Goal: Task Accomplishment & Management: Complete application form

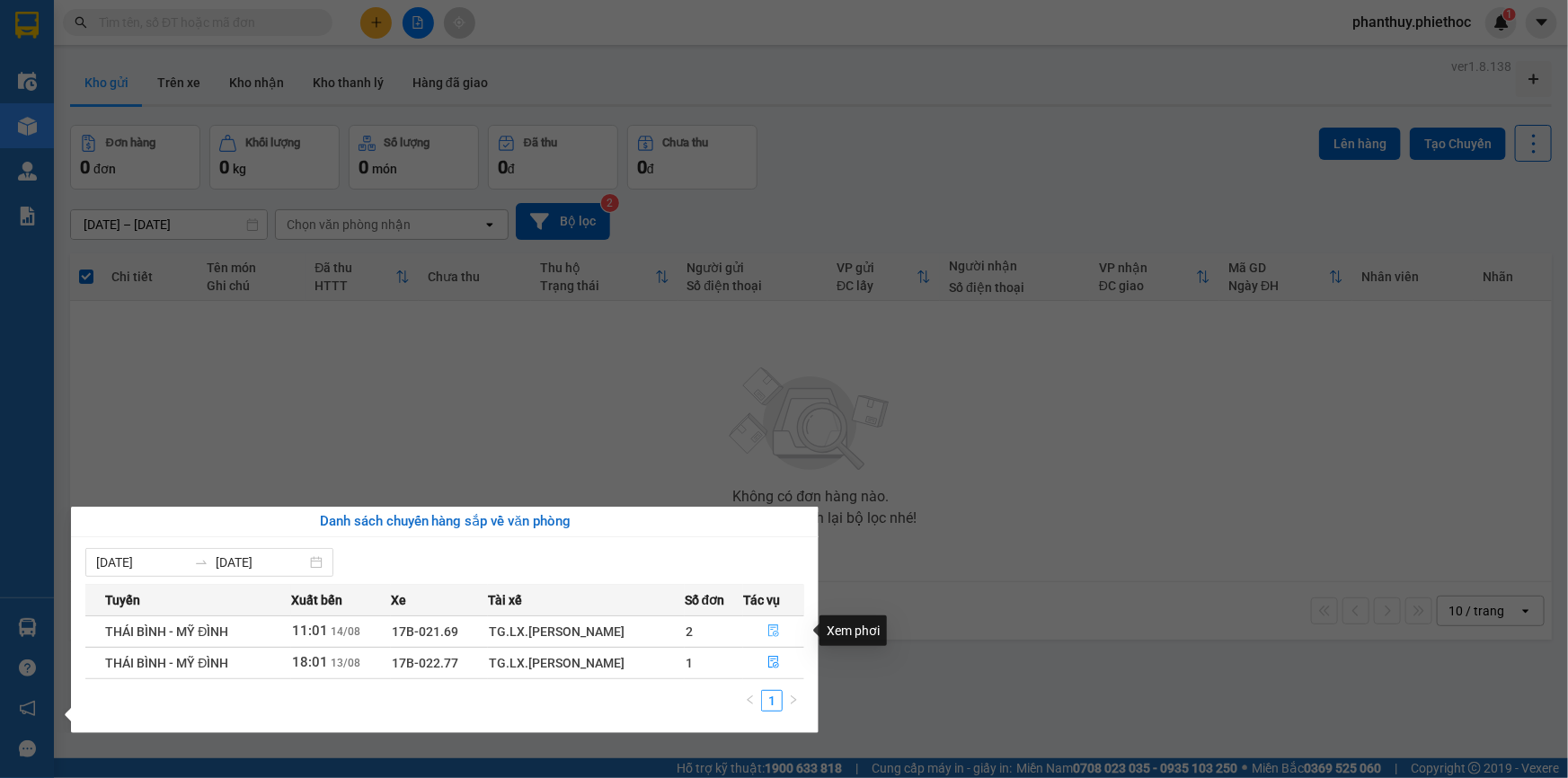
click at [770, 632] on icon "file-done" at bounding box center [773, 630] width 13 height 13
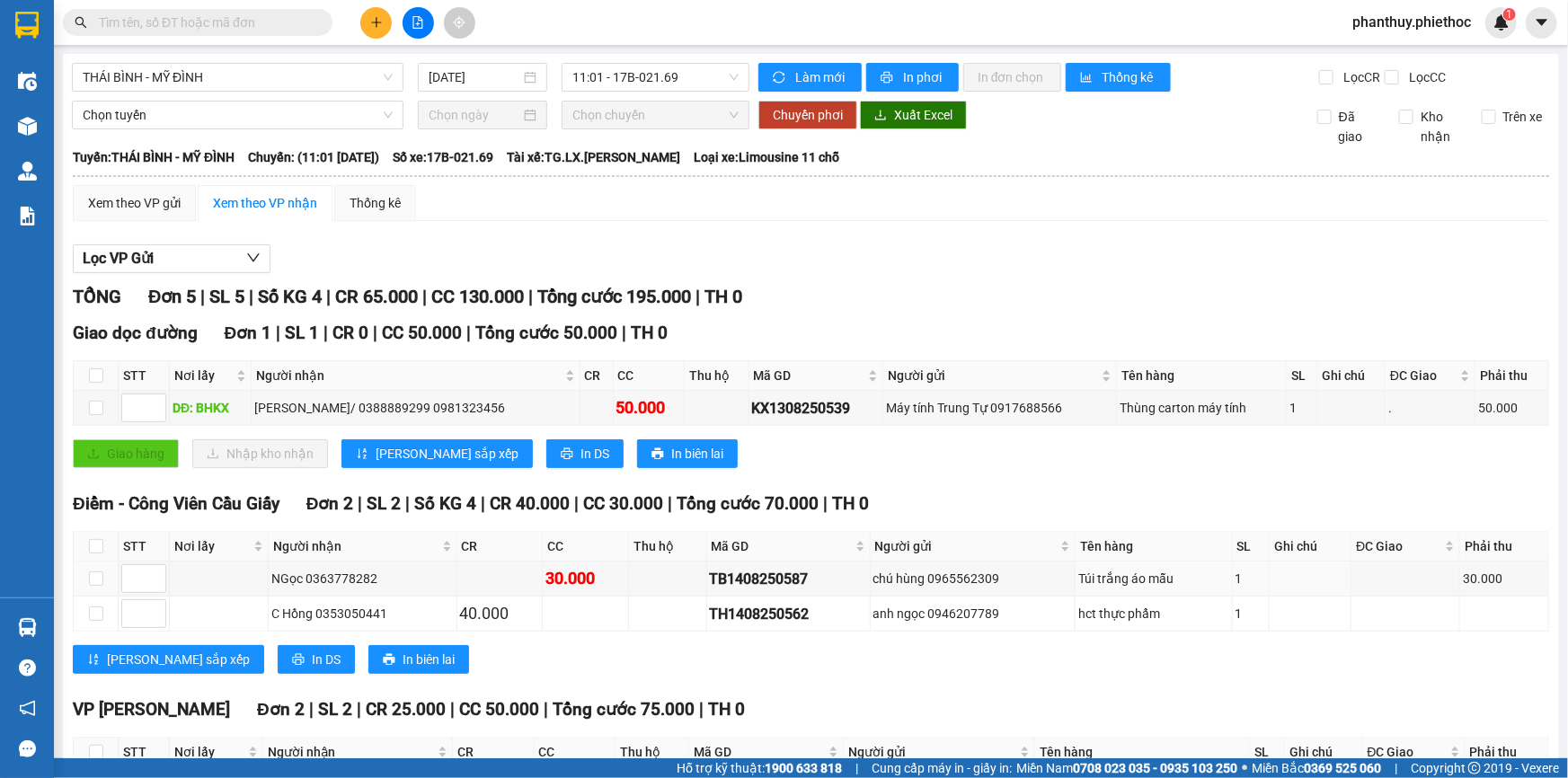
scroll to position [163, 0]
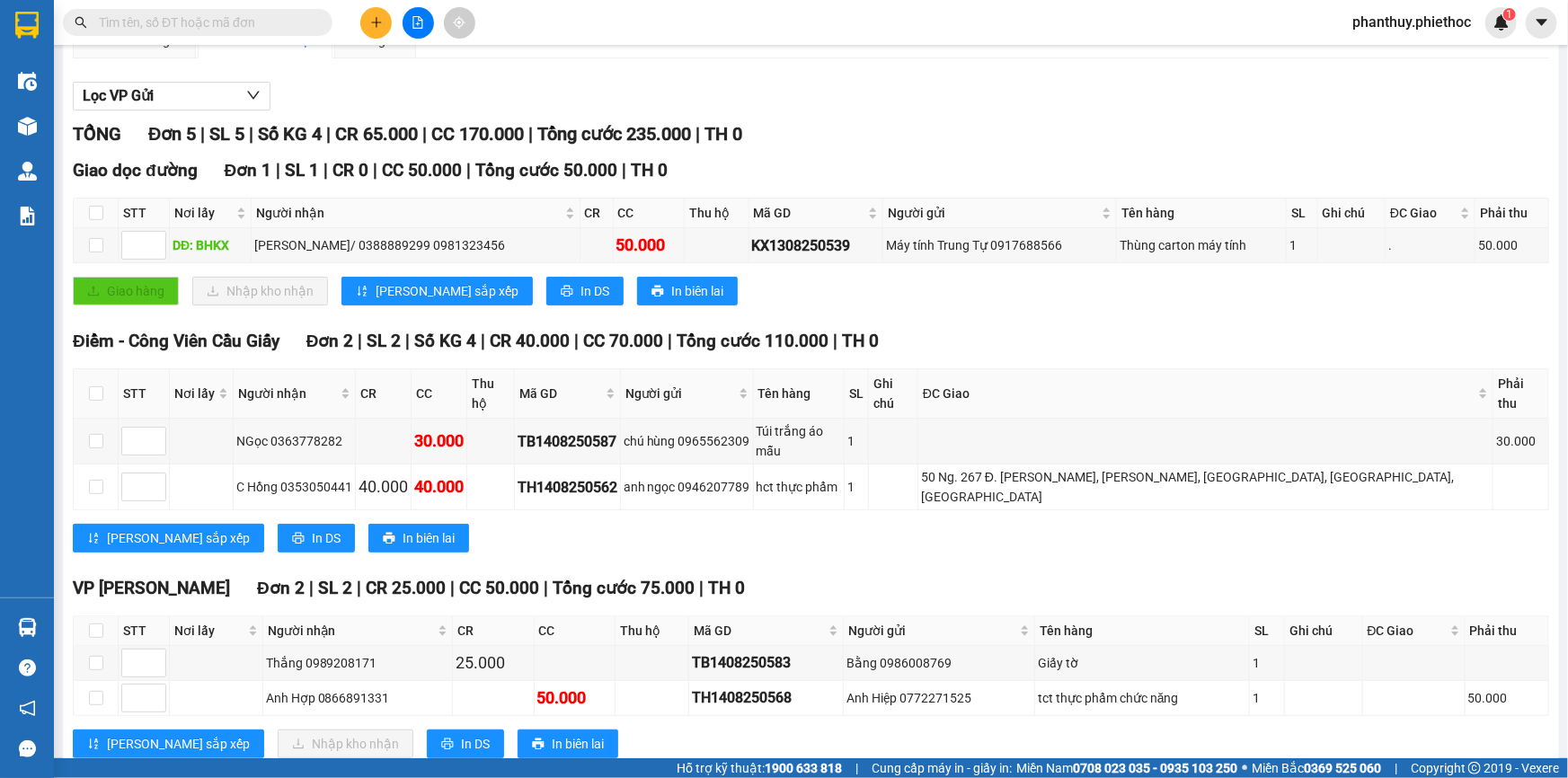
click at [370, 18] on icon "plus" at bounding box center [376, 22] width 13 height 13
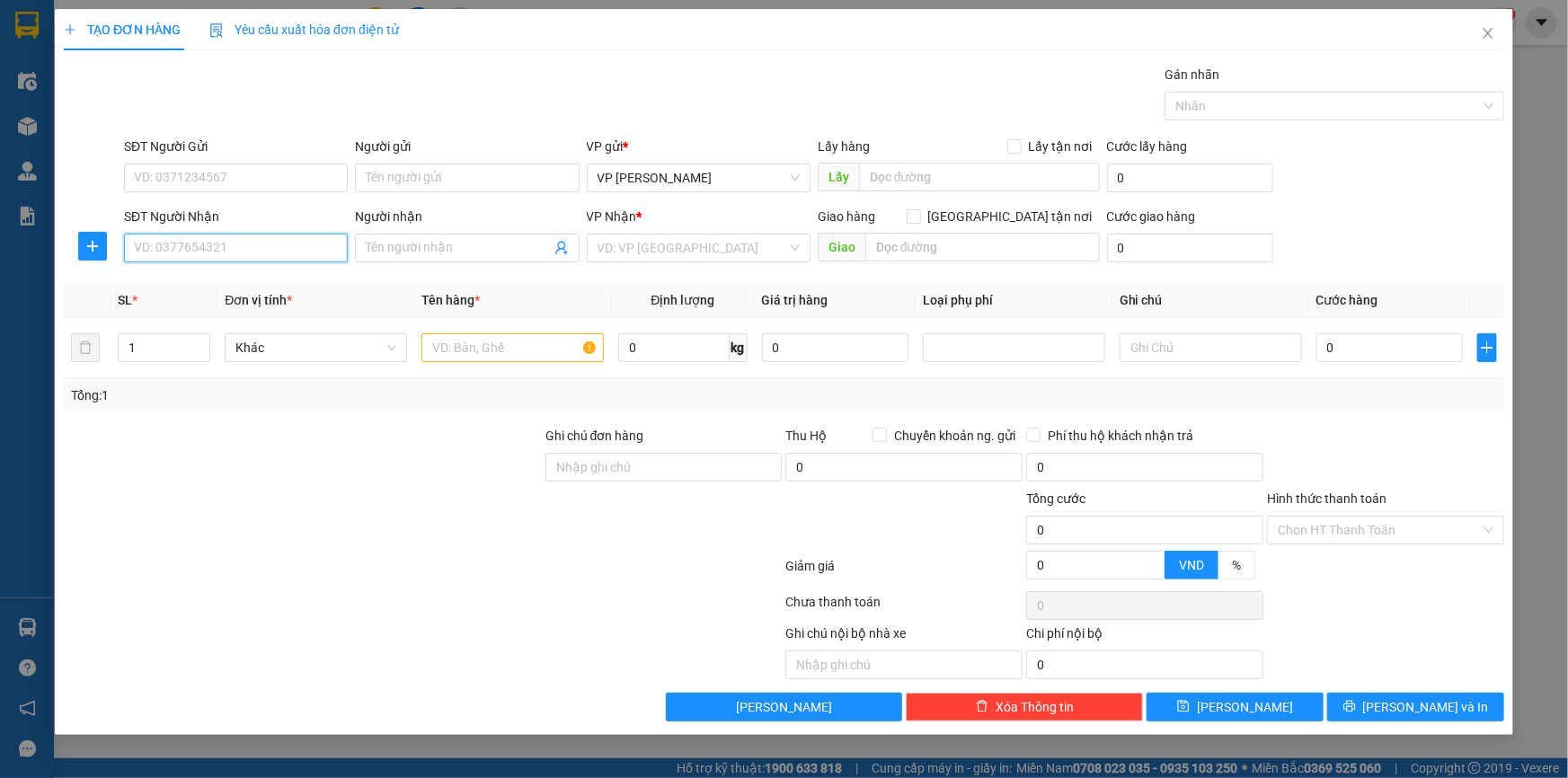
drag, startPoint x: 231, startPoint y: 242, endPoint x: 212, endPoint y: 228, distance: 23.6
click at [227, 239] on input "SĐT Người Nhận" at bounding box center [236, 248] width 223 height 29
type input "0386681113"
click at [300, 286] on div "0386681113 - kh" at bounding box center [236, 284] width 202 height 20
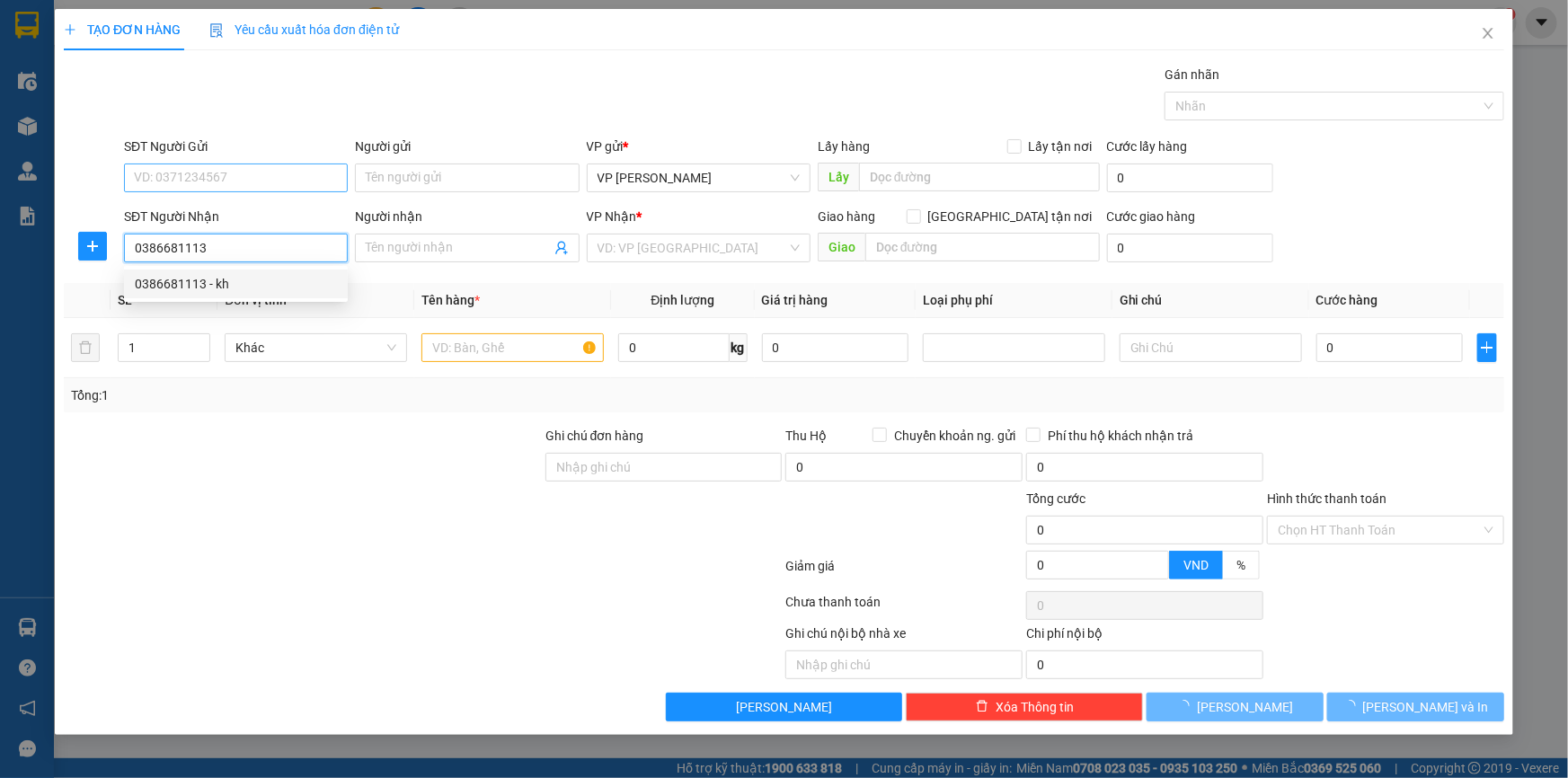
type input "kh"
type input "cầu Thẫm"
type input "5.000"
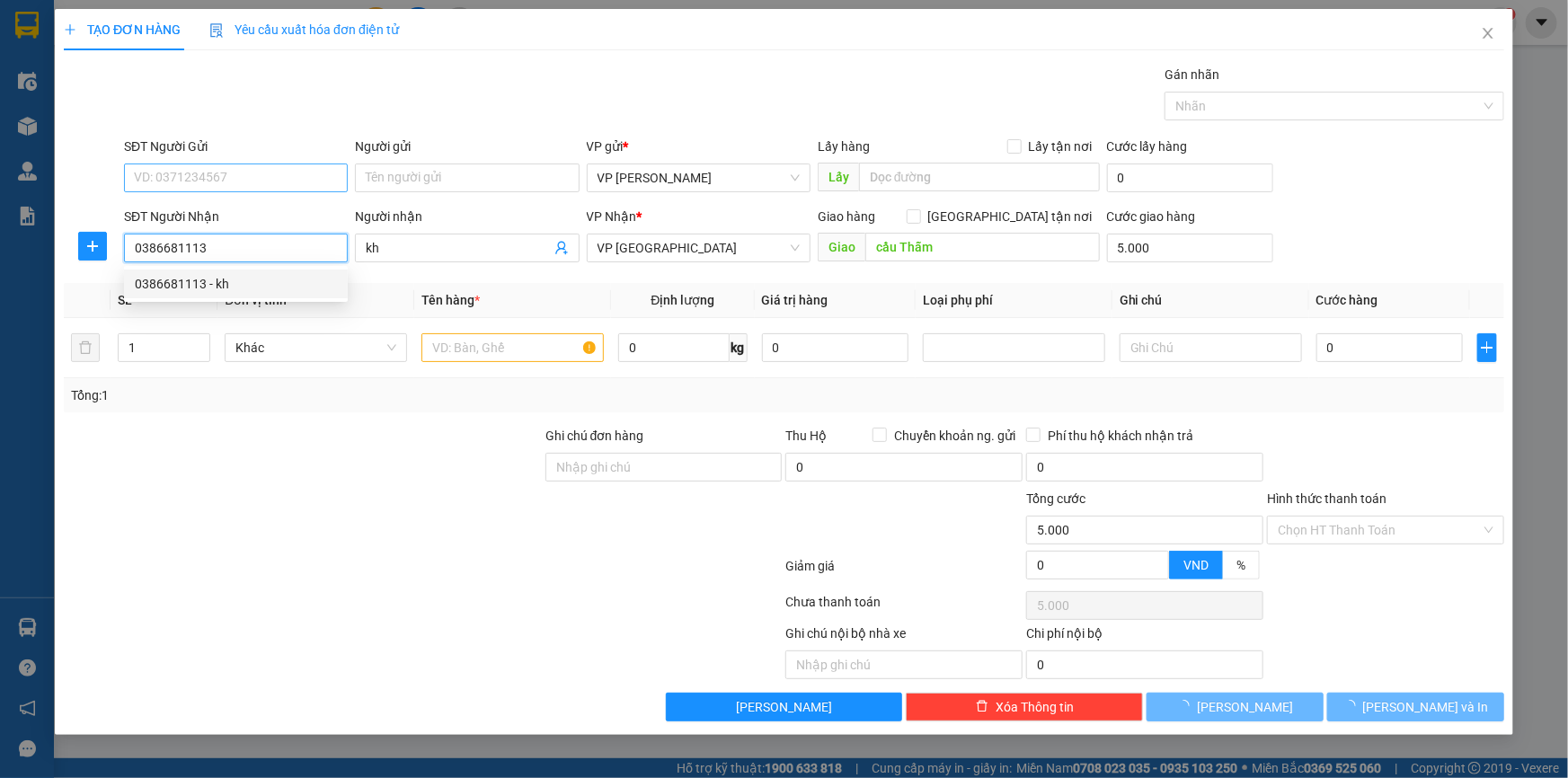
type input "0386681113"
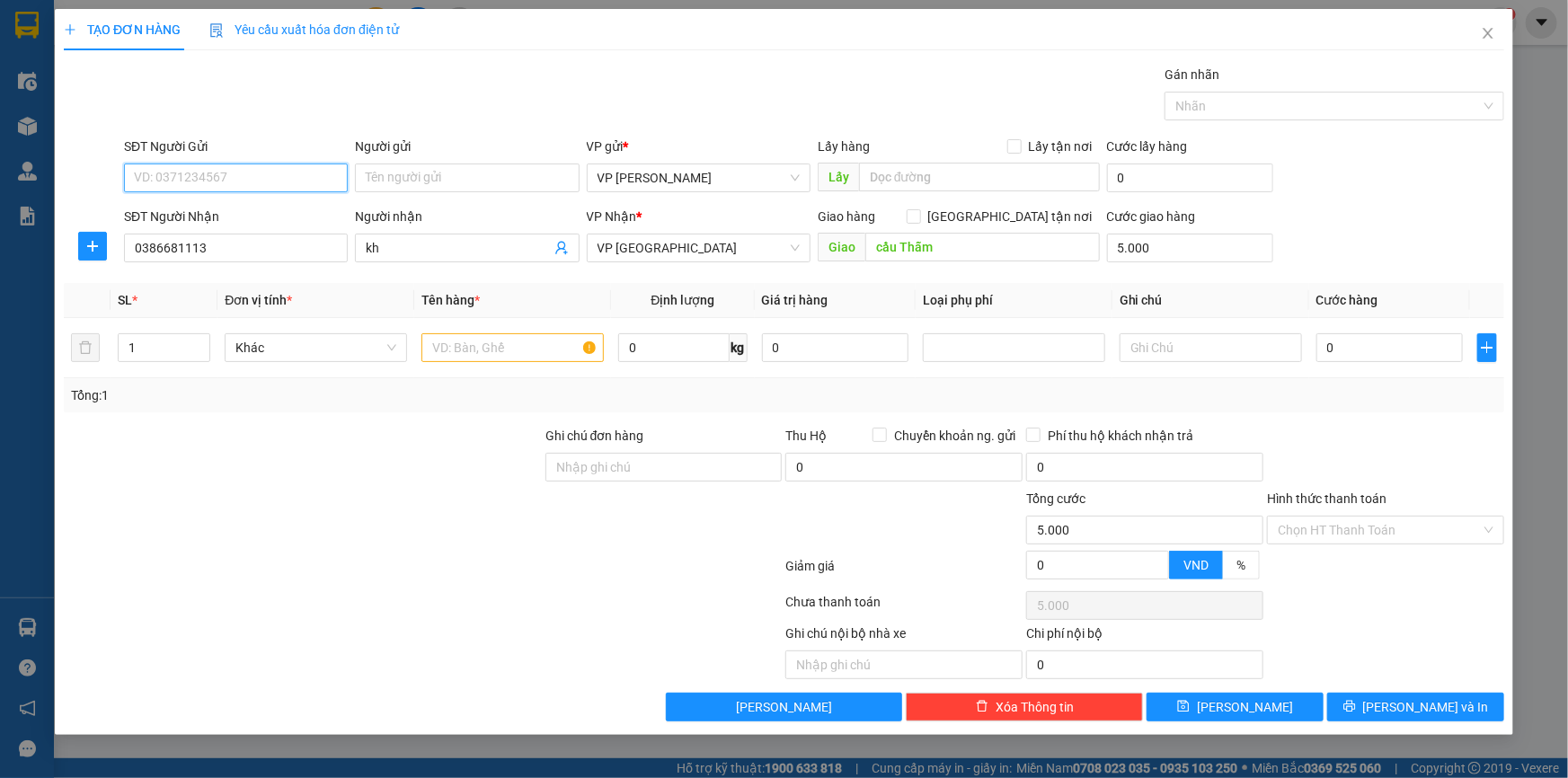
click at [283, 170] on input "SĐT Người Gửi" at bounding box center [236, 178] width 223 height 29
type input "0378651495"
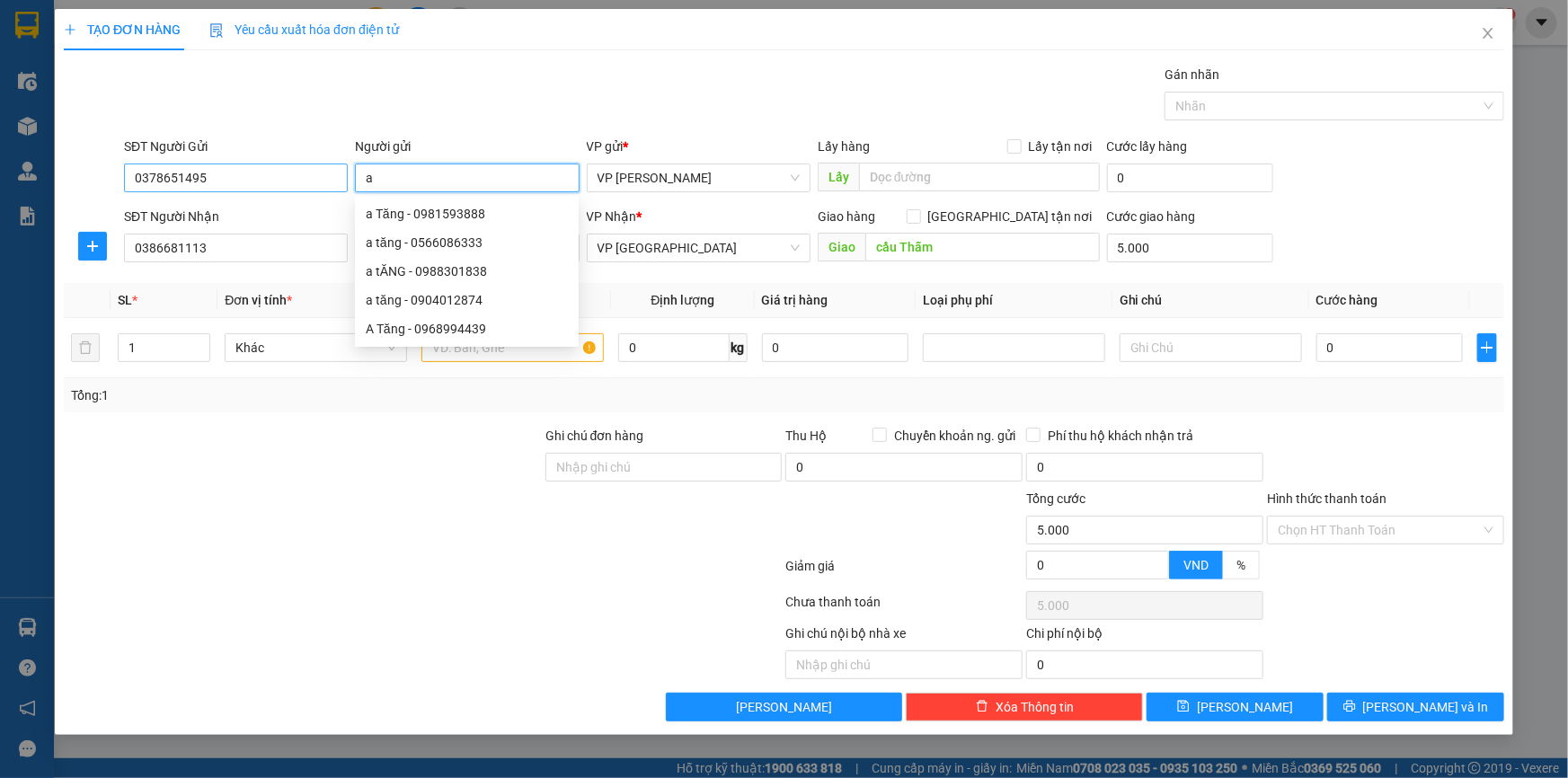
type input "a"
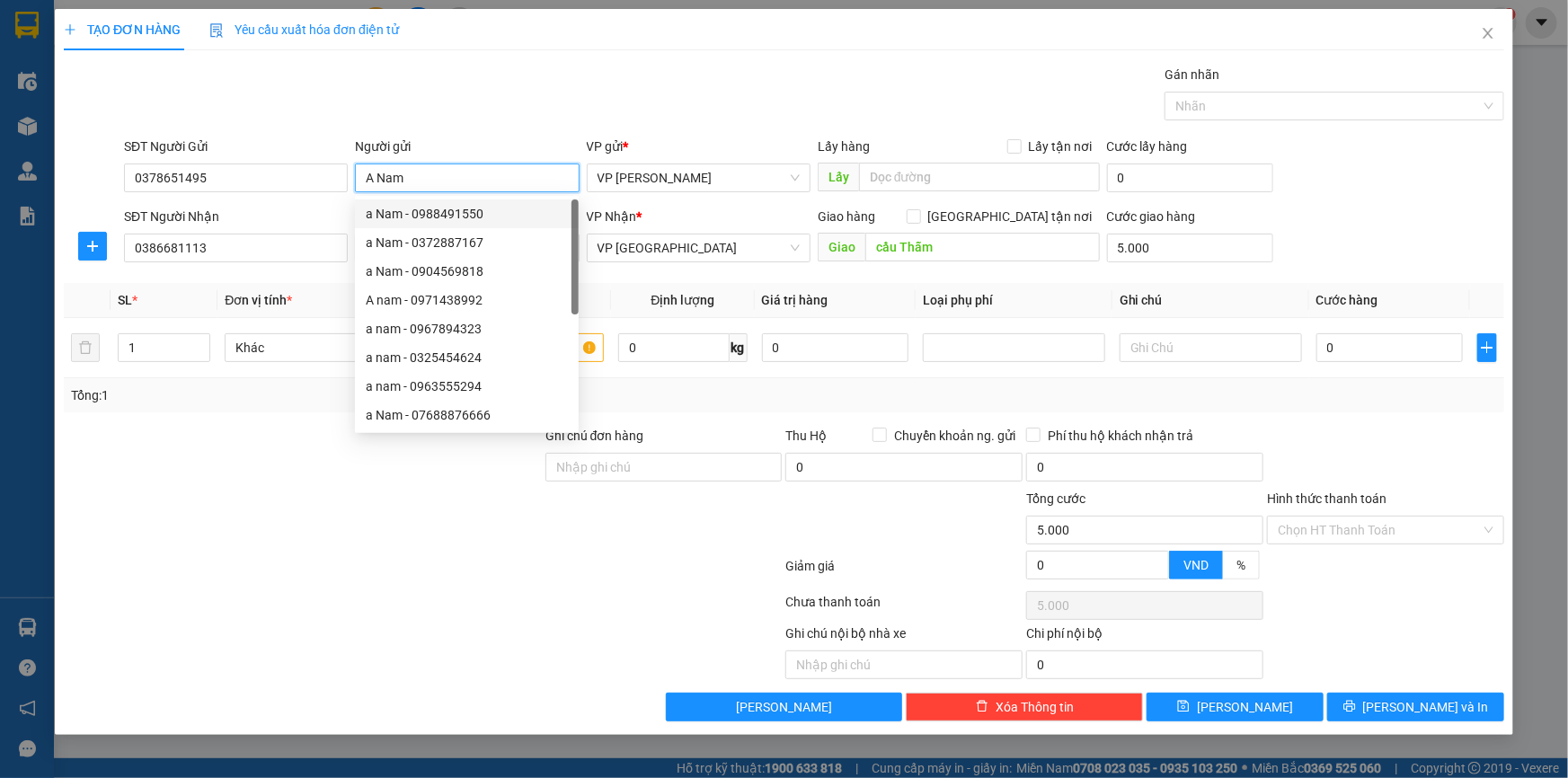
type input "A Nam"
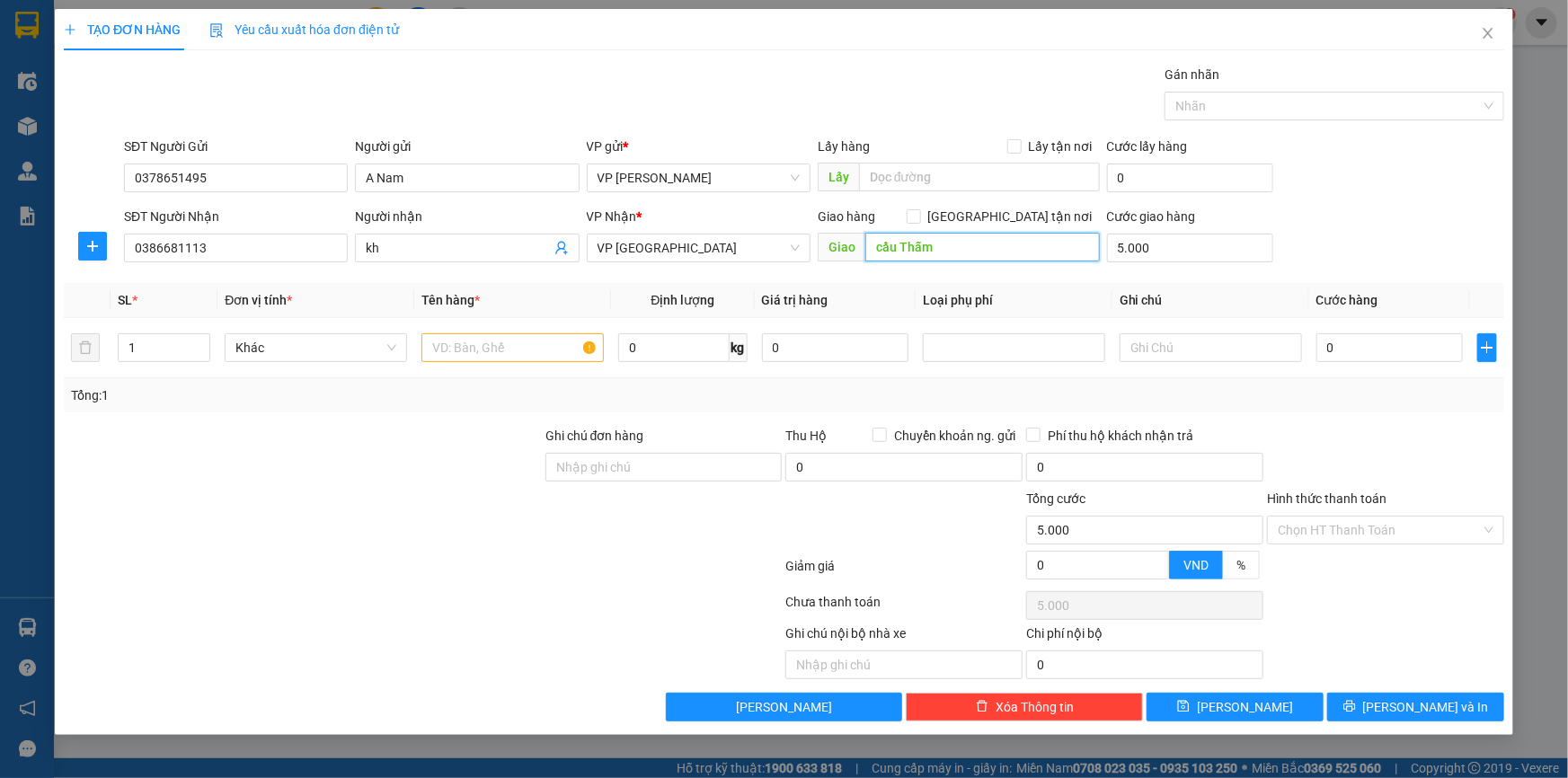
click at [970, 246] on input "cầu Thẫm" at bounding box center [981, 247] width 234 height 29
type input "Cầu Thẫm"
click at [476, 246] on input "kh" at bounding box center [457, 247] width 184 height 20
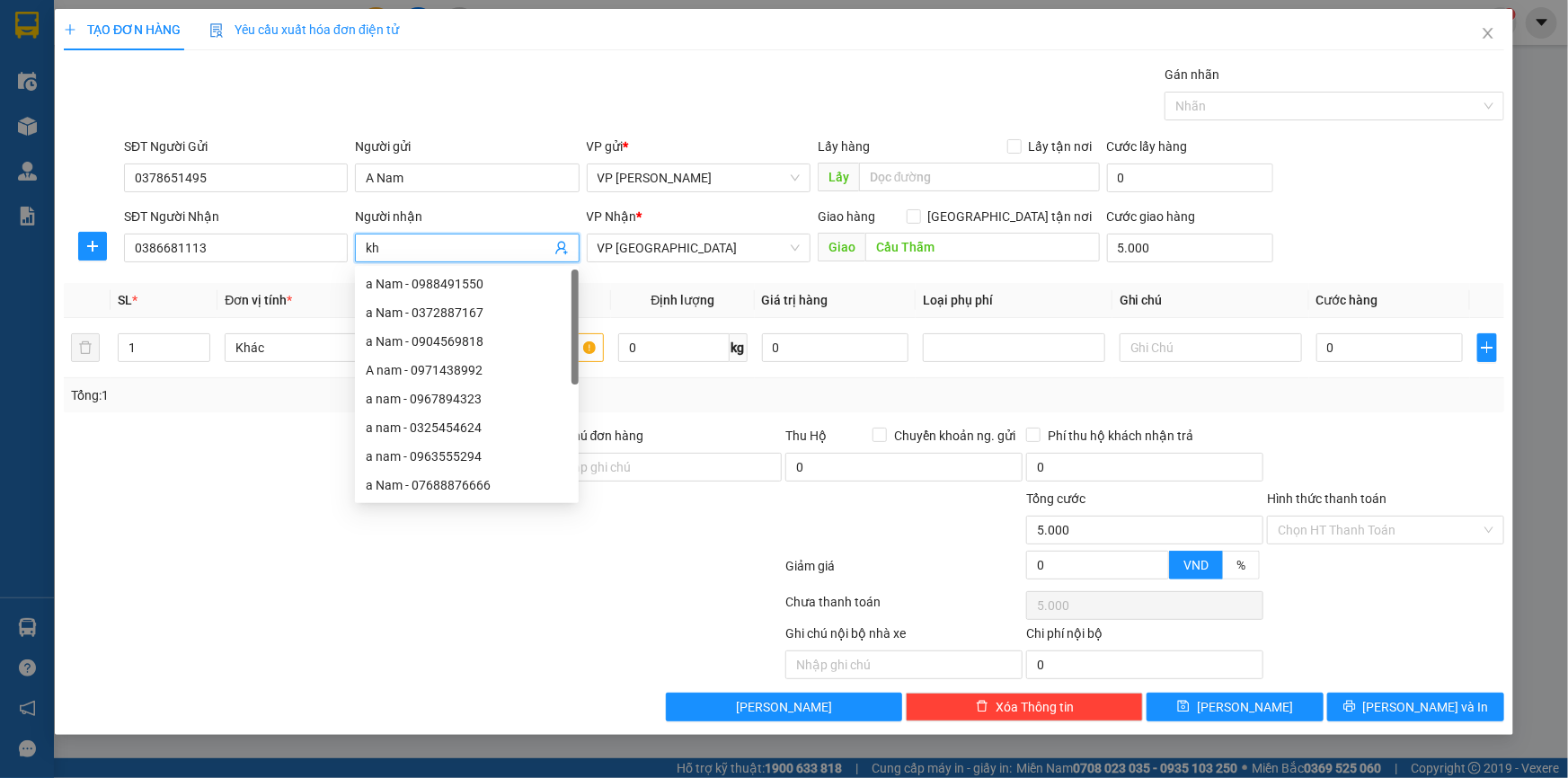
type input "k"
type input "KH"
drag, startPoint x: 651, startPoint y: 591, endPoint x: 645, endPoint y: 575, distance: 17.1
click at [649, 588] on div at bounding box center [422, 605] width 721 height 36
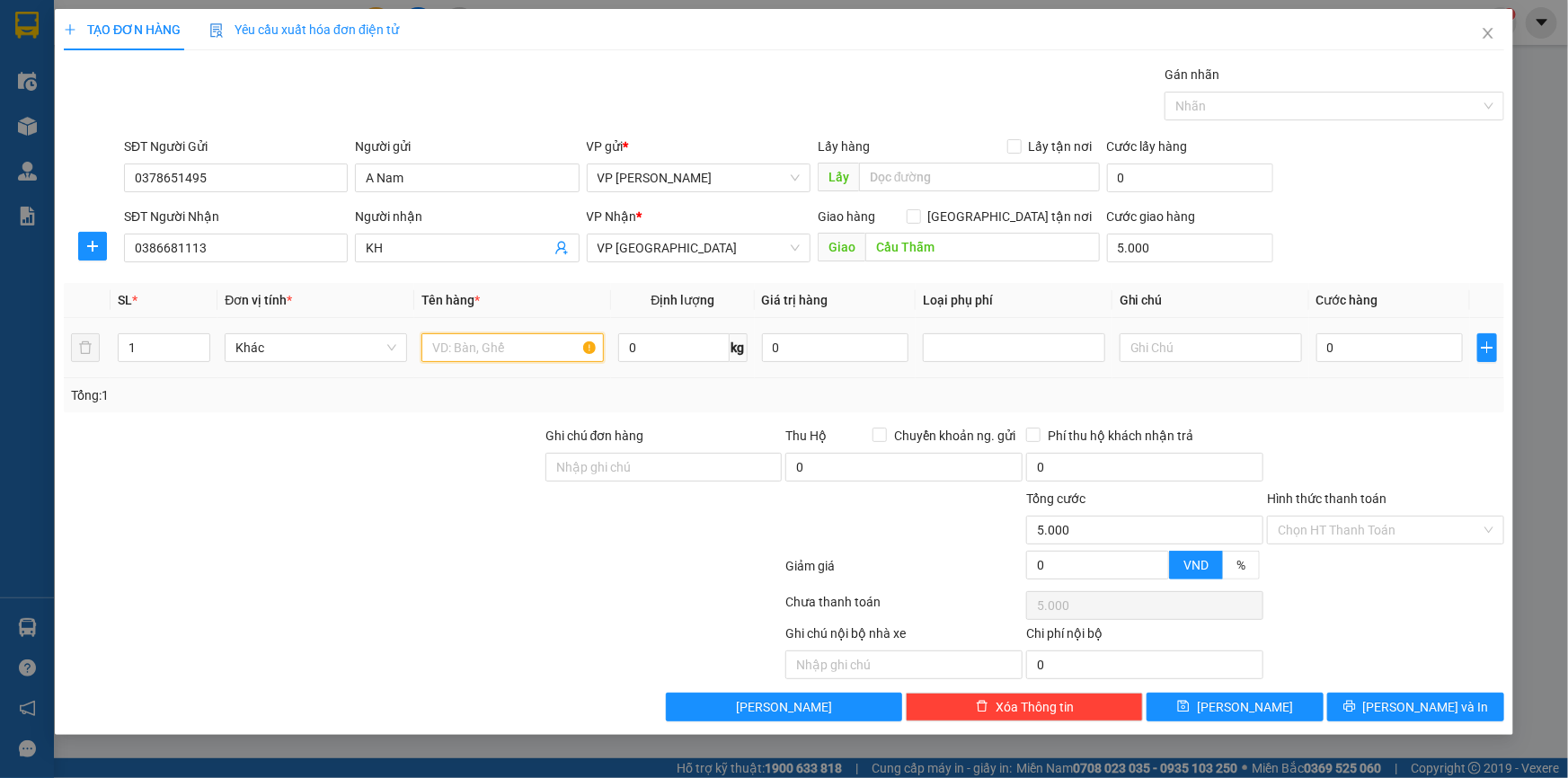
click at [515, 348] on input "text" at bounding box center [512, 348] width 182 height 29
type input "Bọc đen (biển số xe)"
type input "1"
type input "02"
type input "5.002"
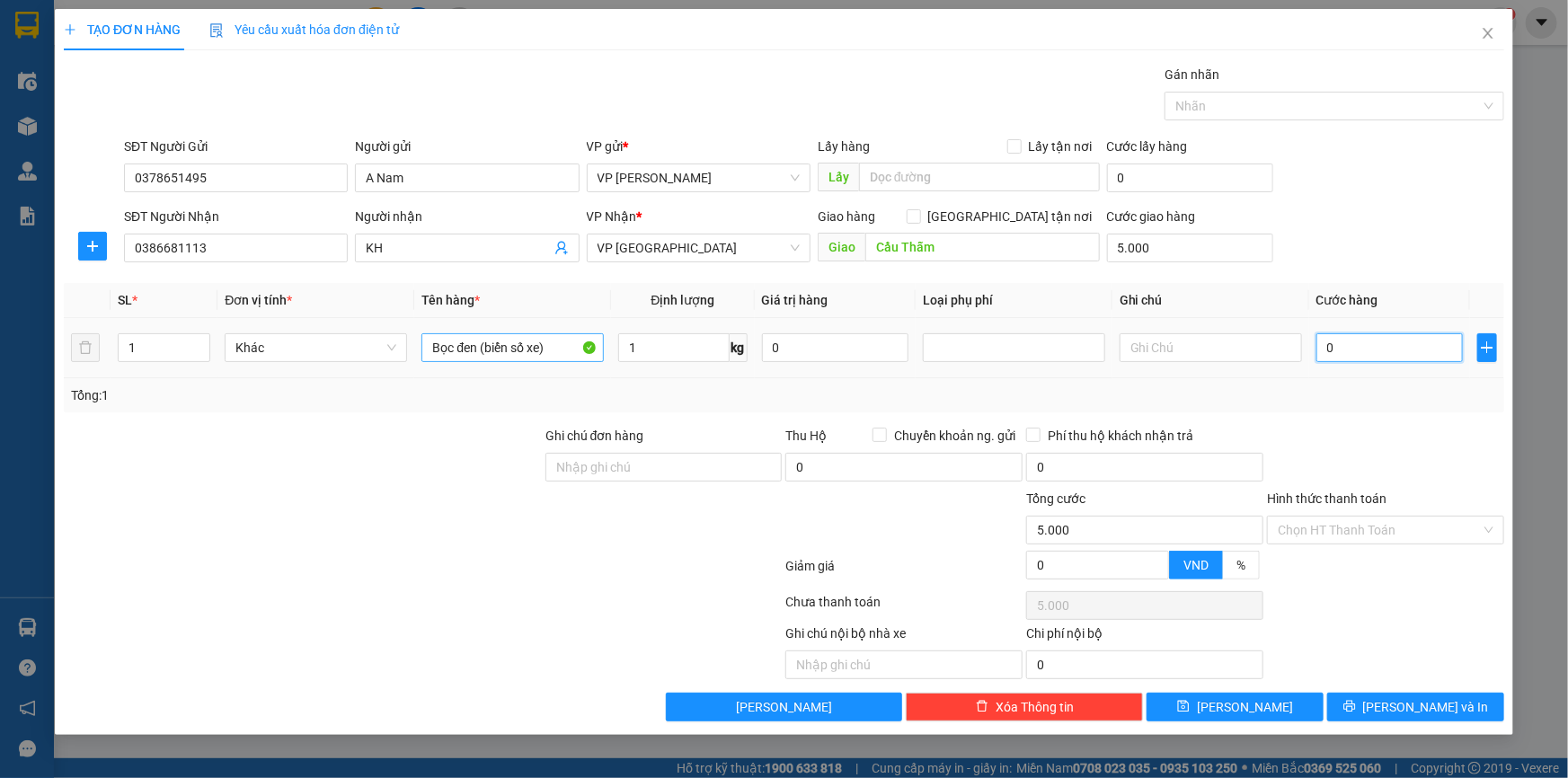
type input "5.002"
type input "025"
type input "5.025"
type input "25.000"
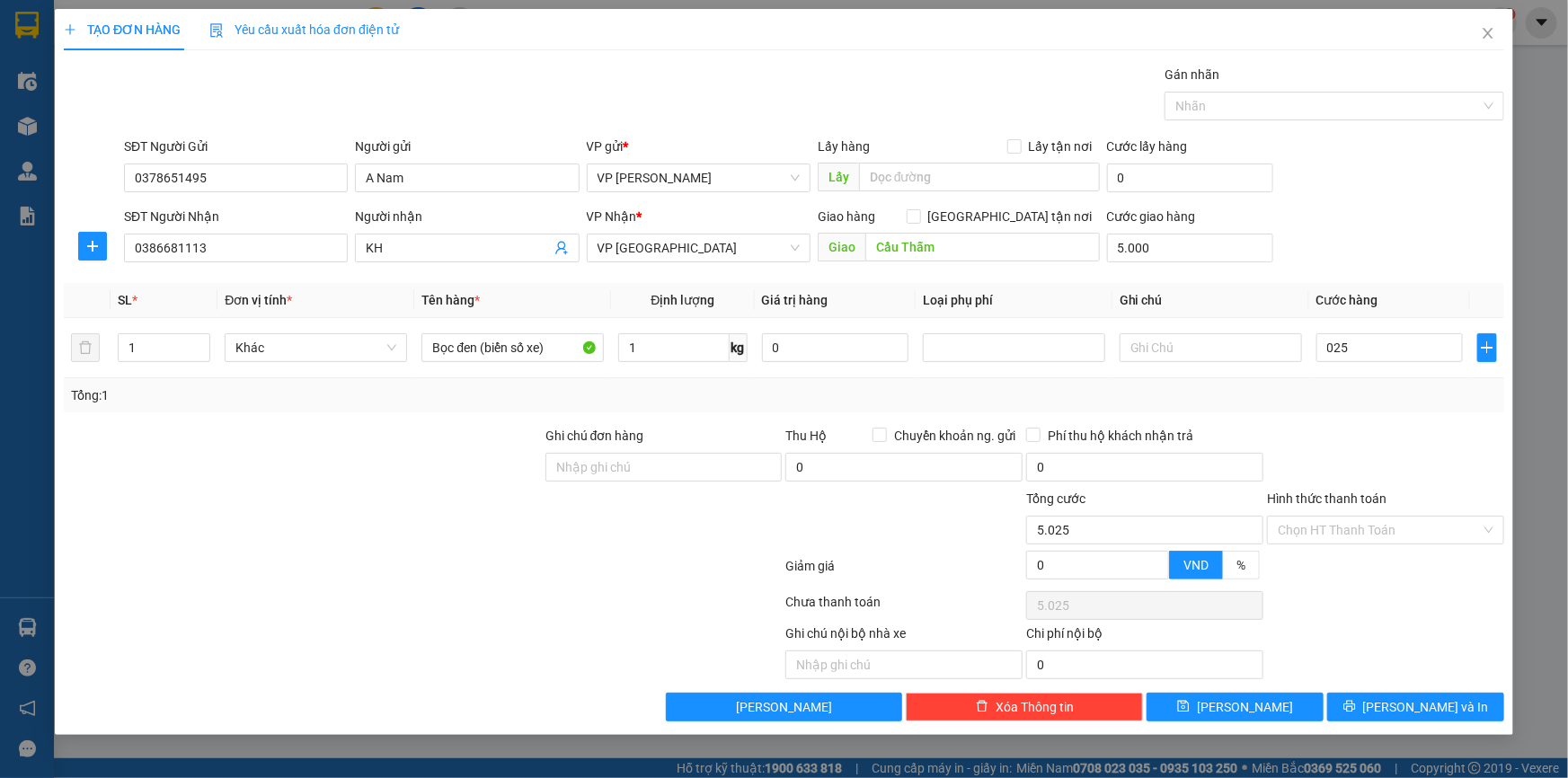
type input "30.000"
click at [1348, 189] on div "SĐT Người Gửi 0378651495 Người gửi A Nam VP gửi * VP [PERSON_NAME] Lấy hàng Lấy…" at bounding box center [814, 168] width 1387 height 63
click at [1404, 701] on span "[PERSON_NAME] và In" at bounding box center [1425, 707] width 126 height 20
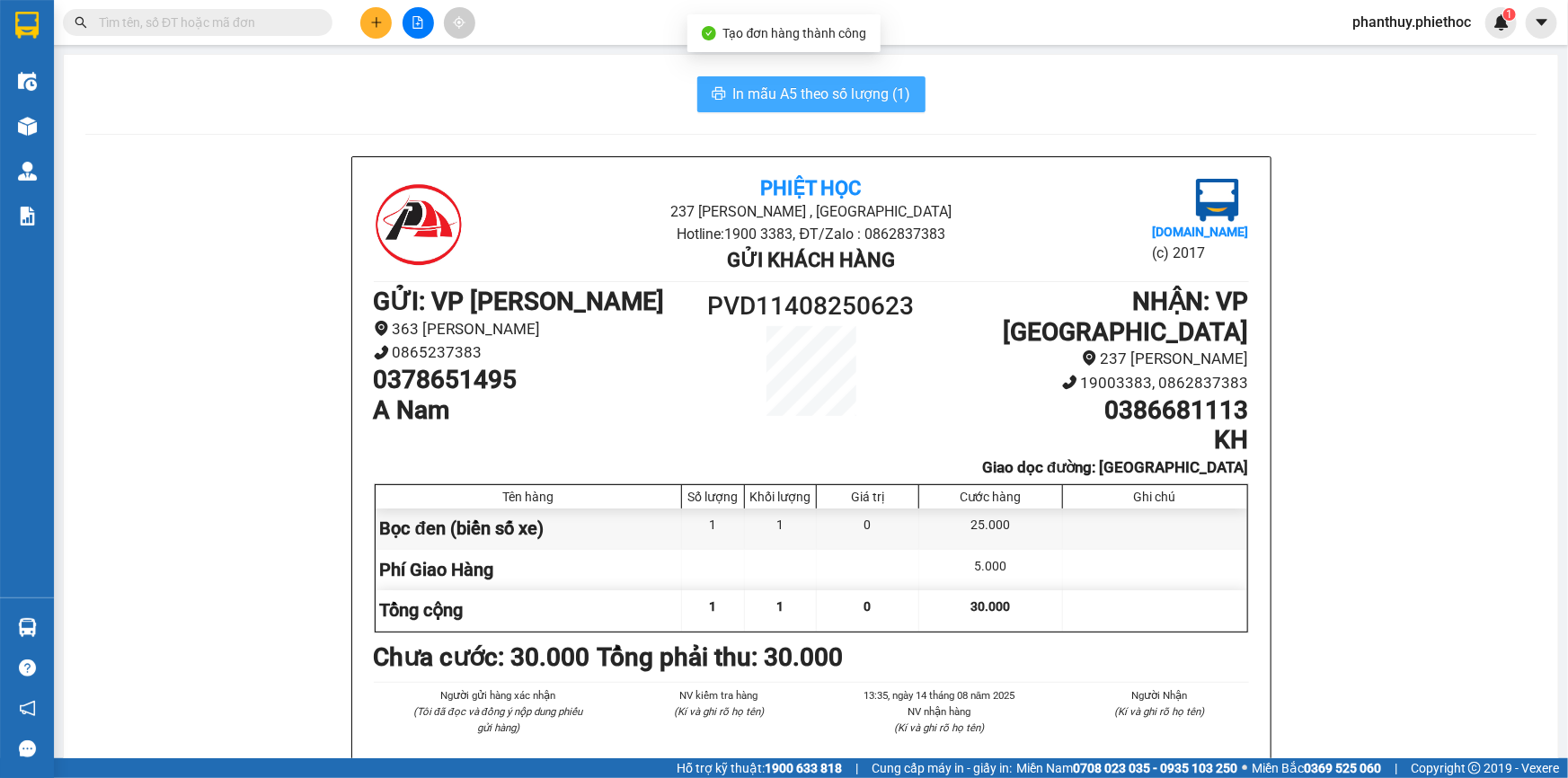
click at [832, 85] on span "In mẫu A5 theo số lượng (1)" at bounding box center [822, 93] width 178 height 22
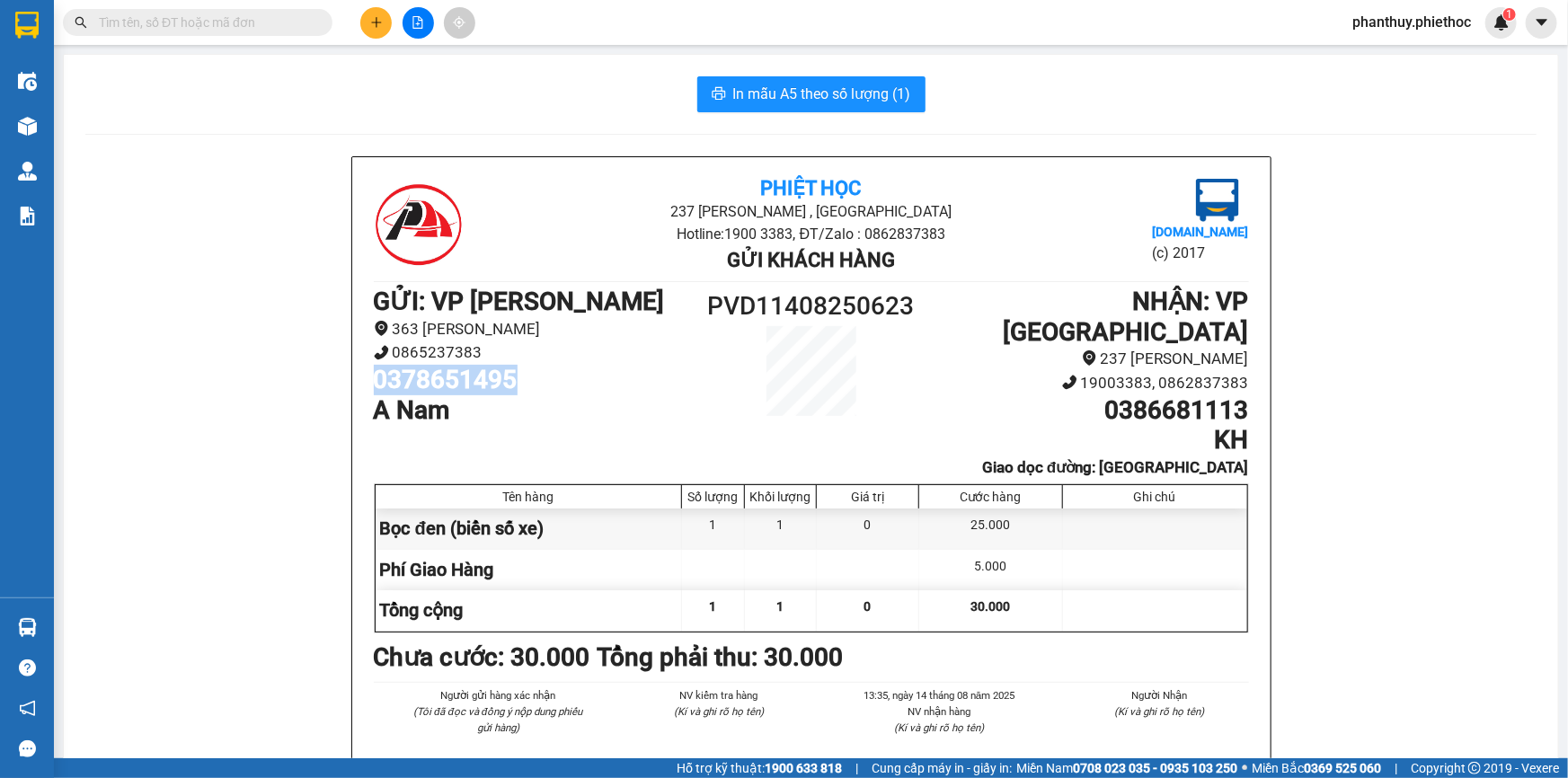
drag, startPoint x: 367, startPoint y: 379, endPoint x: 528, endPoint y: 390, distance: 161.4
click at [528, 390] on h1 "0378651495" at bounding box center [537, 380] width 327 height 31
copy h1 "0378651495"
drag, startPoint x: 377, startPoint y: 494, endPoint x: 566, endPoint y: 496, distance: 189.0
click at [566, 508] on div "Bọc đen (biển số xe)" at bounding box center [529, 529] width 307 height 40
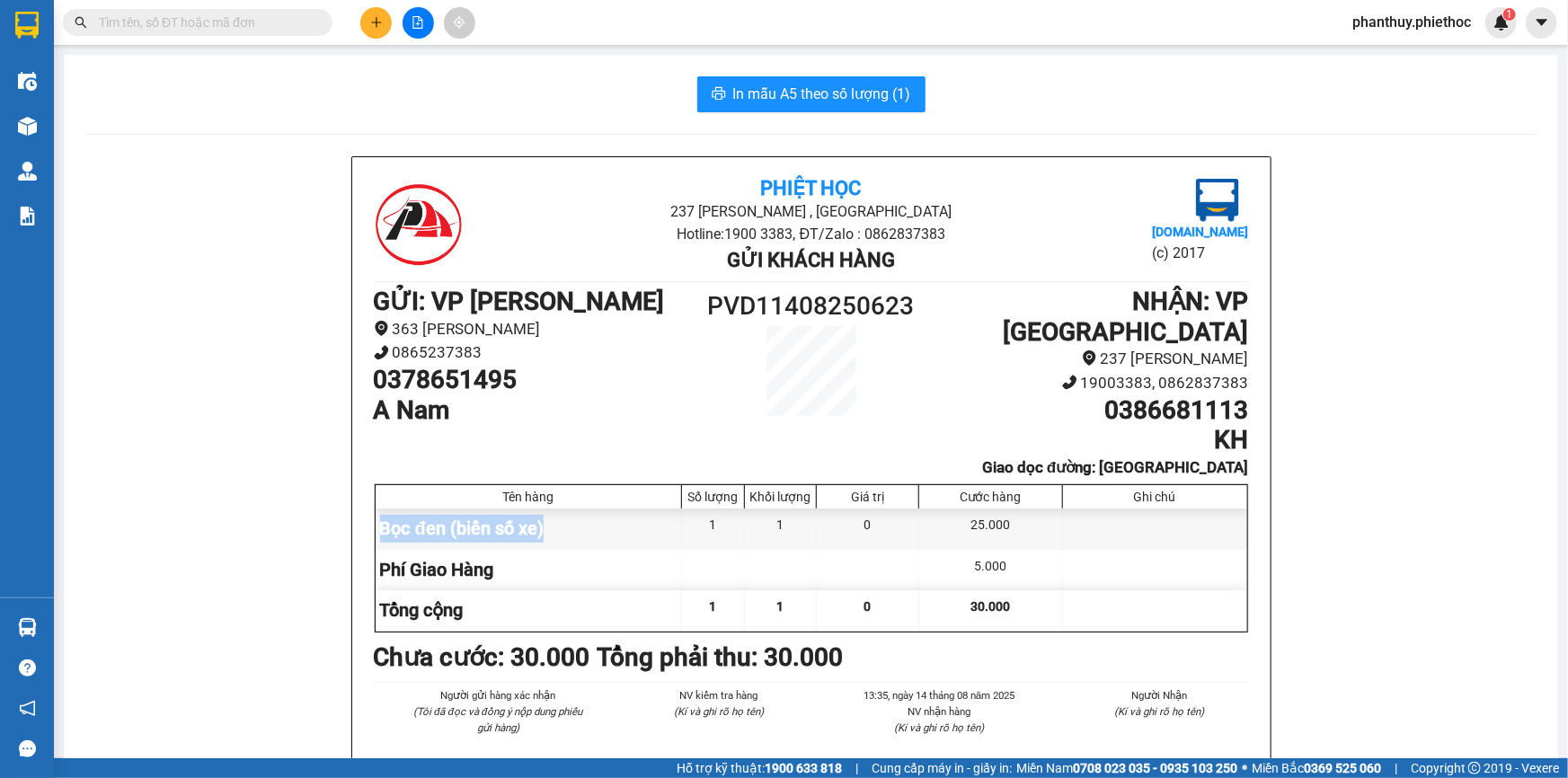
copy div "Bọc đen (biển số xe)"
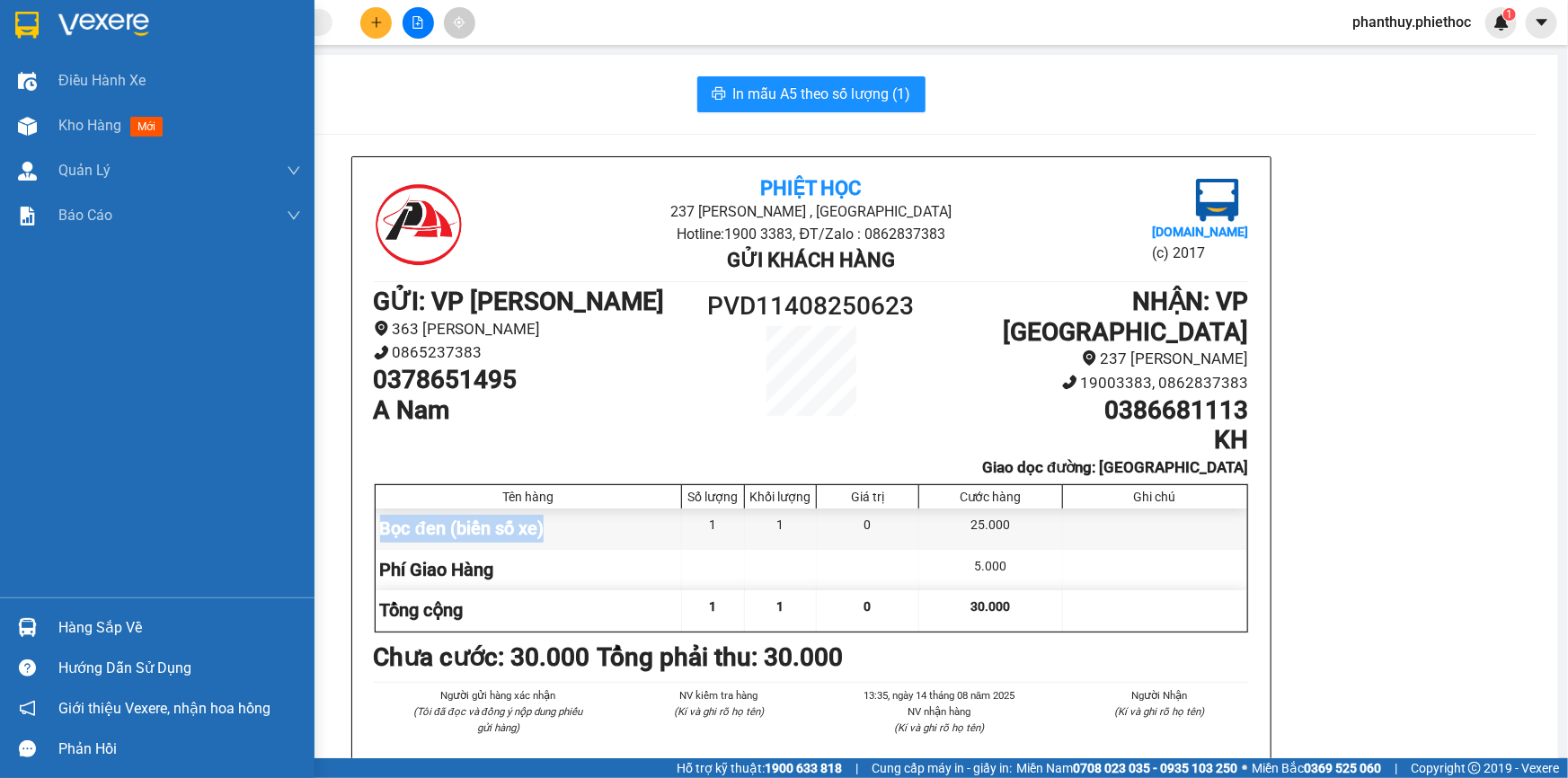
drag, startPoint x: 74, startPoint y: 617, endPoint x: 582, endPoint y: 436, distance: 539.3
click at [77, 617] on div "Hàng sắp về" at bounding box center [180, 628] width 243 height 27
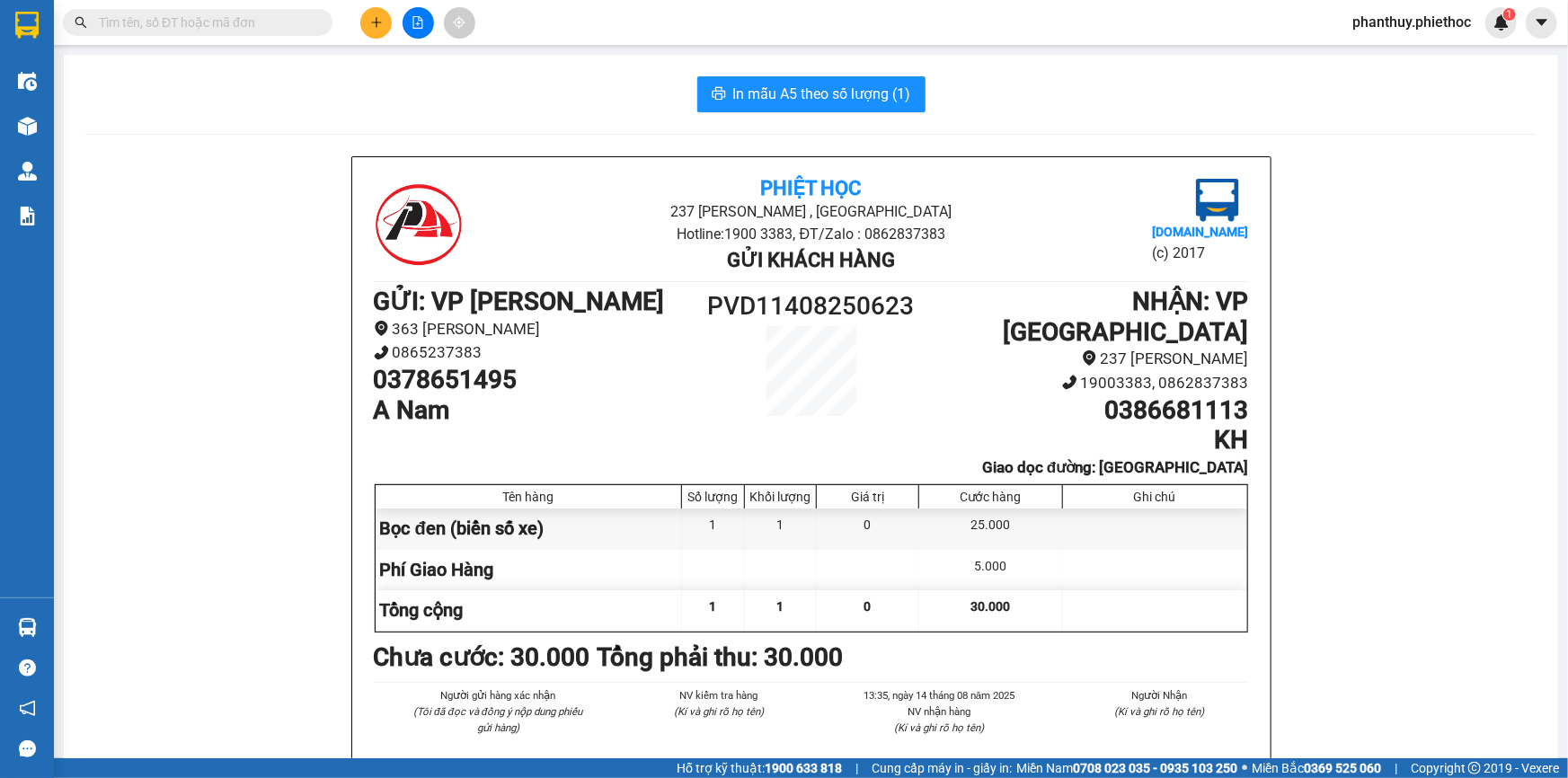
click at [590, 233] on section "Kết quả tìm kiếm ( 0 ) Bộ lọc No Data phanthuy.phiethoc 1 Điều hành xe Kho hàng…" at bounding box center [784, 389] width 1568 height 778
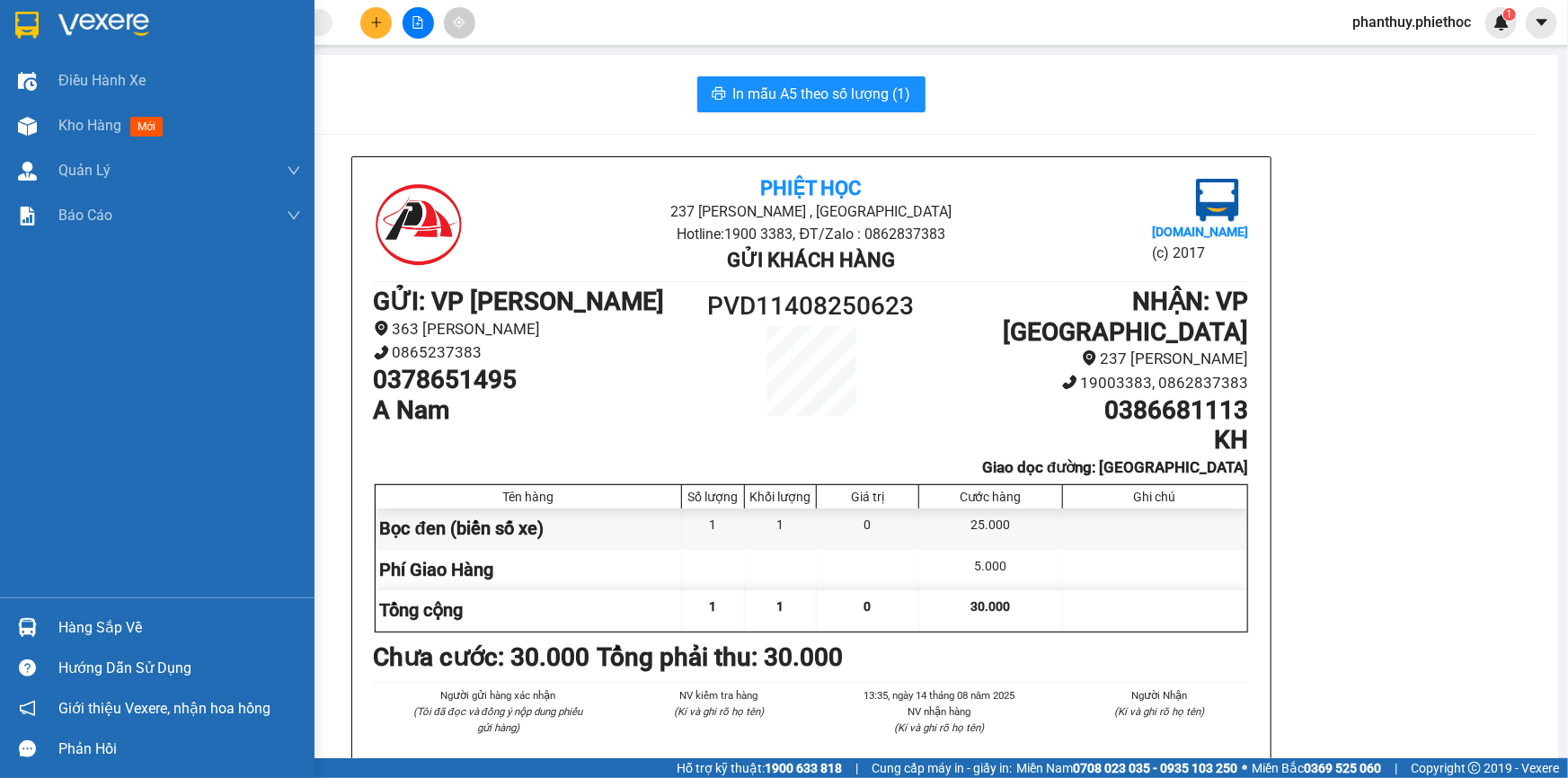
click at [110, 622] on div "Hàng sắp về" at bounding box center [180, 628] width 243 height 27
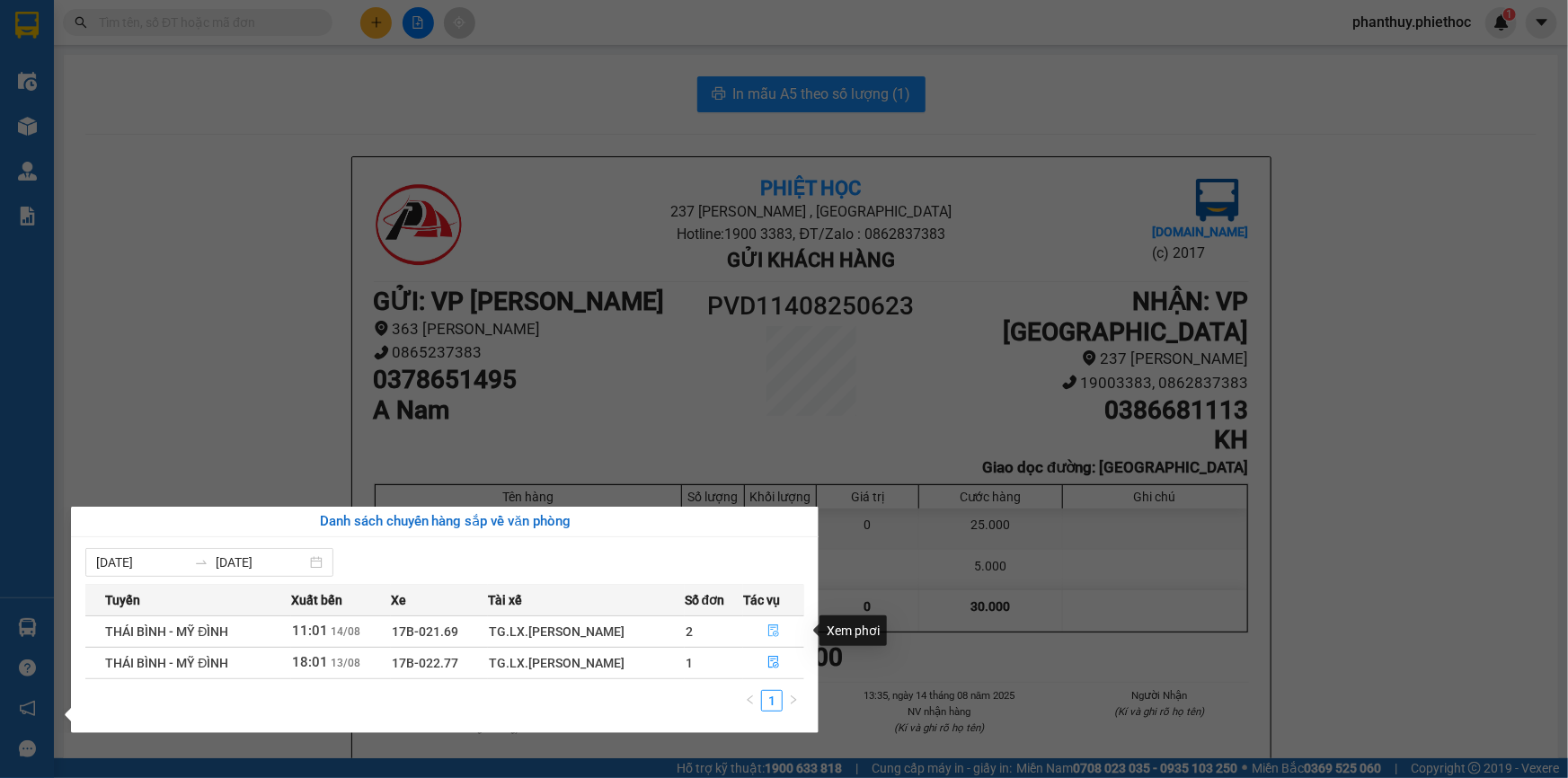
click at [771, 631] on icon "file-done" at bounding box center [773, 630] width 13 height 13
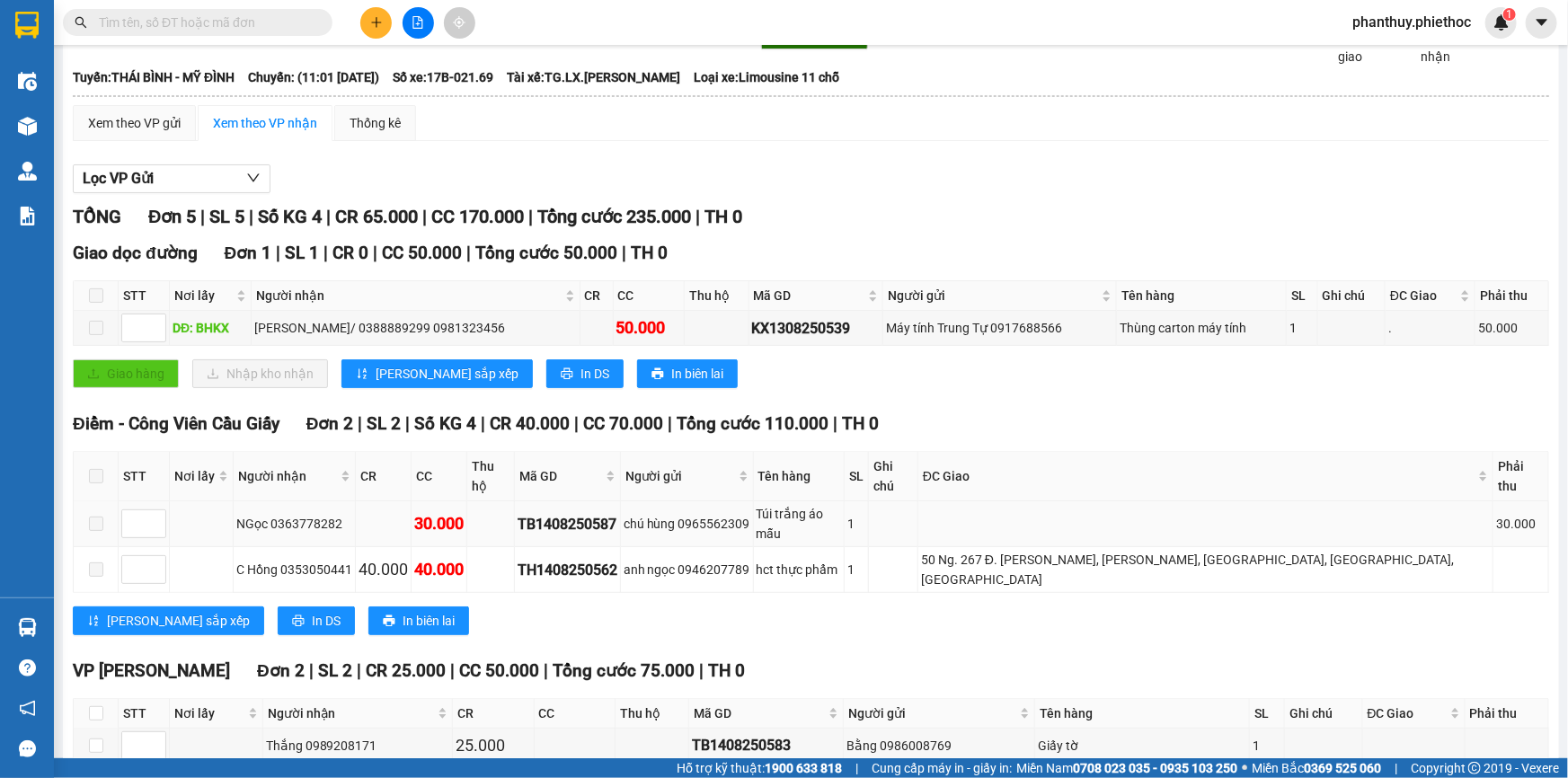
scroll to position [169, 0]
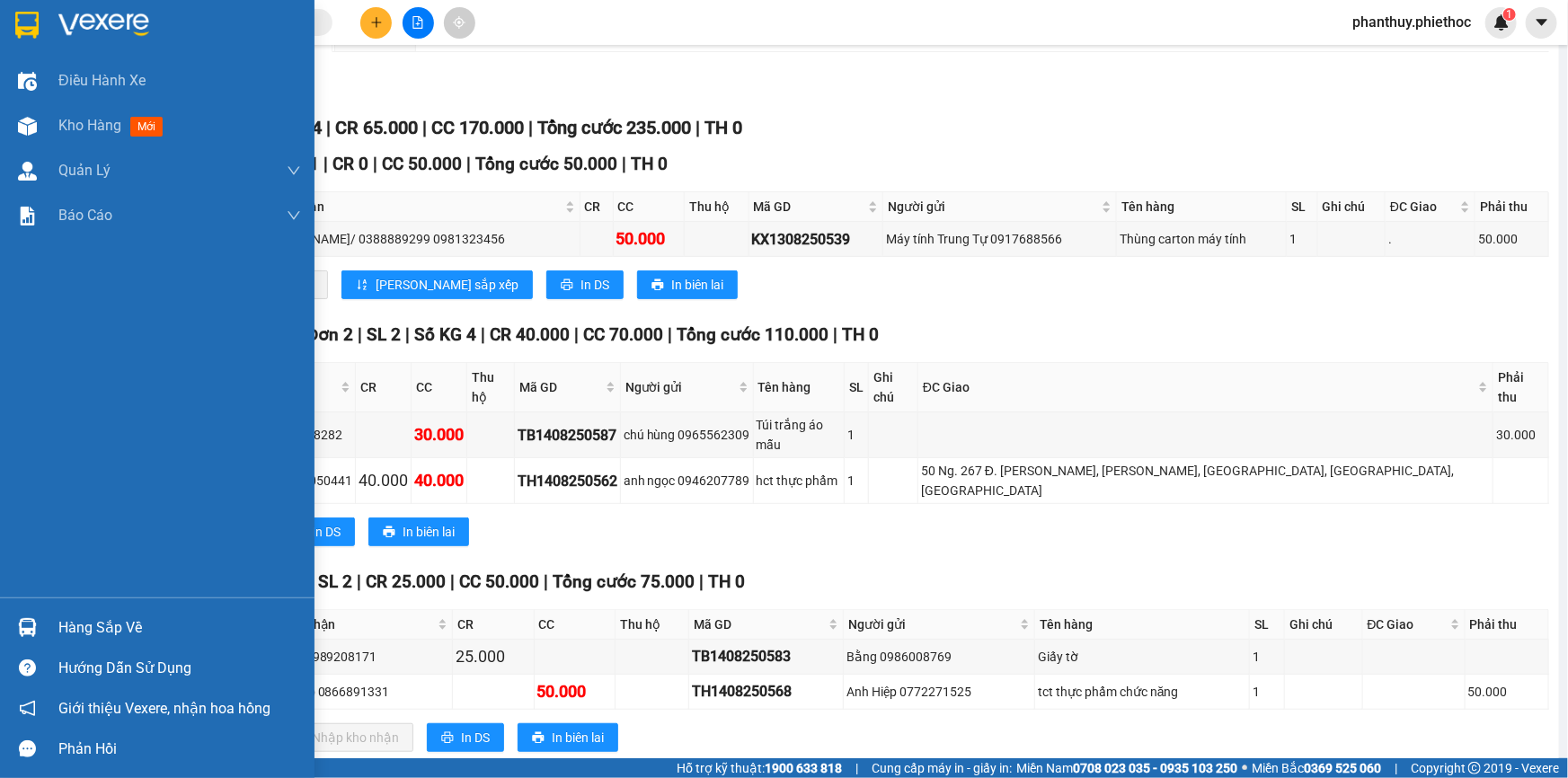
drag, startPoint x: 100, startPoint y: 619, endPoint x: 141, endPoint y: 611, distance: 41.8
click at [102, 620] on div "Hàng sắp về" at bounding box center [180, 628] width 243 height 27
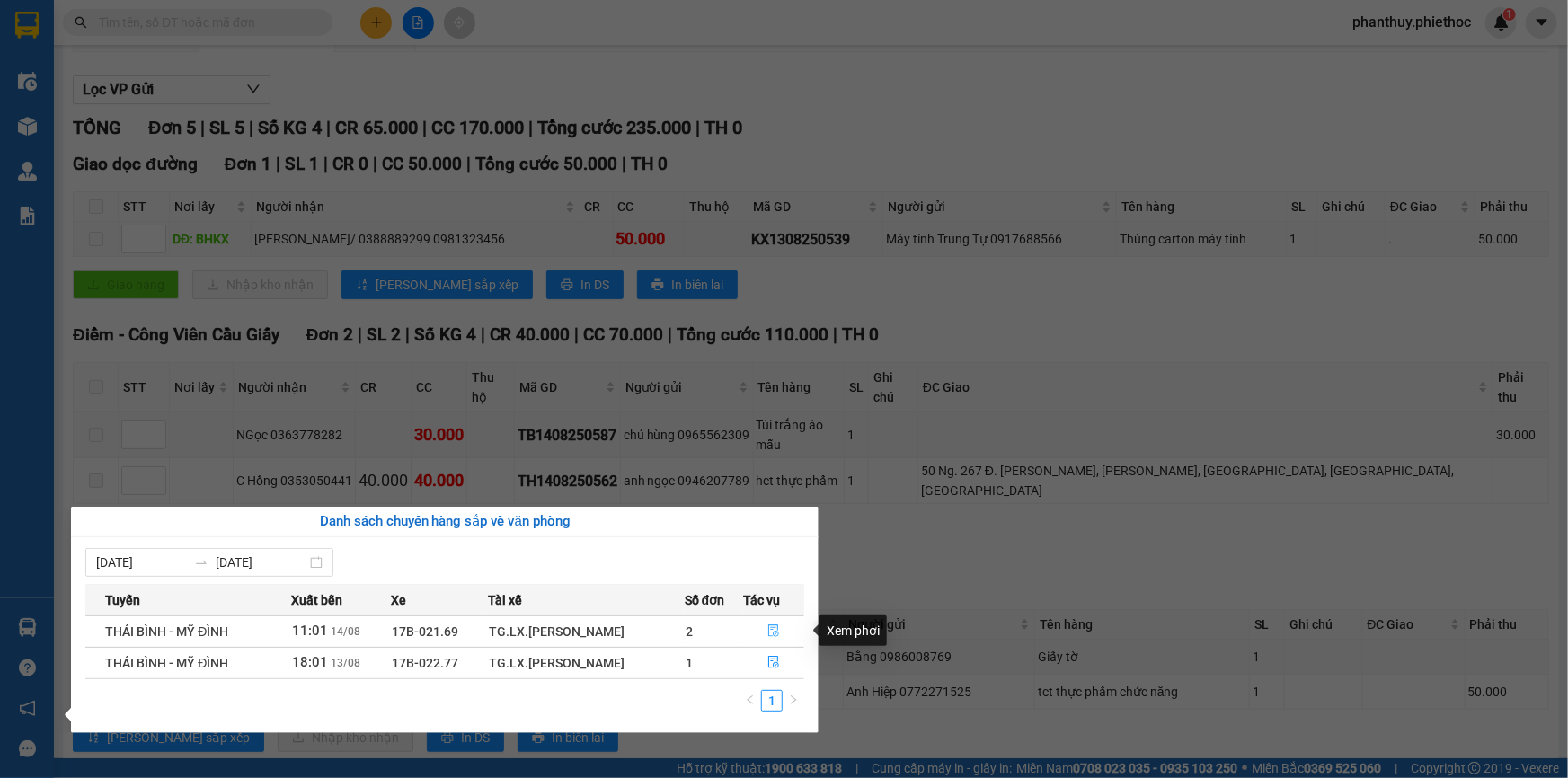
click at [771, 628] on icon "file-done" at bounding box center [773, 630] width 11 height 13
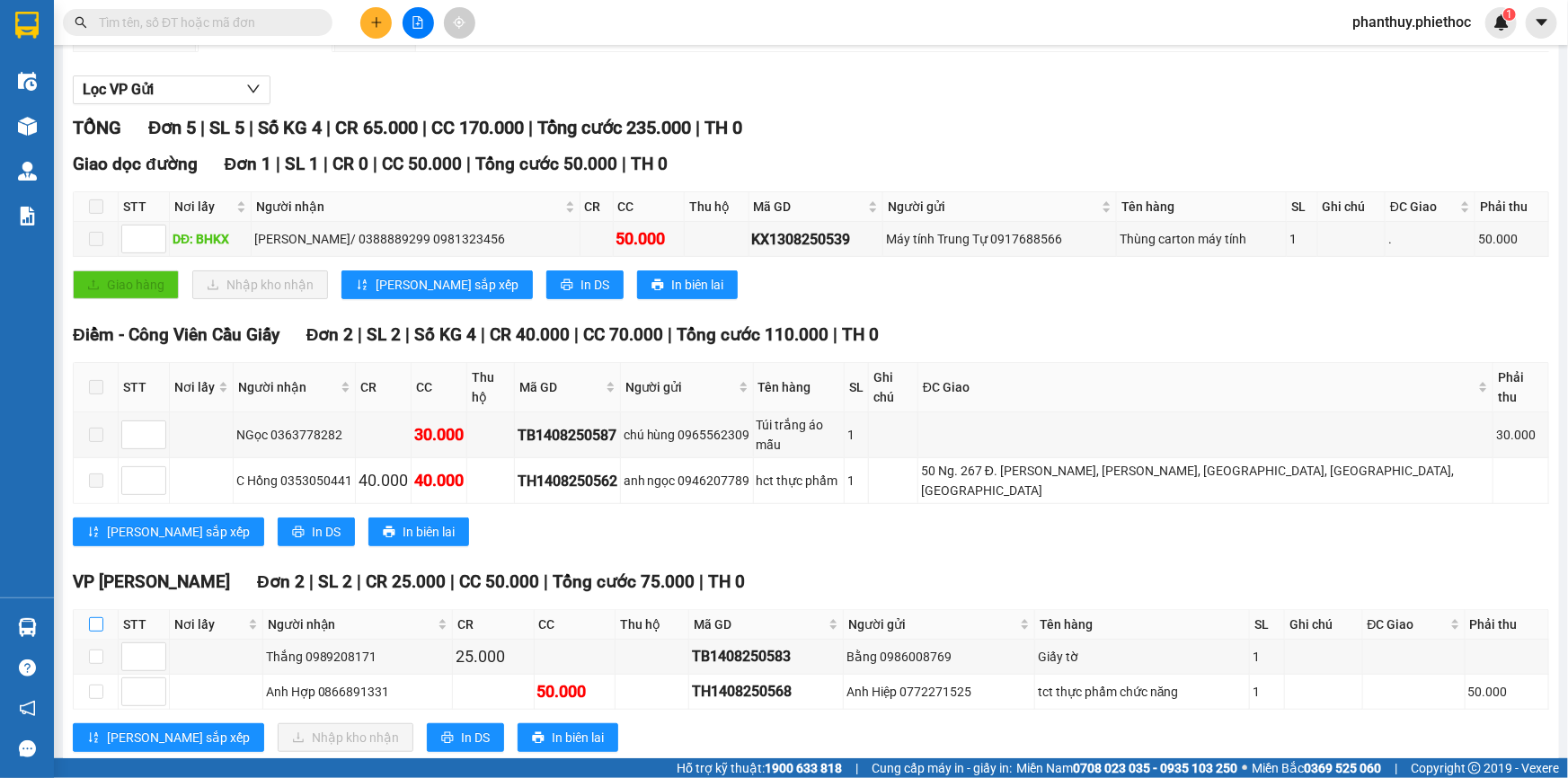
click at [95, 617] on input "checkbox" at bounding box center [95, 624] width 14 height 14
checkbox input "true"
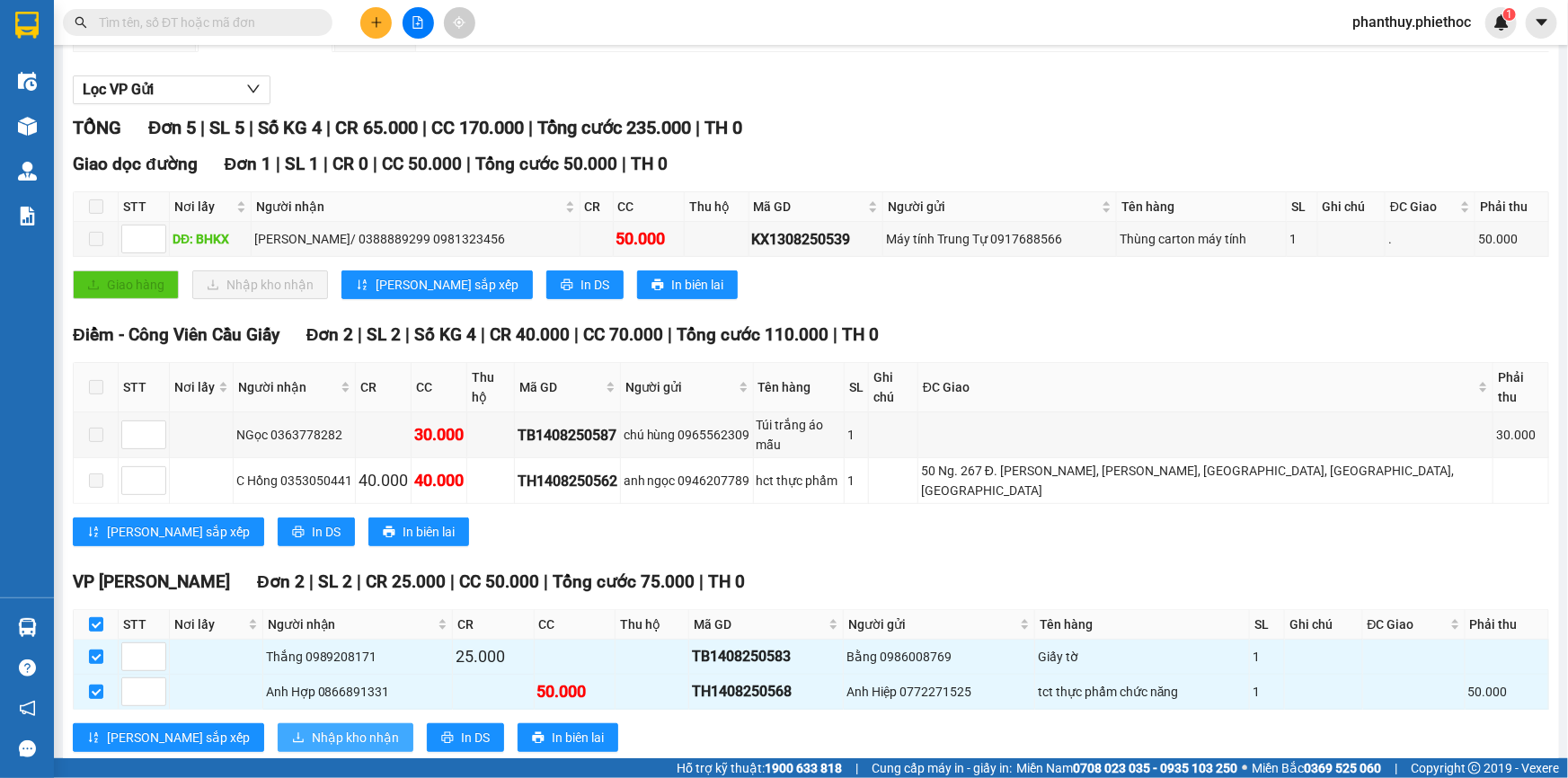
click at [292, 731] on icon "download" at bounding box center [298, 737] width 13 height 13
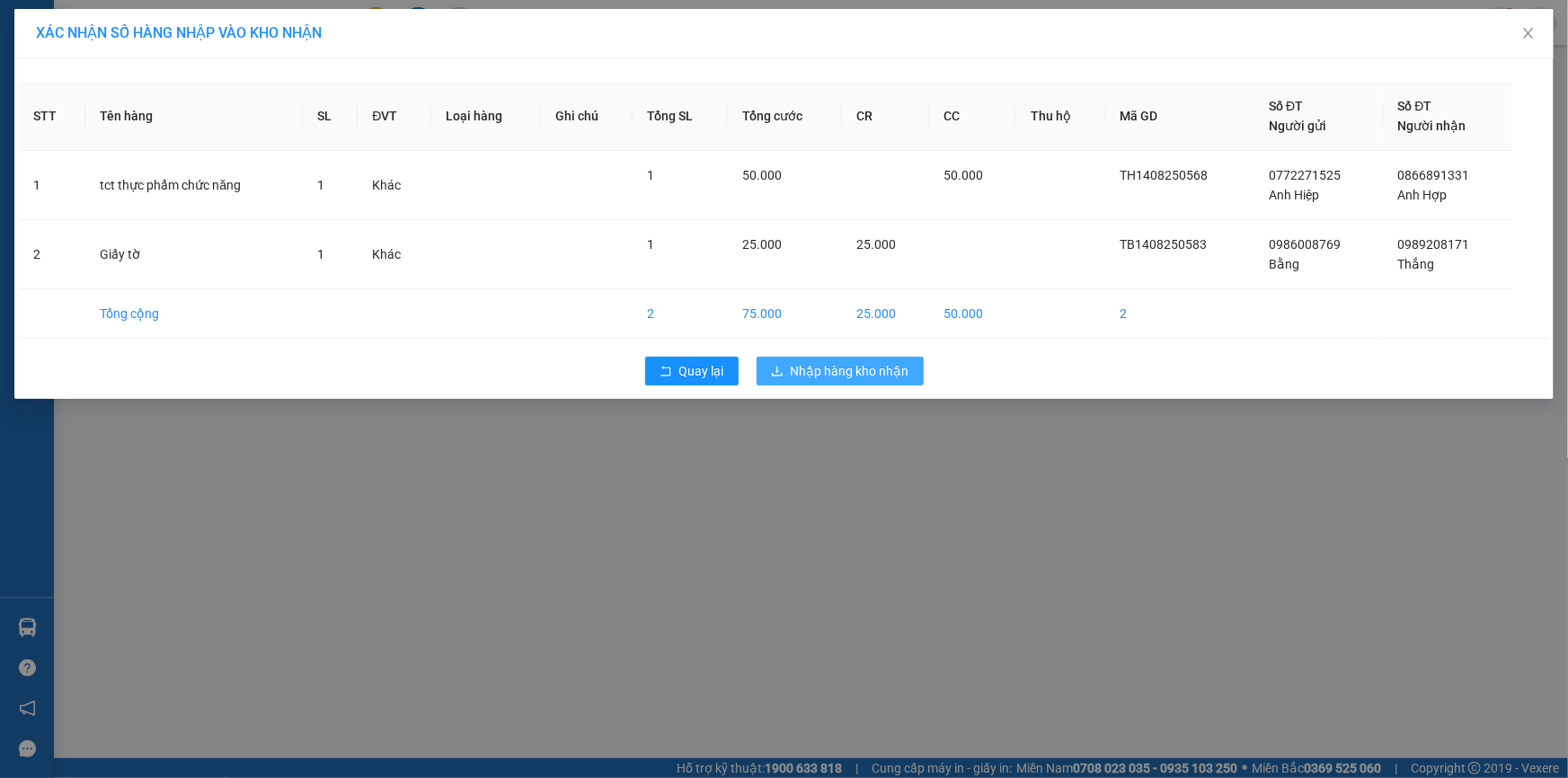
click at [836, 366] on span "Nhập hàng kho nhận" at bounding box center [849, 371] width 118 height 20
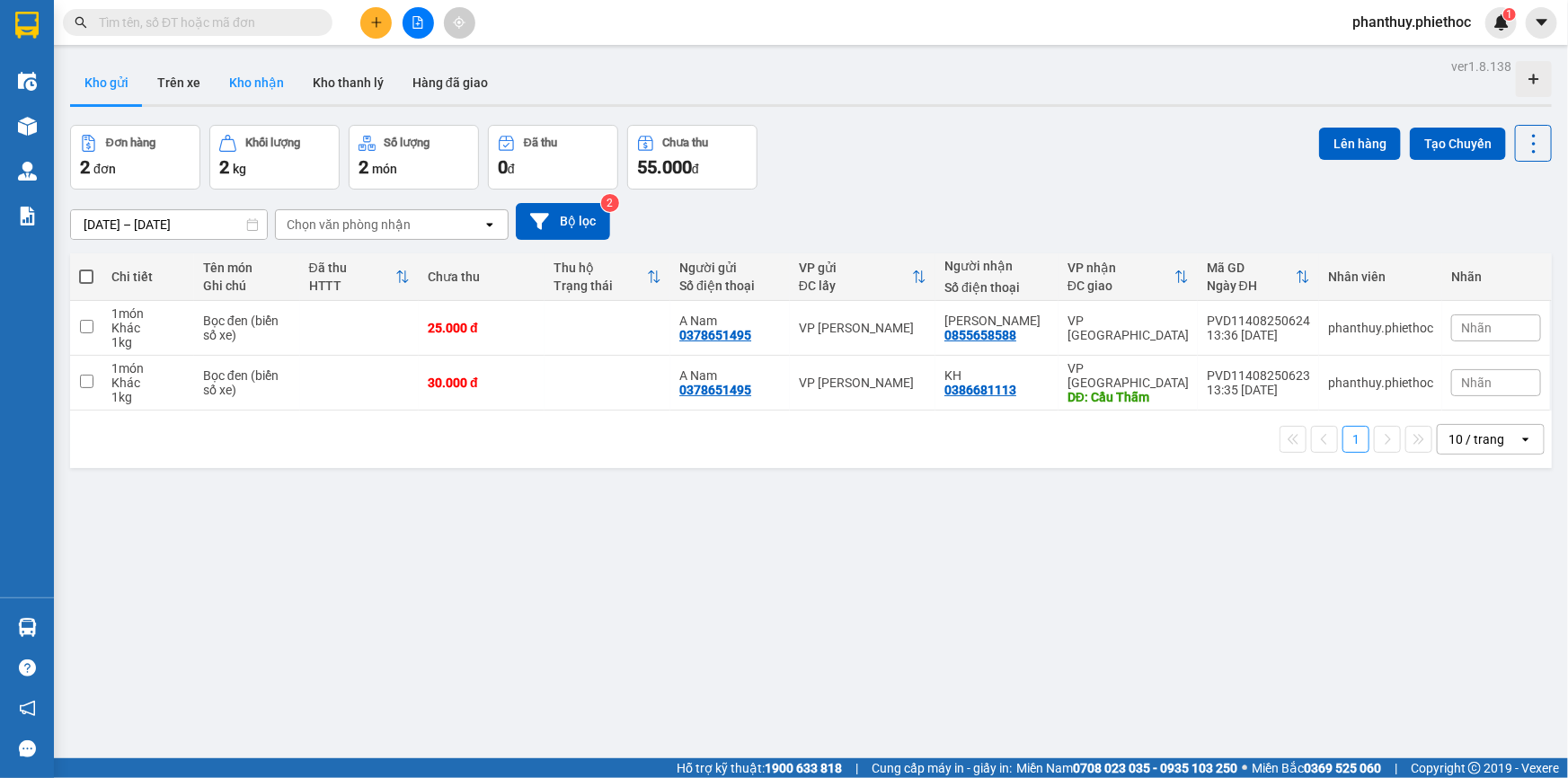
click at [223, 78] on button "Kho nhận" at bounding box center [256, 82] width 84 height 43
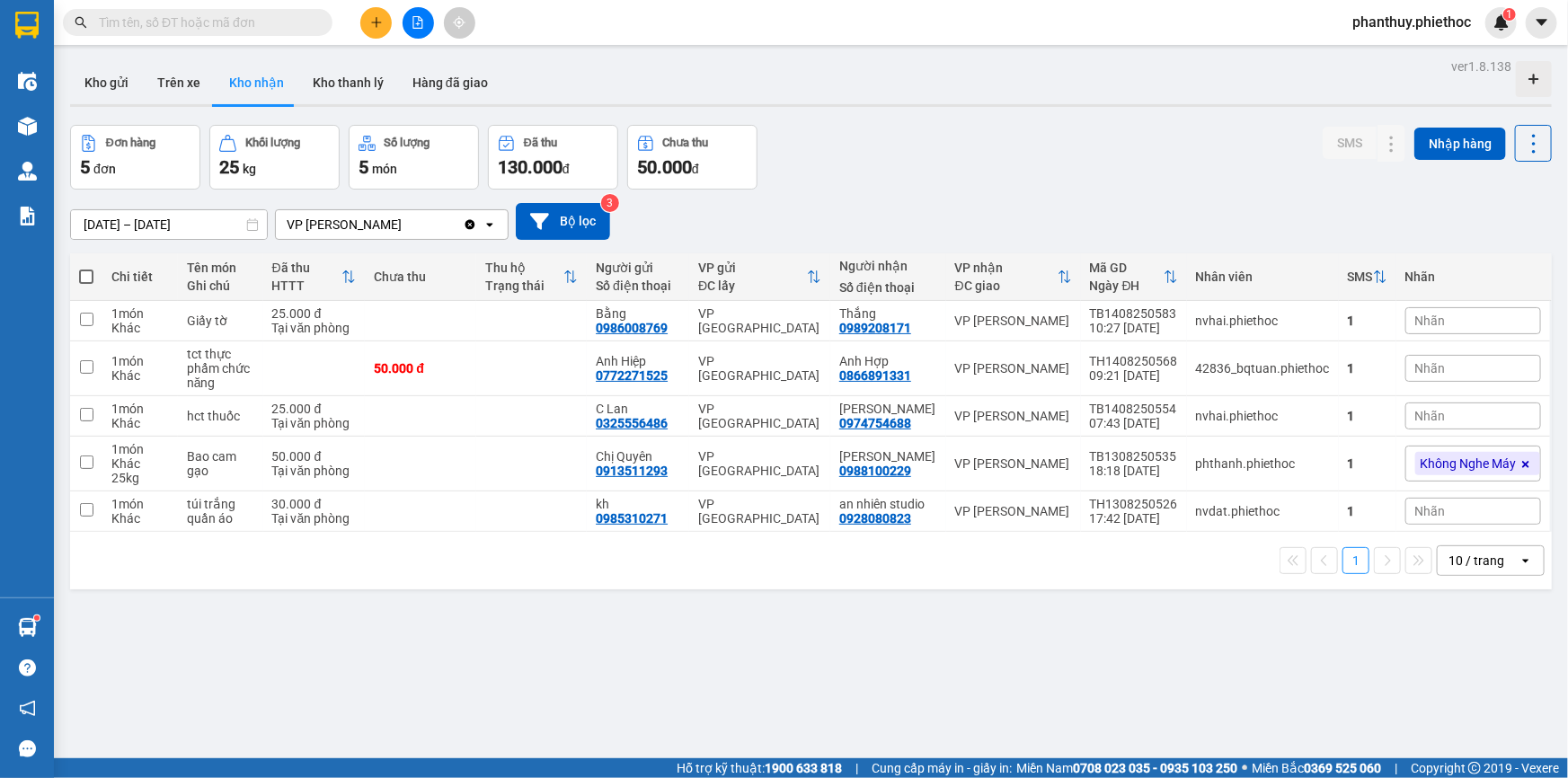
click at [1457, 370] on div "Nhãn" at bounding box center [1473, 368] width 136 height 27
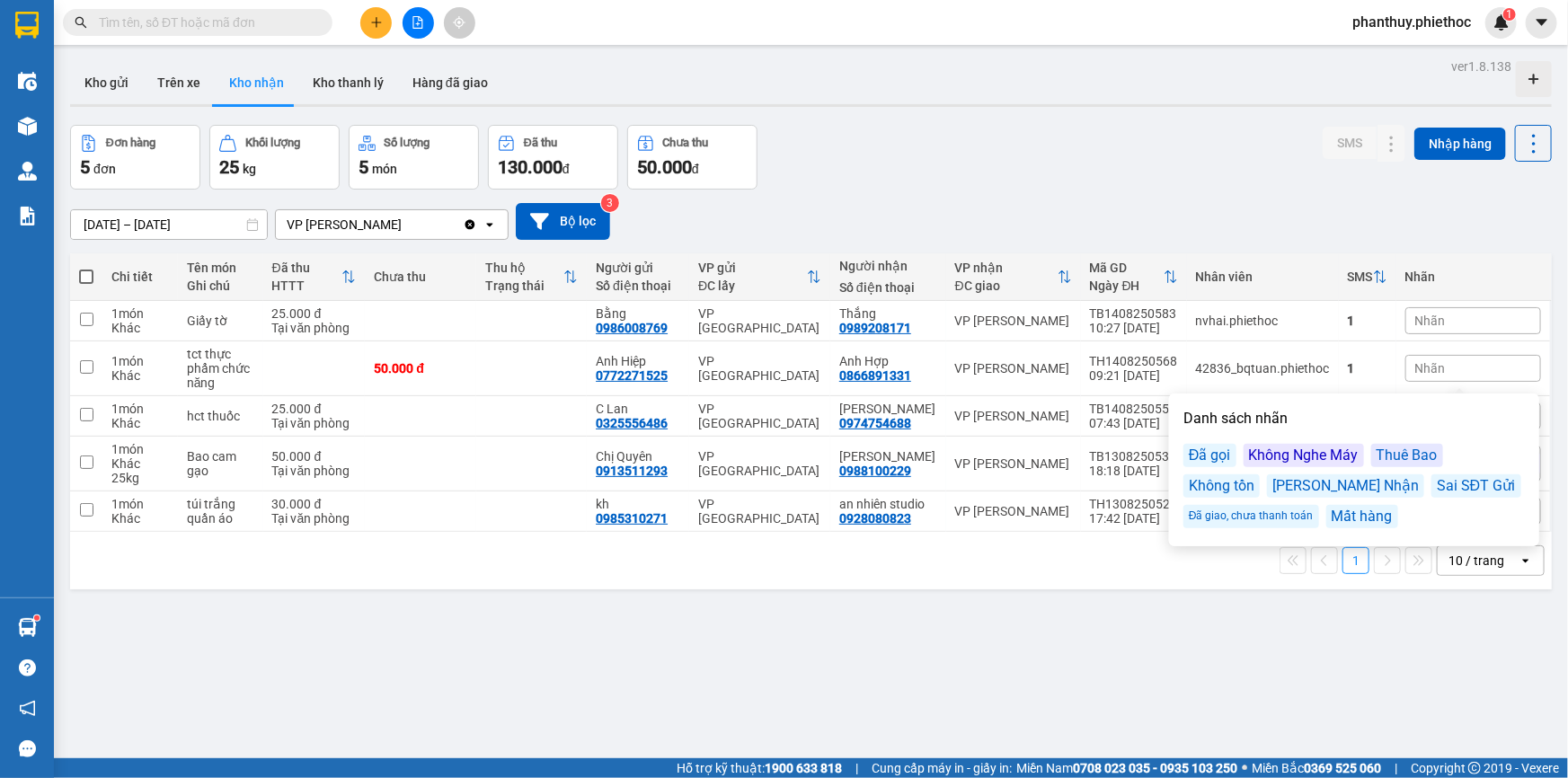
click at [1190, 453] on div "Đã gọi" at bounding box center [1210, 455] width 53 height 23
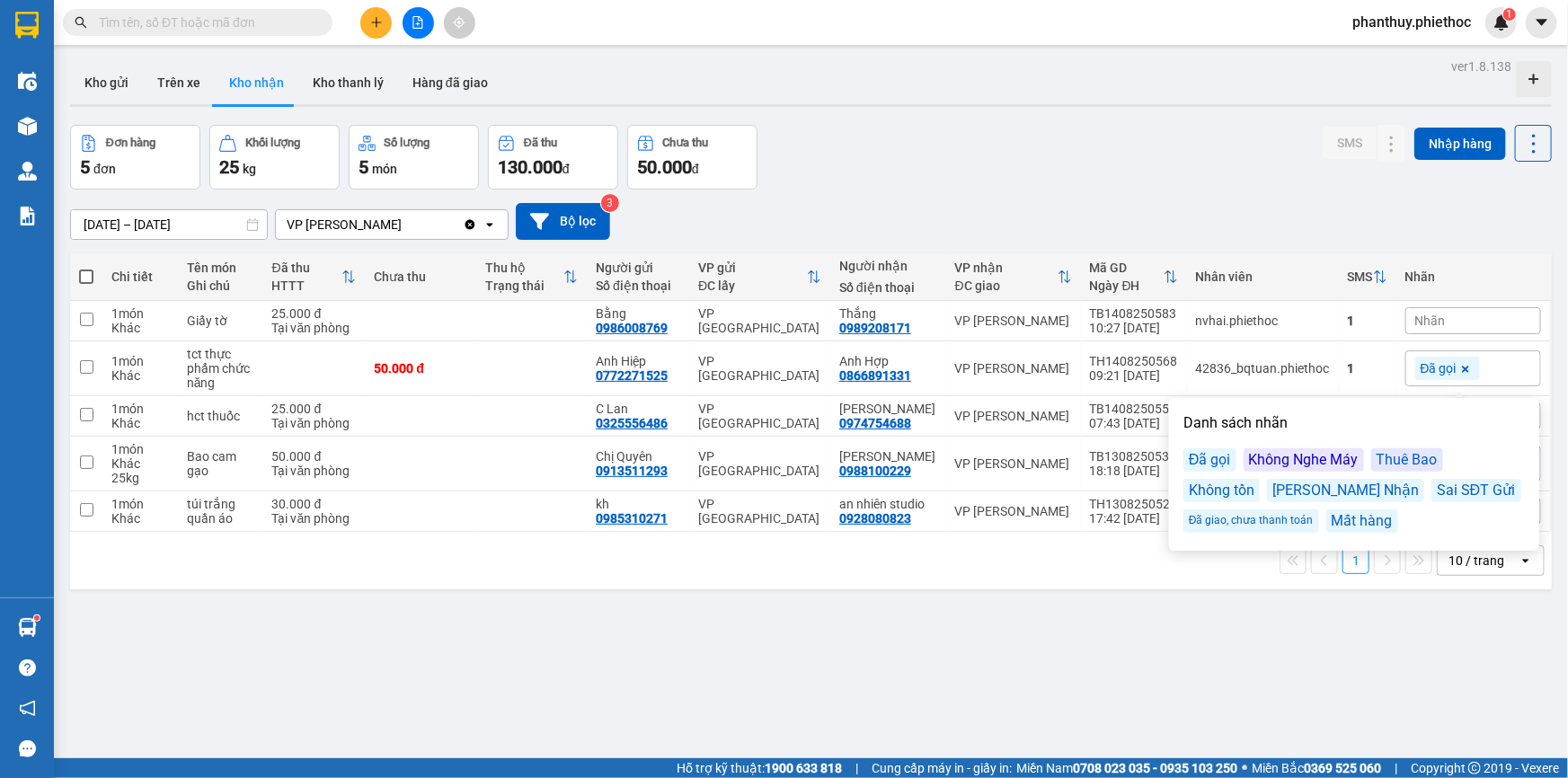
click at [1018, 169] on div "Đơn hàng 5 đơn Khối lượng 25 kg Số lượng 5 món Đã thu 130.000 đ Chưa thu 50.000…" at bounding box center [811, 157] width 1481 height 65
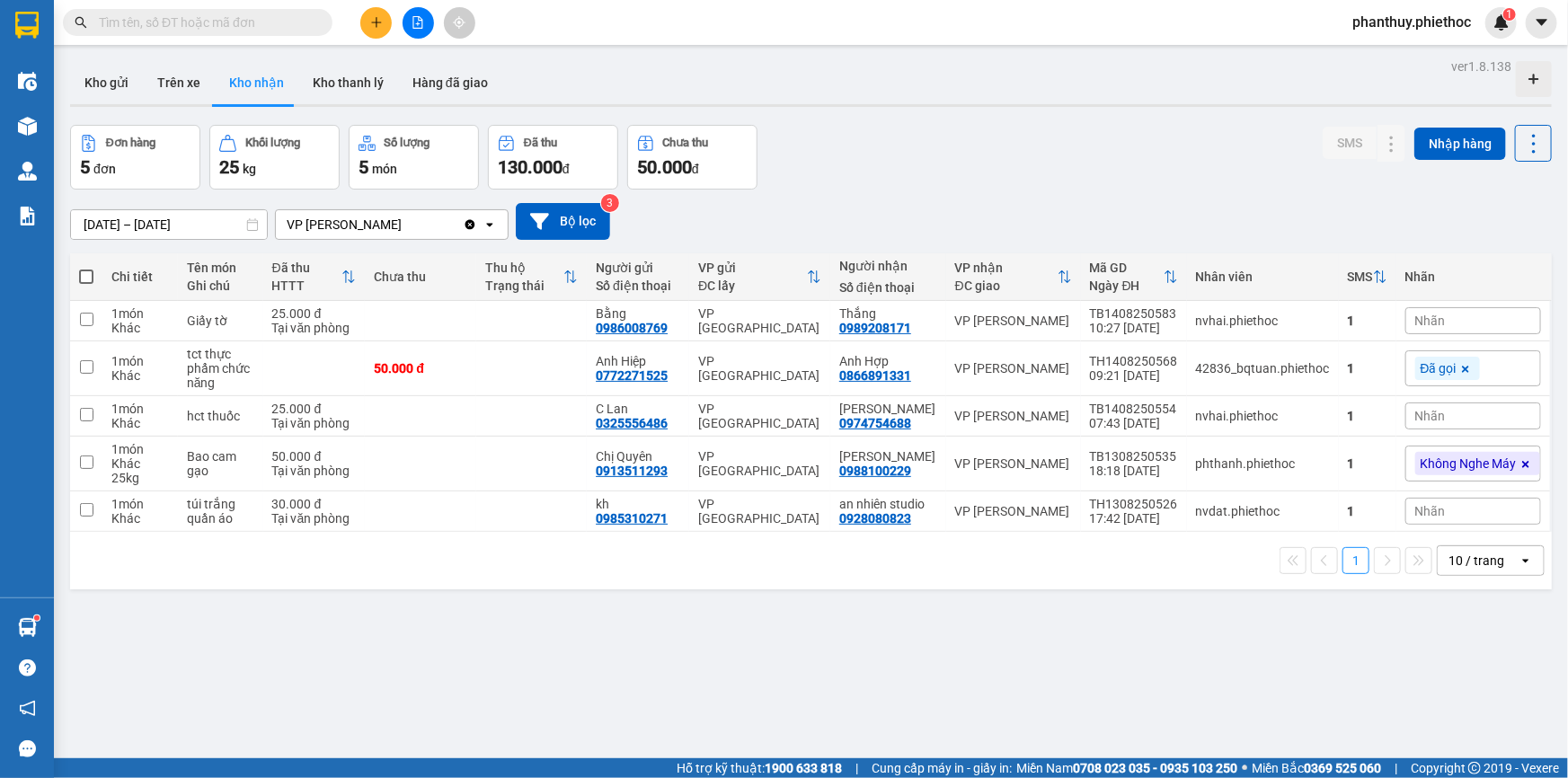
click at [1421, 321] on span "Nhãn" at bounding box center [1430, 321] width 31 height 14
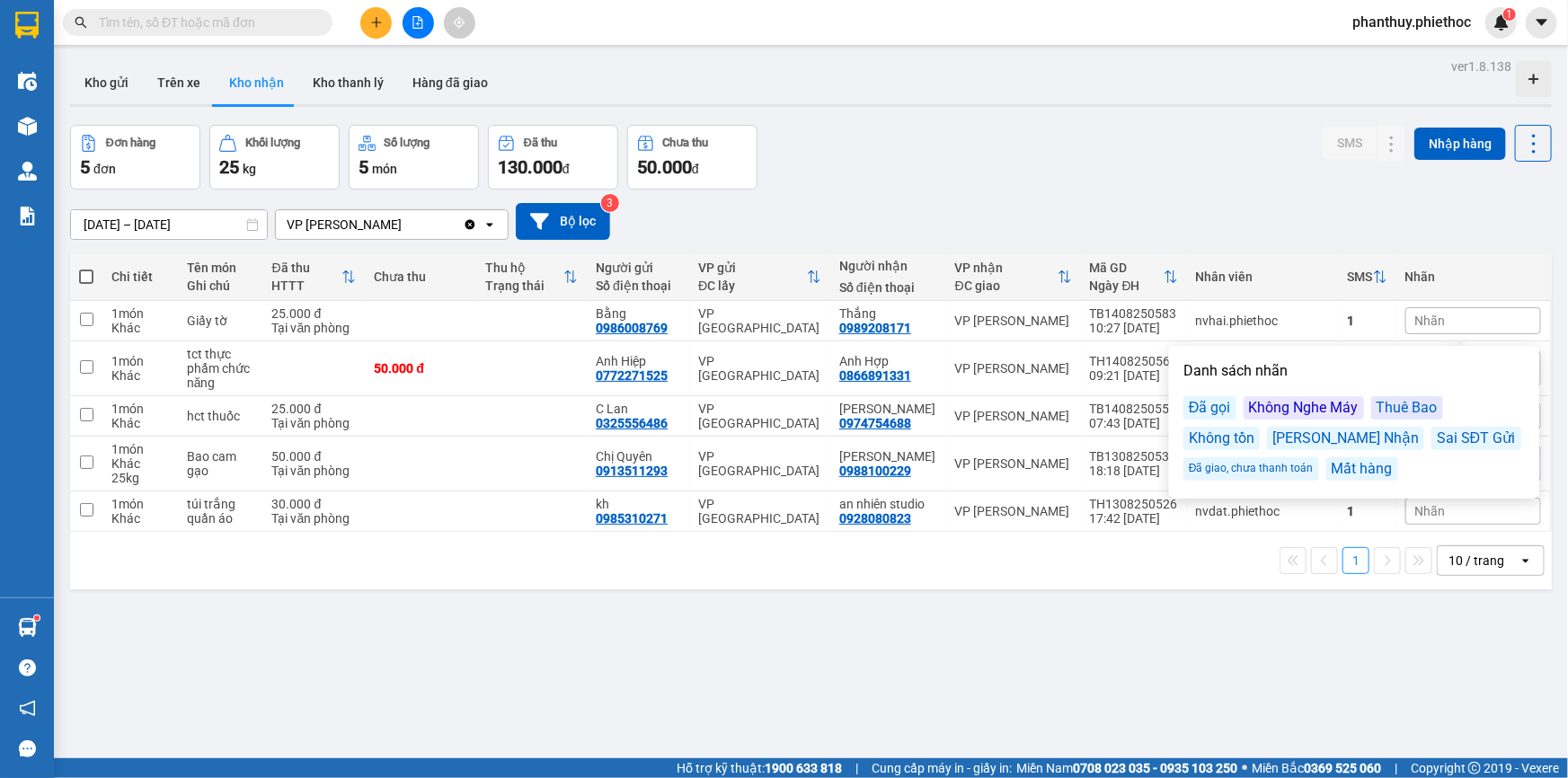
click at [1221, 403] on div "Đã gọi" at bounding box center [1210, 407] width 53 height 23
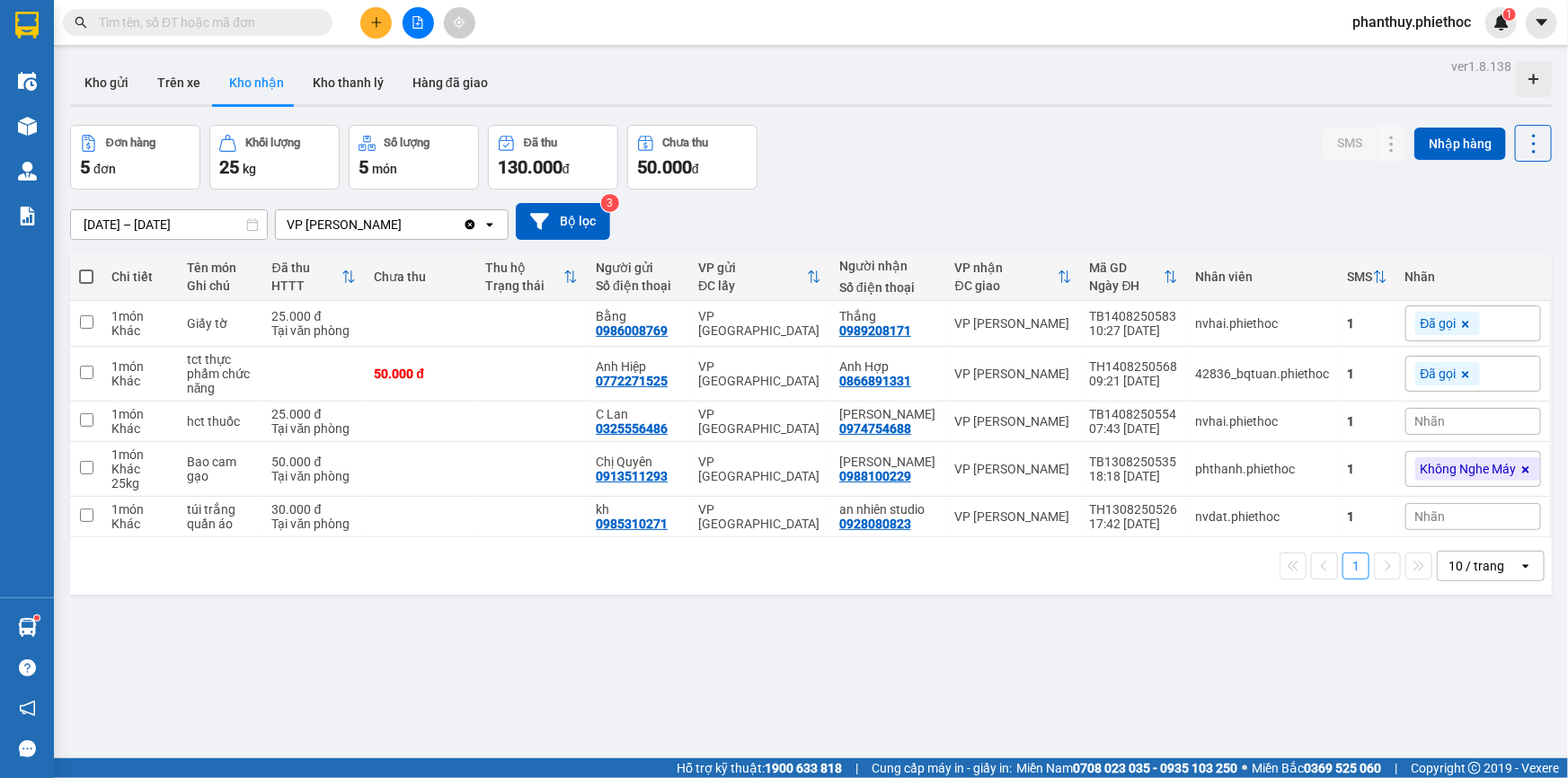
click at [1189, 184] on div "Đơn hàng 5 đơn Khối lượng 25 kg Số lượng 5 món Đã thu 130.000 đ Chưa thu 50.000…" at bounding box center [811, 157] width 1481 height 65
click at [1436, 428] on div "Nhãn" at bounding box center [1473, 422] width 136 height 27
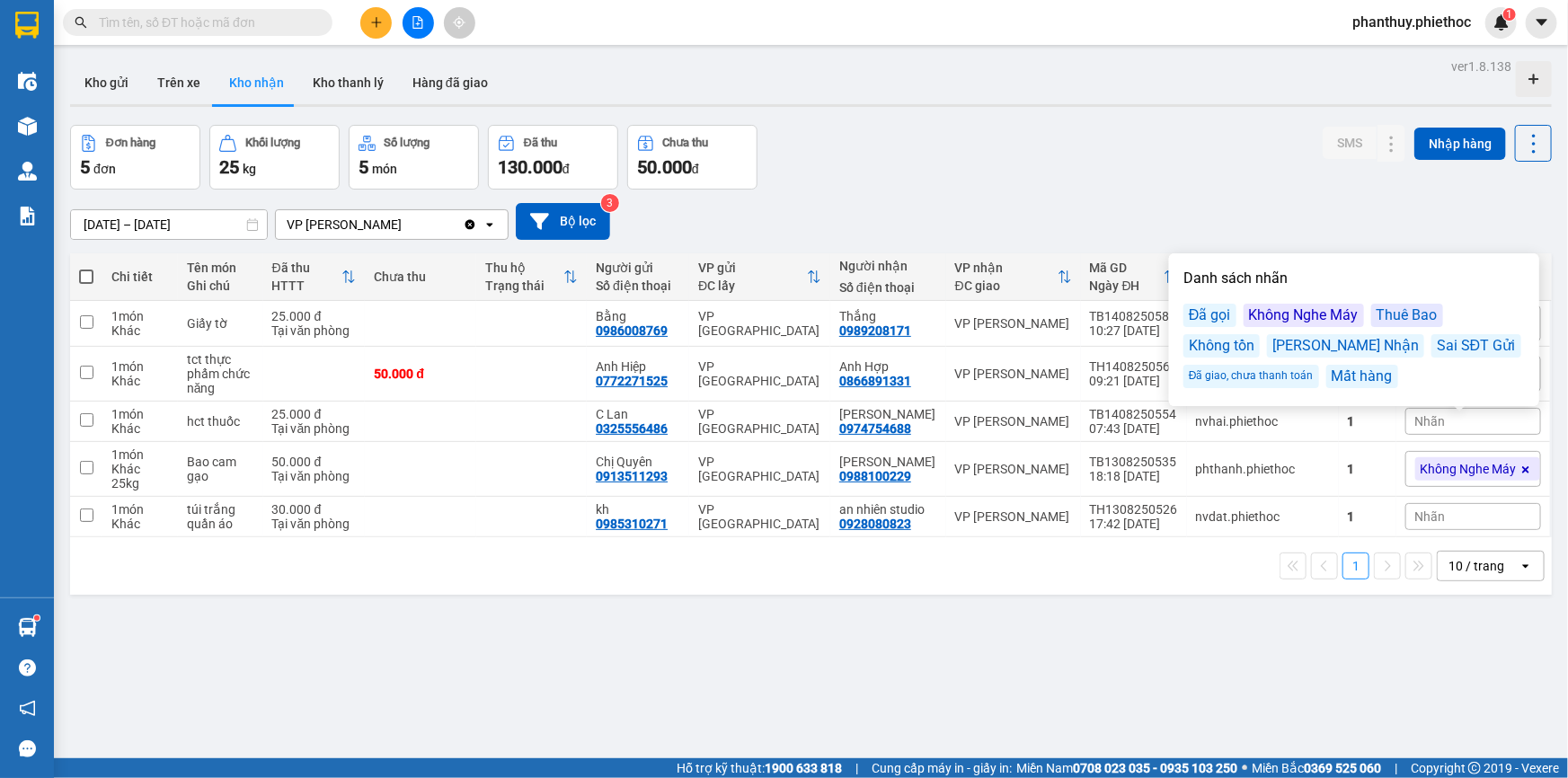
click at [1224, 314] on div "Đã gọi" at bounding box center [1210, 315] width 53 height 23
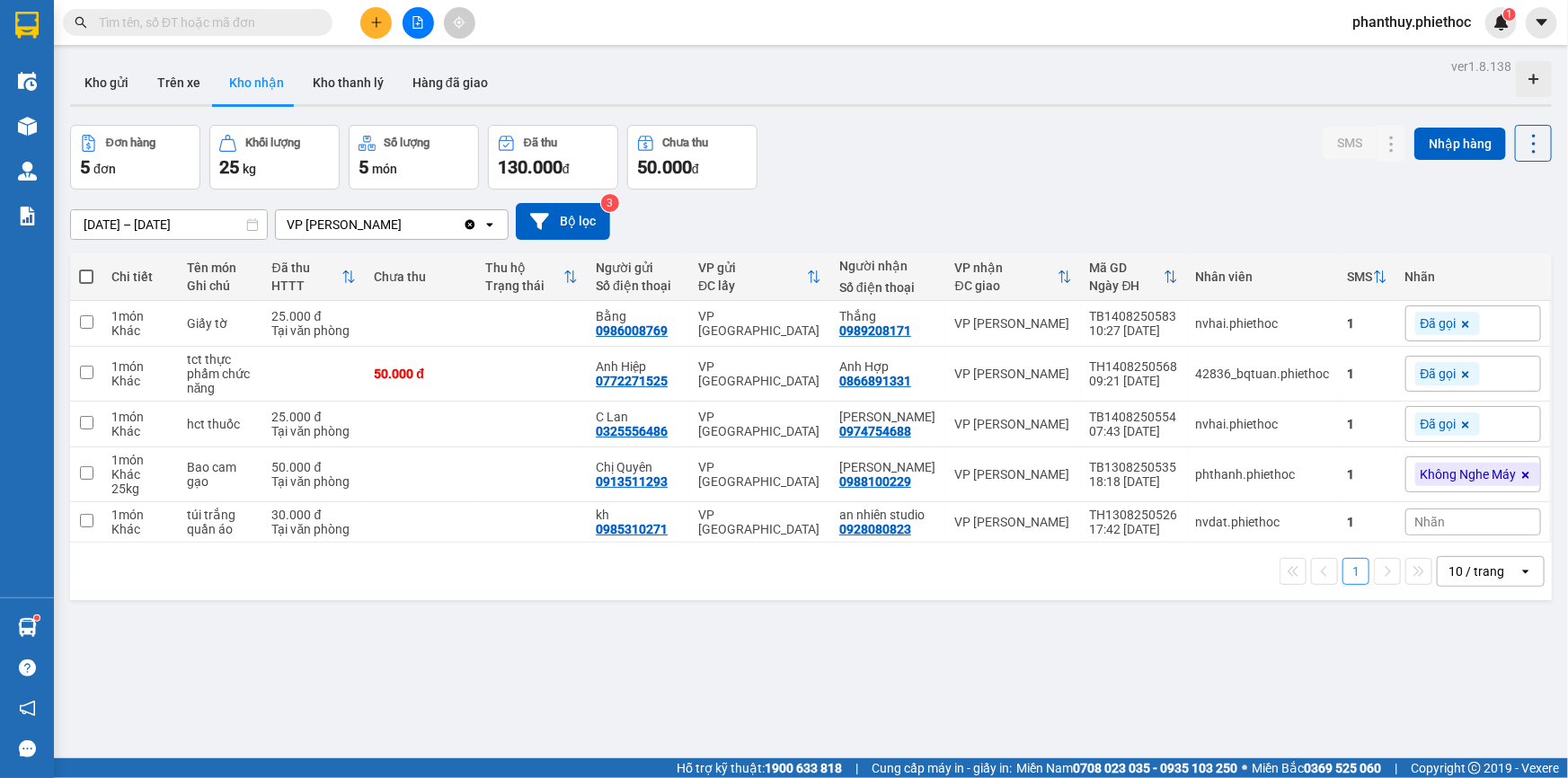
click at [1162, 142] on div "Đơn hàng 5 đơn Khối lượng 25 kg Số lượng 5 món Đã thu 130.000 đ Chưa thu 50.000…" at bounding box center [811, 157] width 1481 height 65
click at [1520, 480] on icon at bounding box center [1525, 475] width 11 height 11
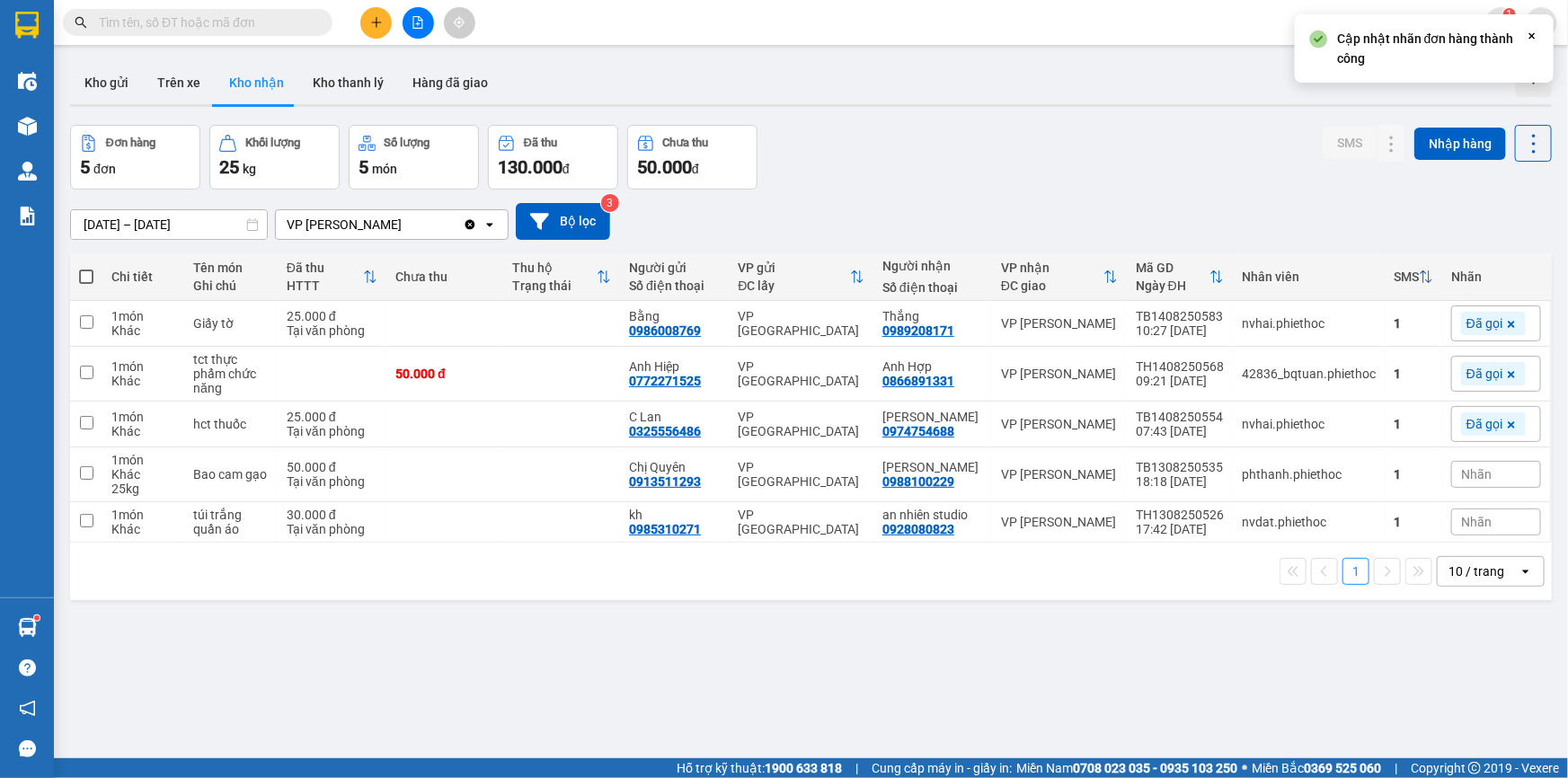
click at [1479, 461] on div "Nhãn" at bounding box center [1496, 475] width 90 height 27
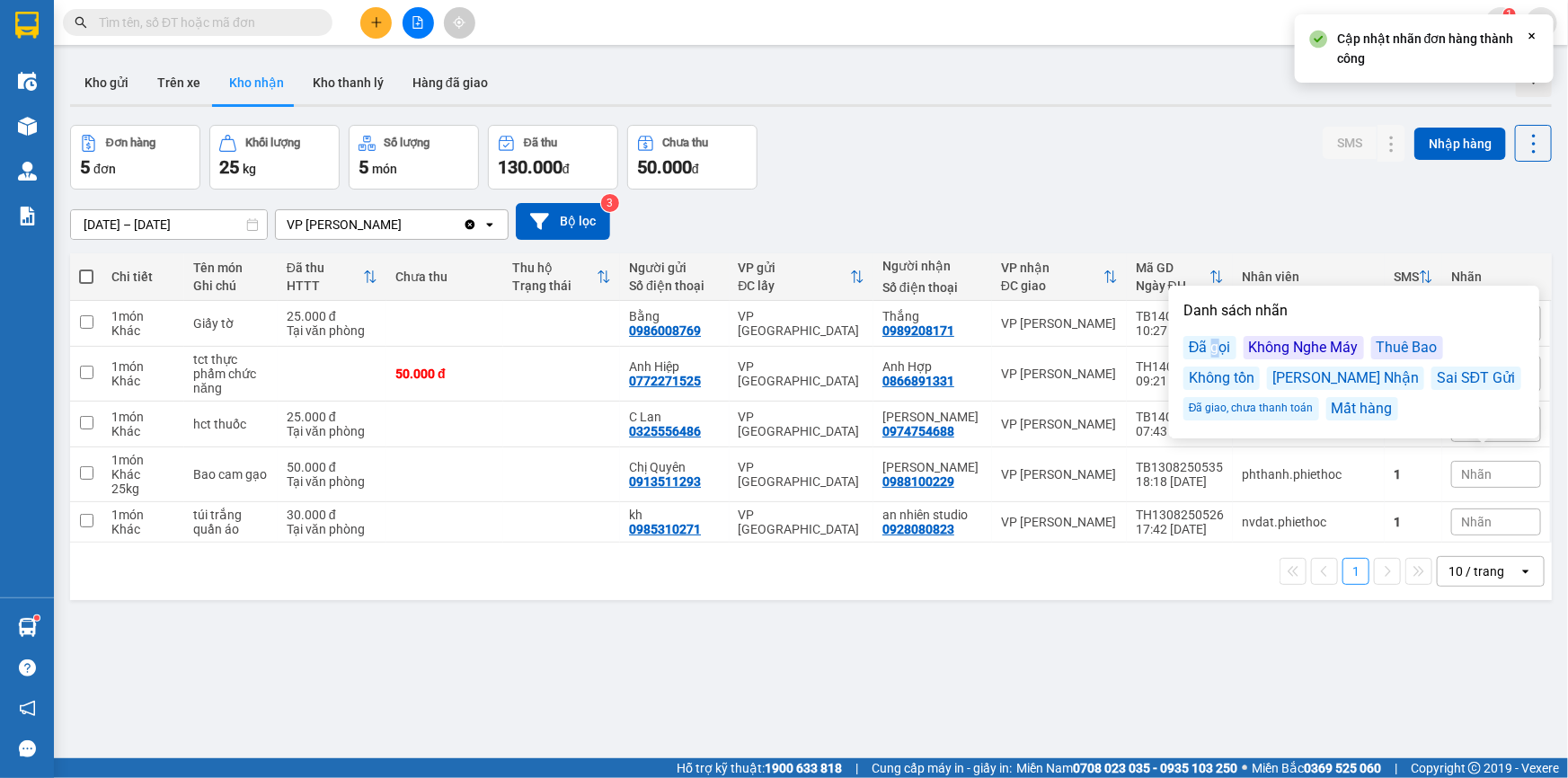
click at [1213, 341] on div "Đã gọi" at bounding box center [1210, 348] width 53 height 23
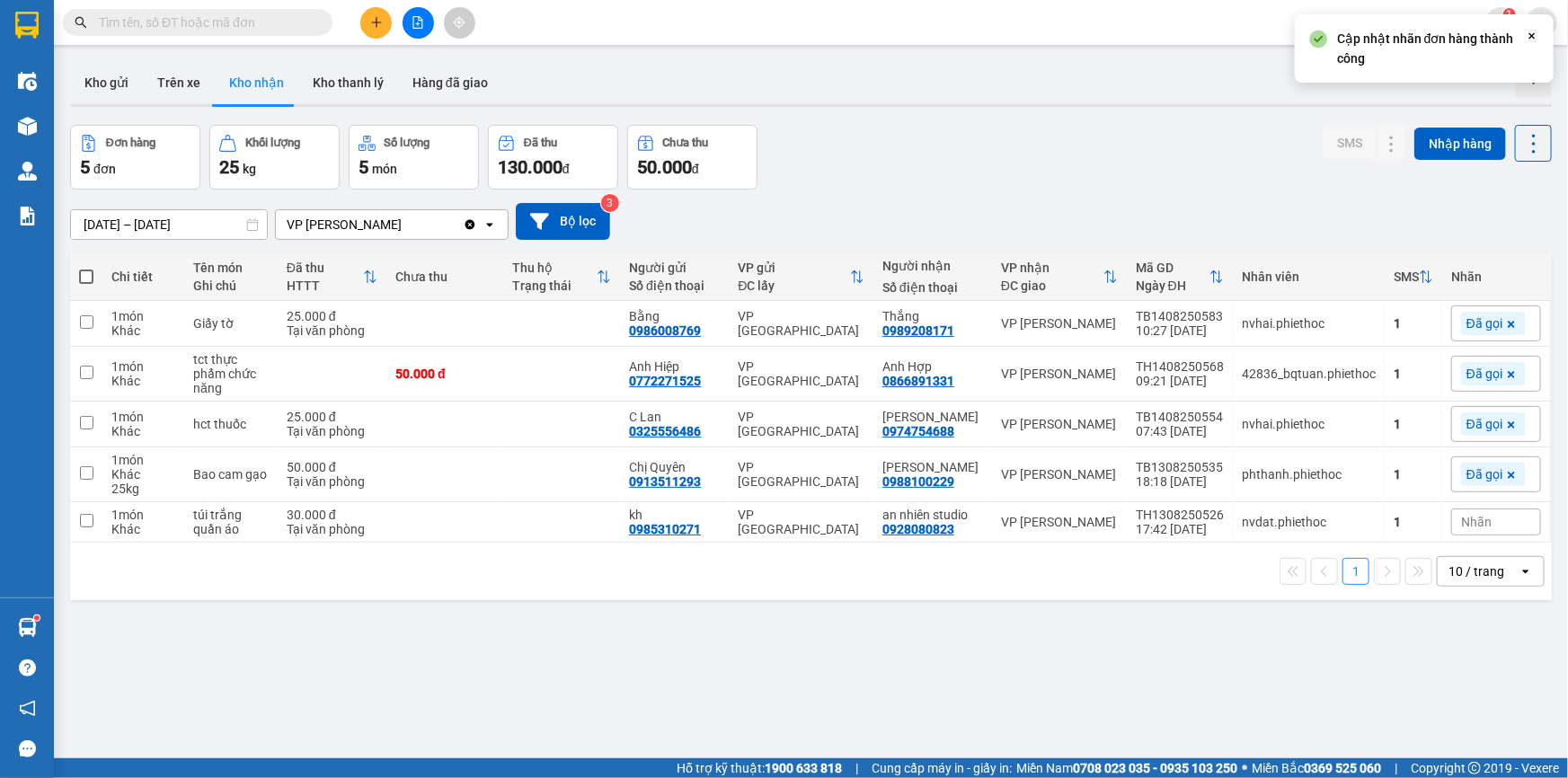
click at [1173, 170] on div "Đơn hàng 5 đơn Khối lượng 25 kg Số lượng 5 món Đã thu 130.000 đ Chưa thu 50.000…" at bounding box center [811, 157] width 1481 height 65
click at [1492, 514] on div "Nhãn" at bounding box center [1496, 522] width 90 height 27
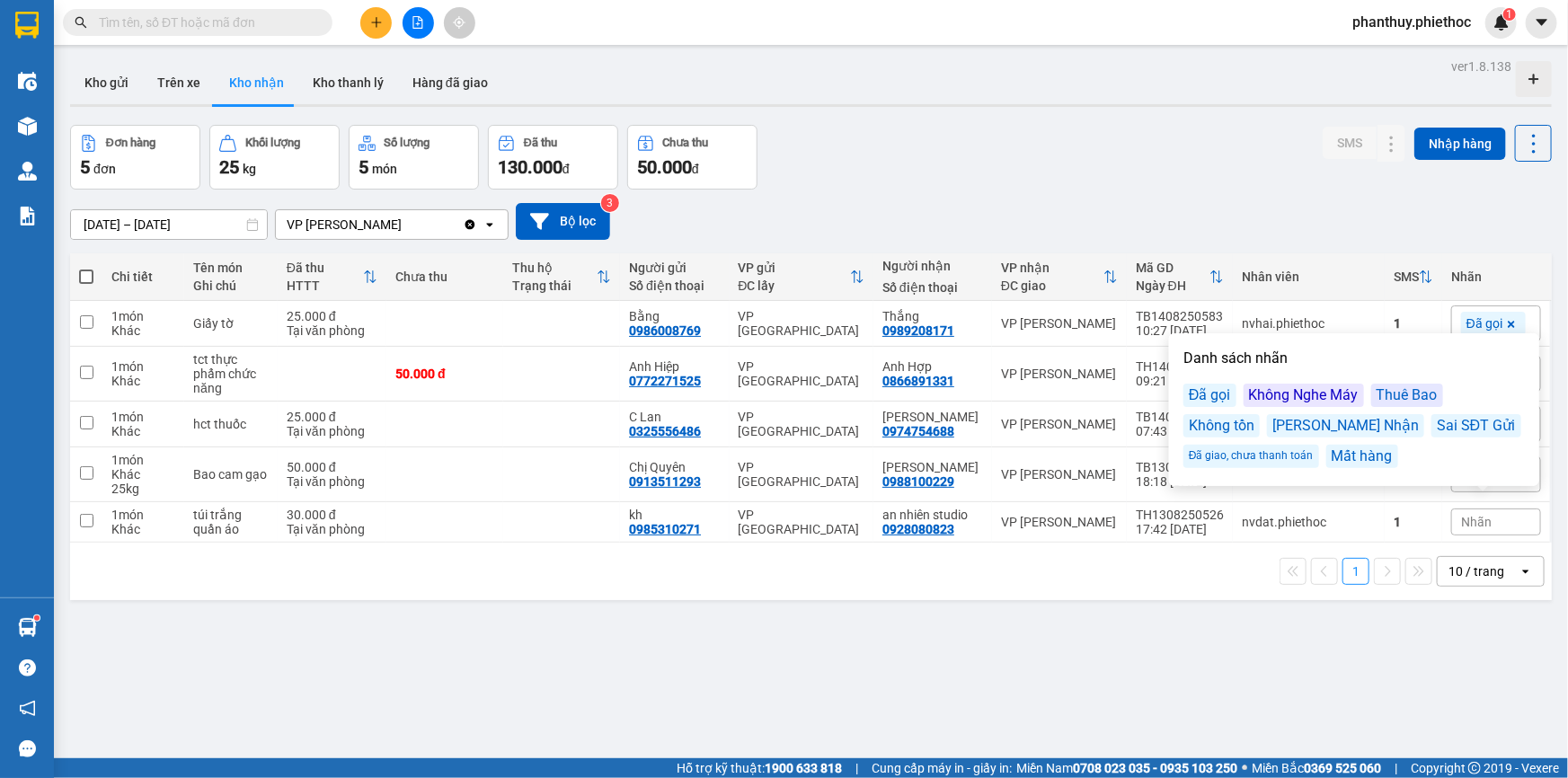
click at [1222, 387] on div "Đã gọi" at bounding box center [1210, 395] width 53 height 23
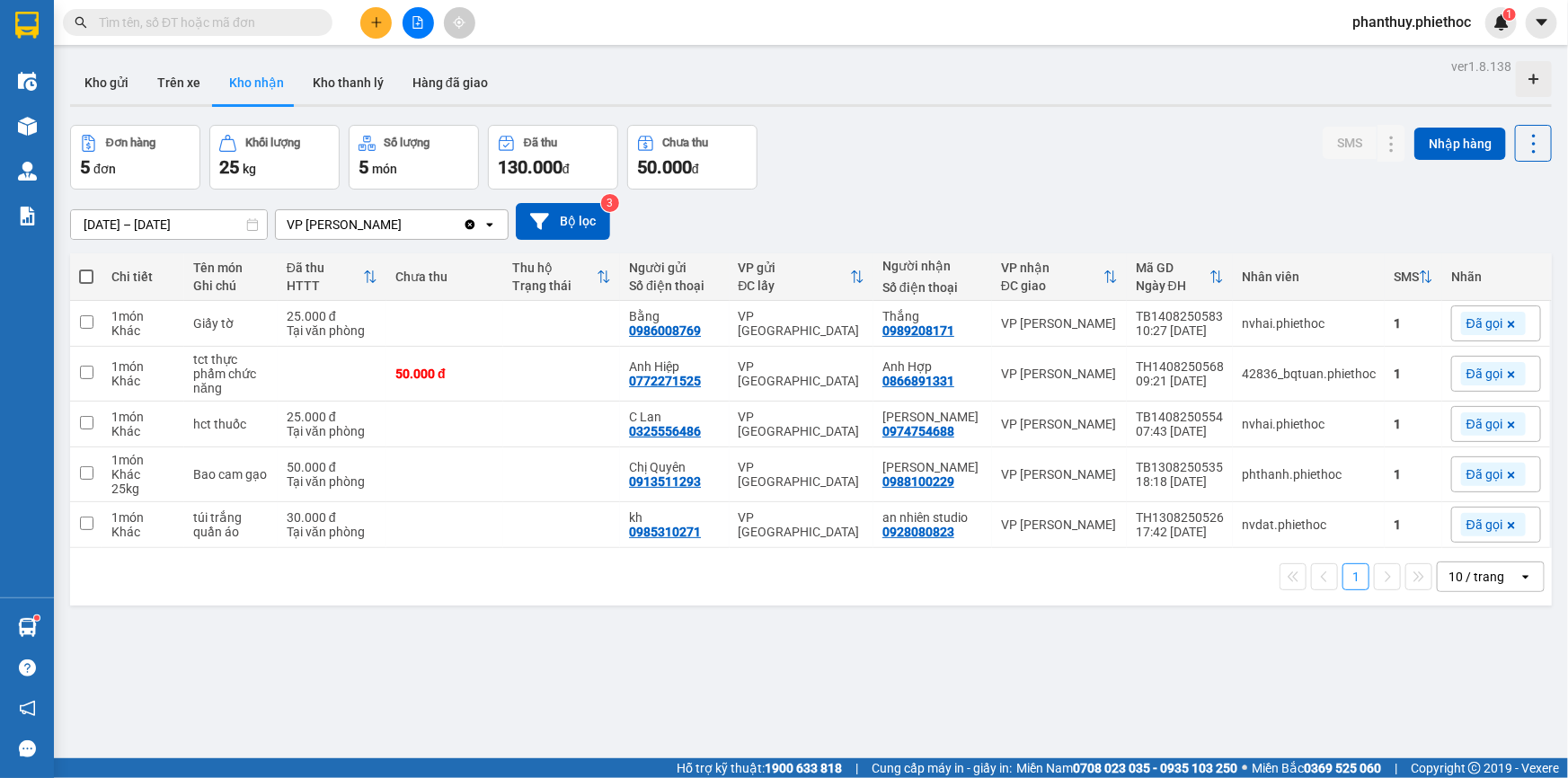
click at [1283, 224] on div "[DATE] – [DATE] Press the down arrow key to interact with the calendar and sele…" at bounding box center [811, 221] width 1481 height 37
click at [135, 63] on button "Kho gửi" at bounding box center [107, 82] width 73 height 43
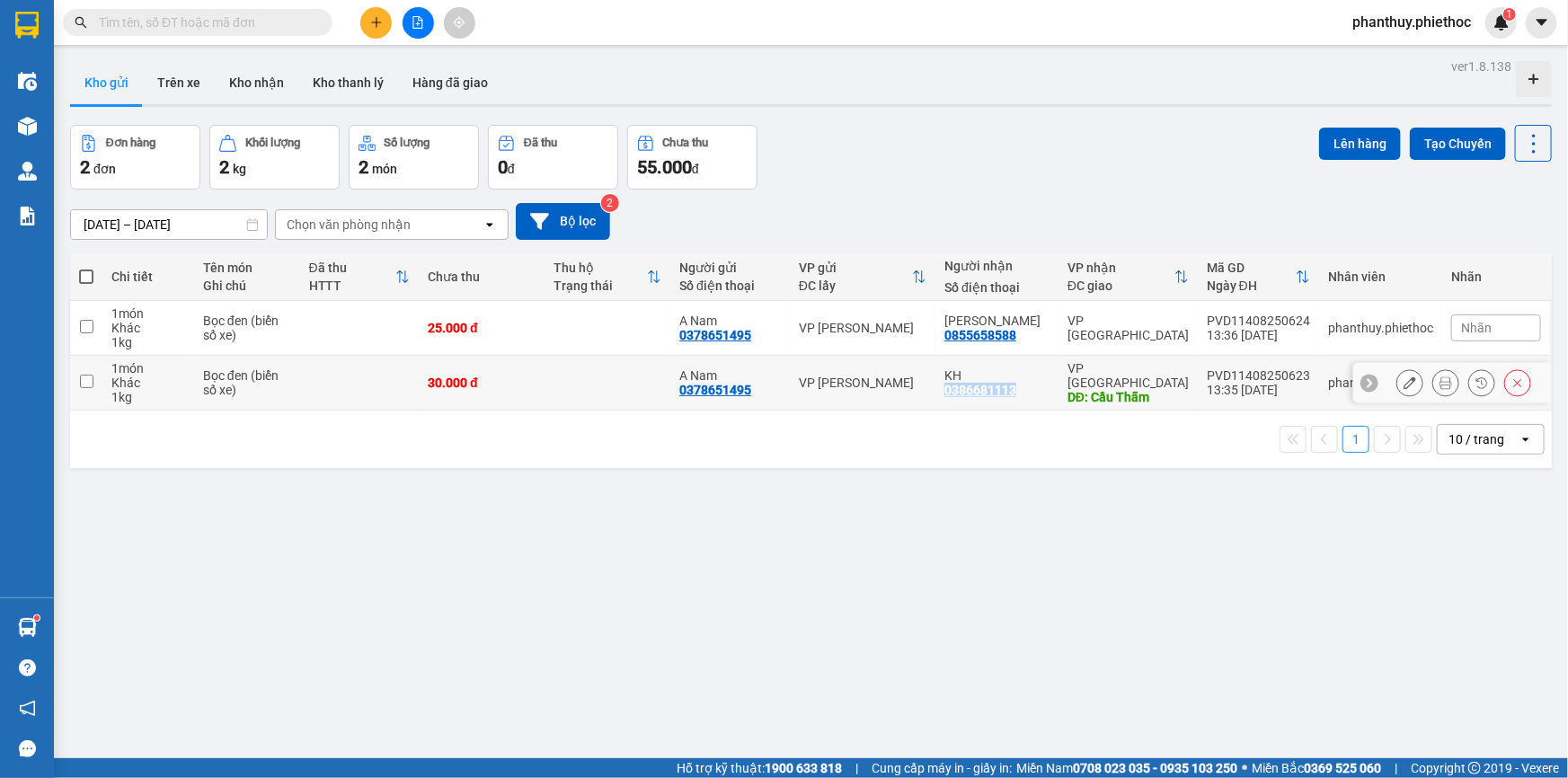
drag, startPoint x: 953, startPoint y: 385, endPoint x: 1042, endPoint y: 396, distance: 89.7
click at [1042, 396] on td "KH 0386681113" at bounding box center [997, 382] width 123 height 55
checkbox input "true"
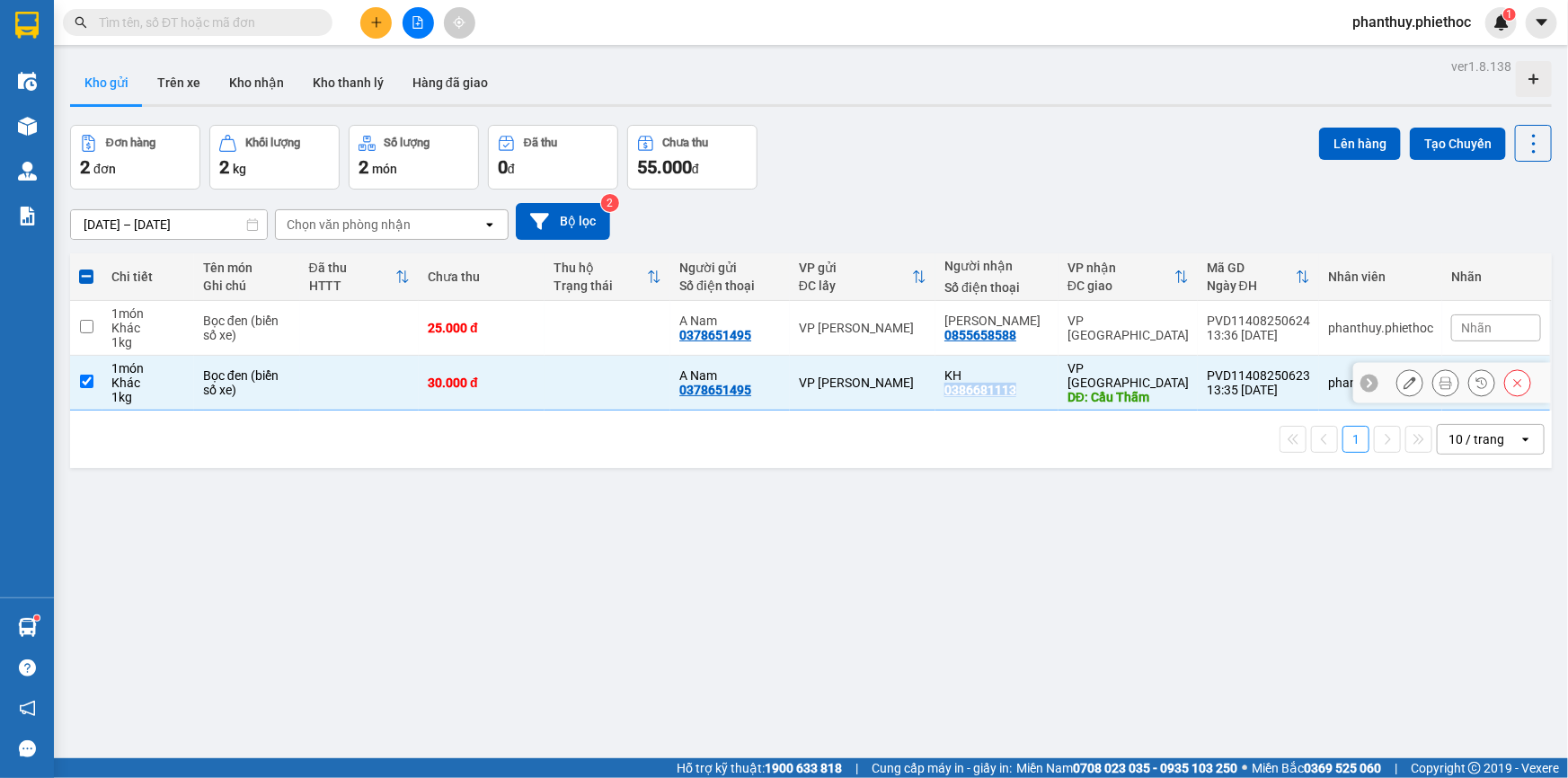
copy div "0386681113"
click at [1469, 381] on span "Nhãn" at bounding box center [1477, 382] width 31 height 14
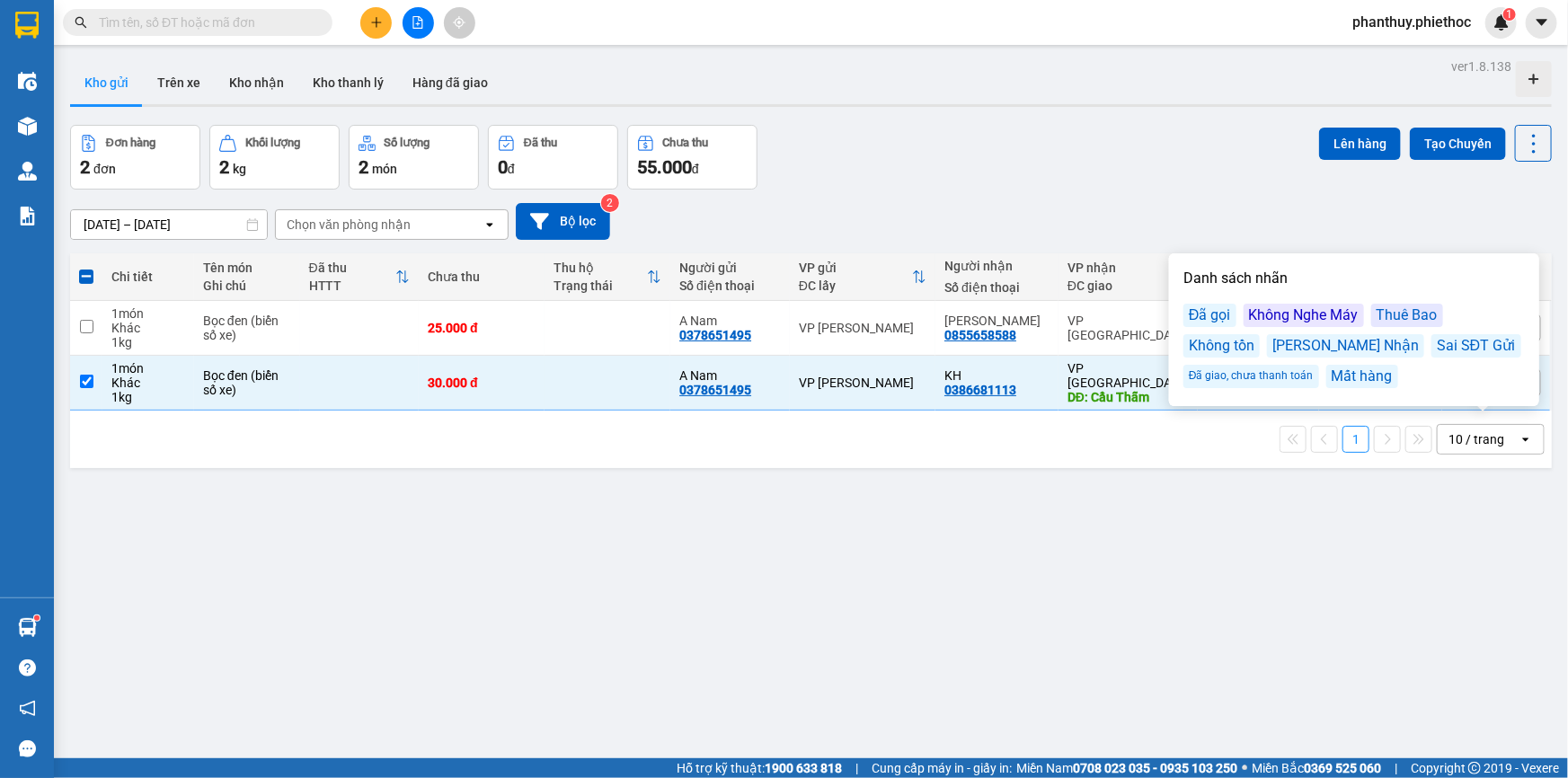
click at [1204, 306] on div "Đã gọi" at bounding box center [1210, 315] width 53 height 23
click at [1206, 183] on div "Đơn hàng 2 đơn Khối lượng 2 kg Số lượng 2 món Đã thu 0 đ Chưa thu 55.000 đ Lên …" at bounding box center [811, 157] width 1481 height 65
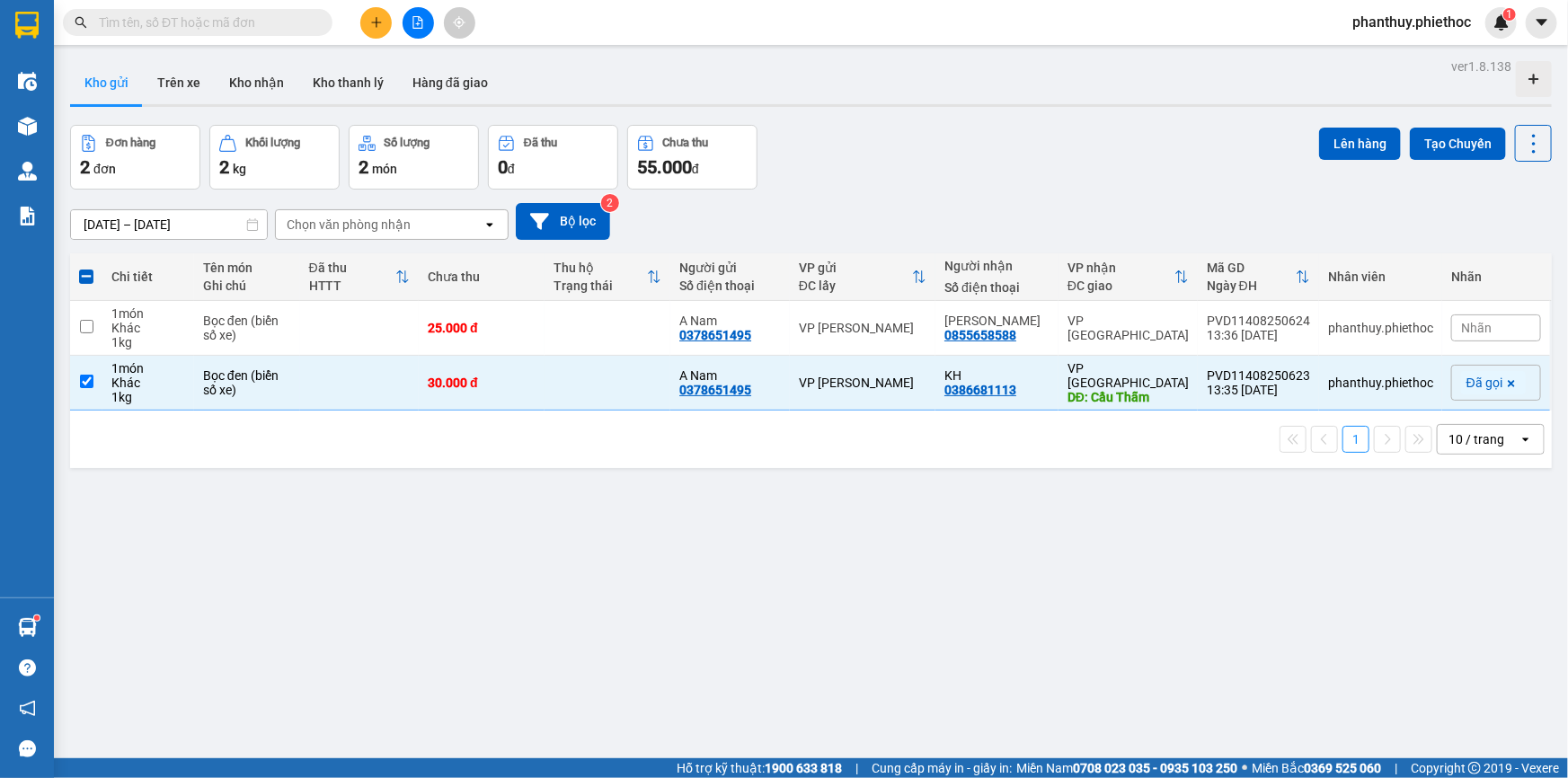
click at [89, 273] on span at bounding box center [86, 276] width 14 height 14
click at [87, 268] on input "checkbox" at bounding box center [87, 268] width 0 height 0
checkbox input "true"
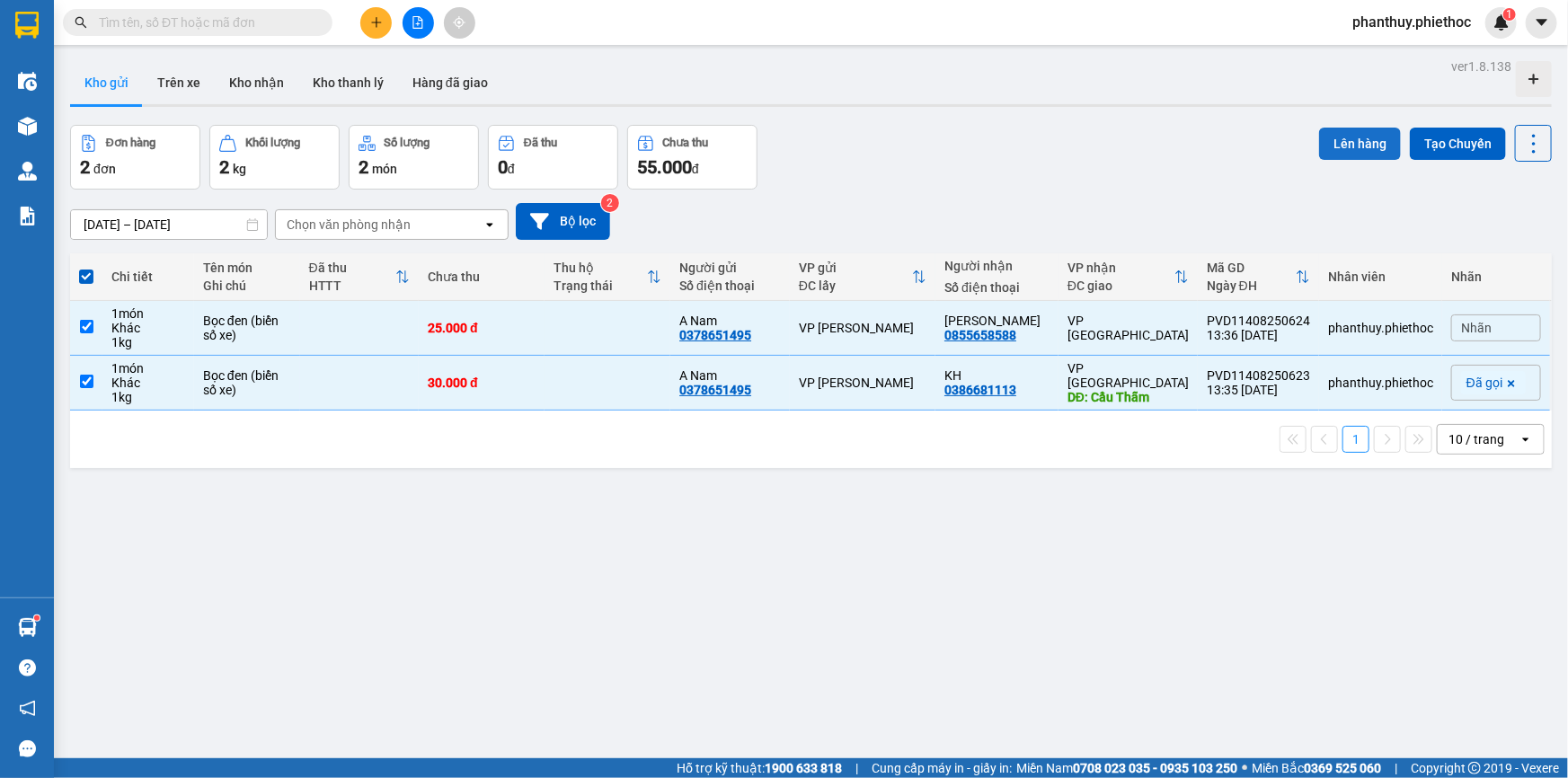
click at [1334, 142] on button "Lên hàng" at bounding box center [1359, 143] width 82 height 33
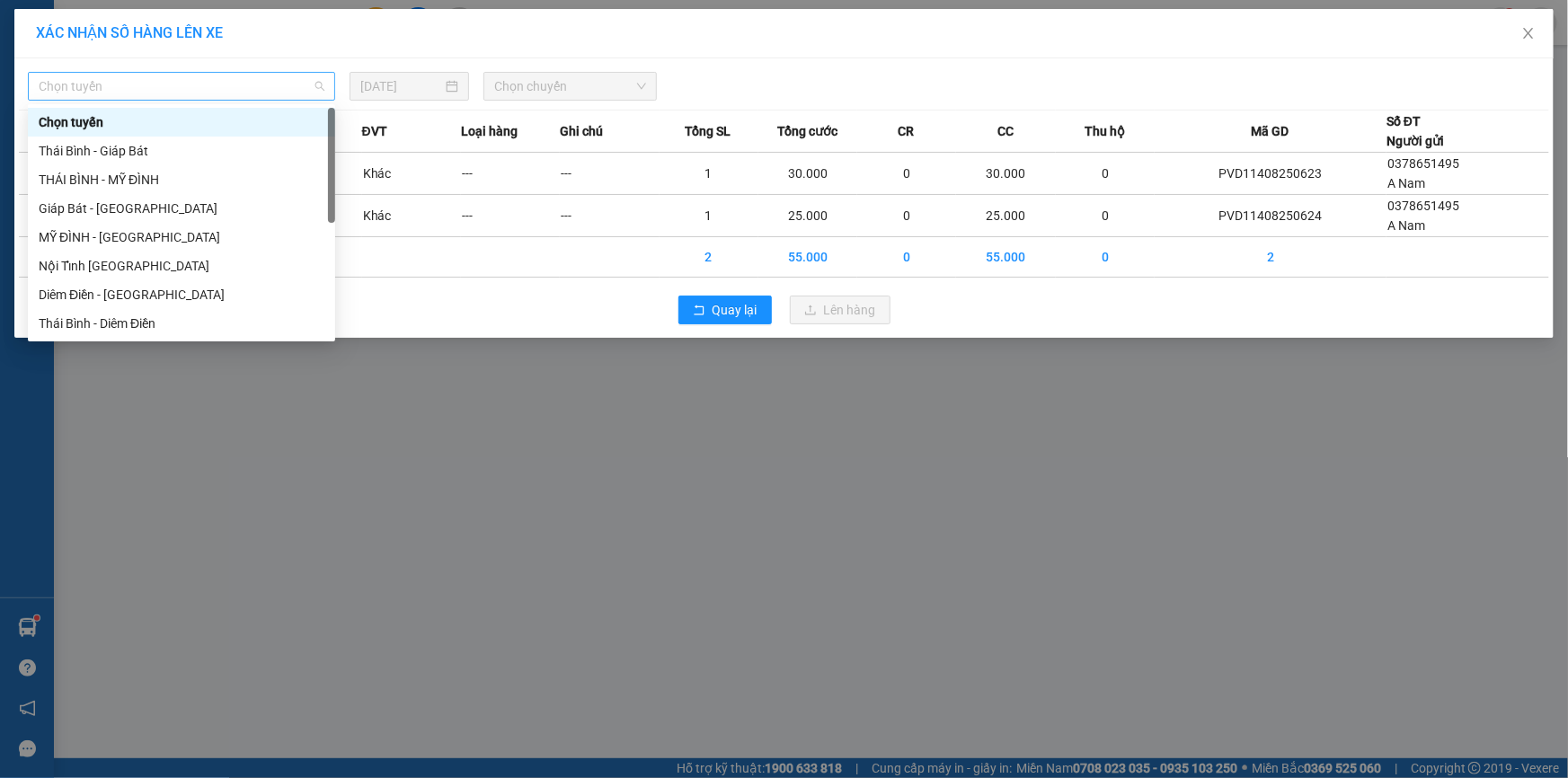
click at [135, 82] on span "Chọn tuyến" at bounding box center [181, 87] width 286 height 27
click at [118, 228] on div "MỸ ĐÌNH - [GEOGRAPHIC_DATA]" at bounding box center [181, 237] width 286 height 20
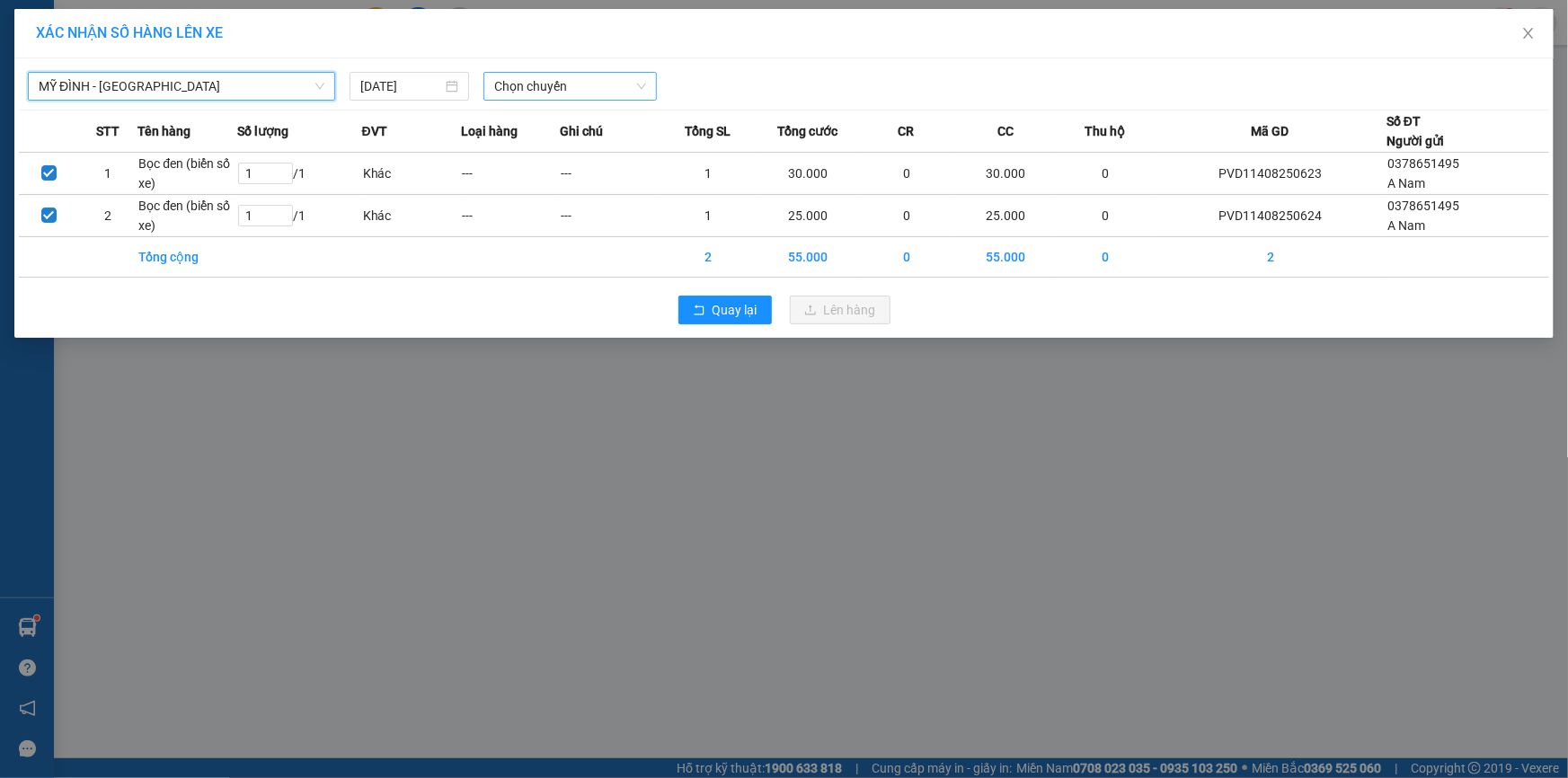
click at [562, 90] on span "Chọn chuyến" at bounding box center [570, 87] width 152 height 27
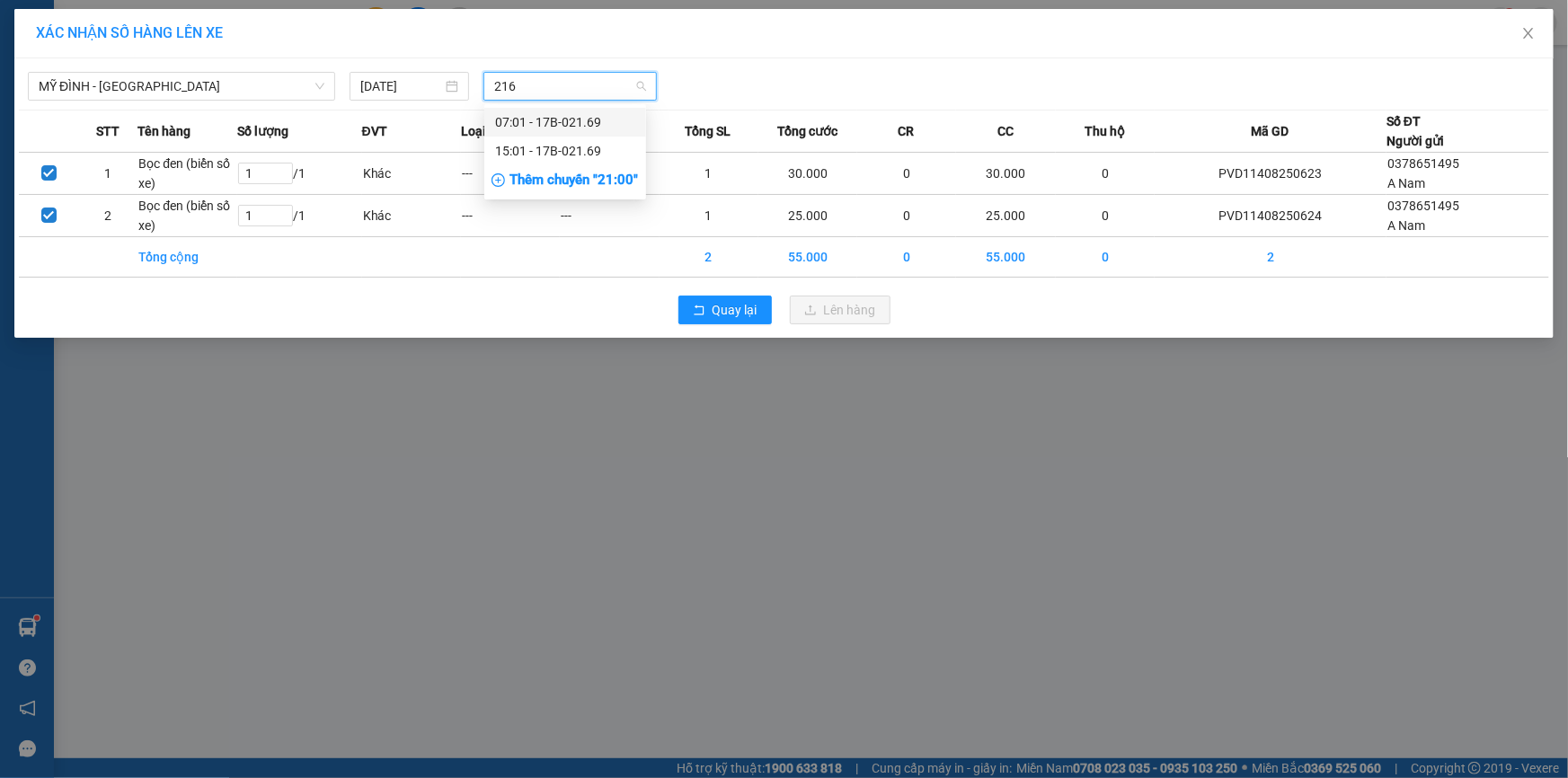
type input "2169"
click at [562, 146] on div "15:01 - 17B-021.69" at bounding box center [565, 150] width 141 height 20
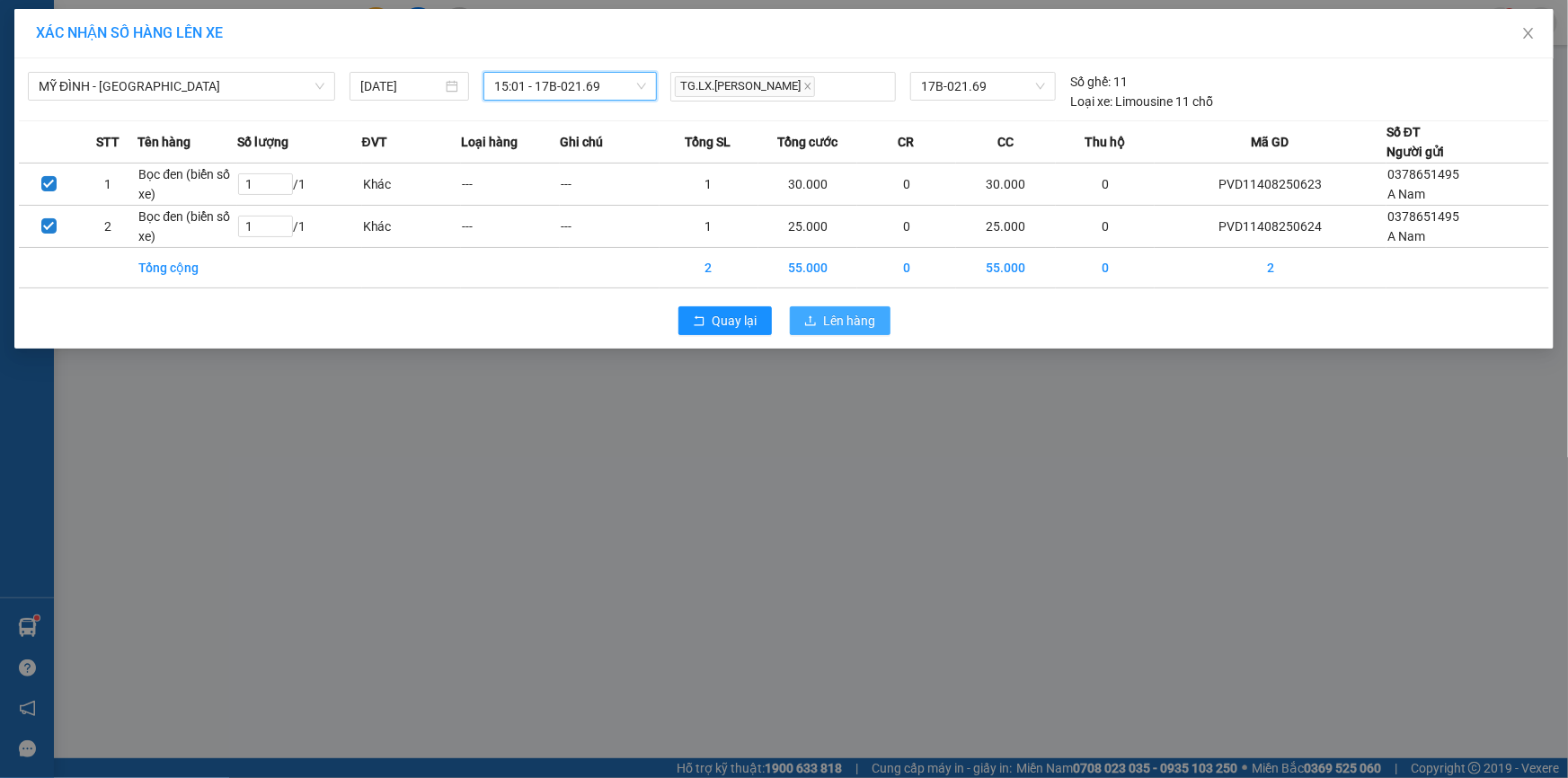
drag, startPoint x: 840, startPoint y: 318, endPoint x: 579, endPoint y: 269, distance: 265.6
click at [840, 319] on span "Lên hàng" at bounding box center [849, 321] width 52 height 20
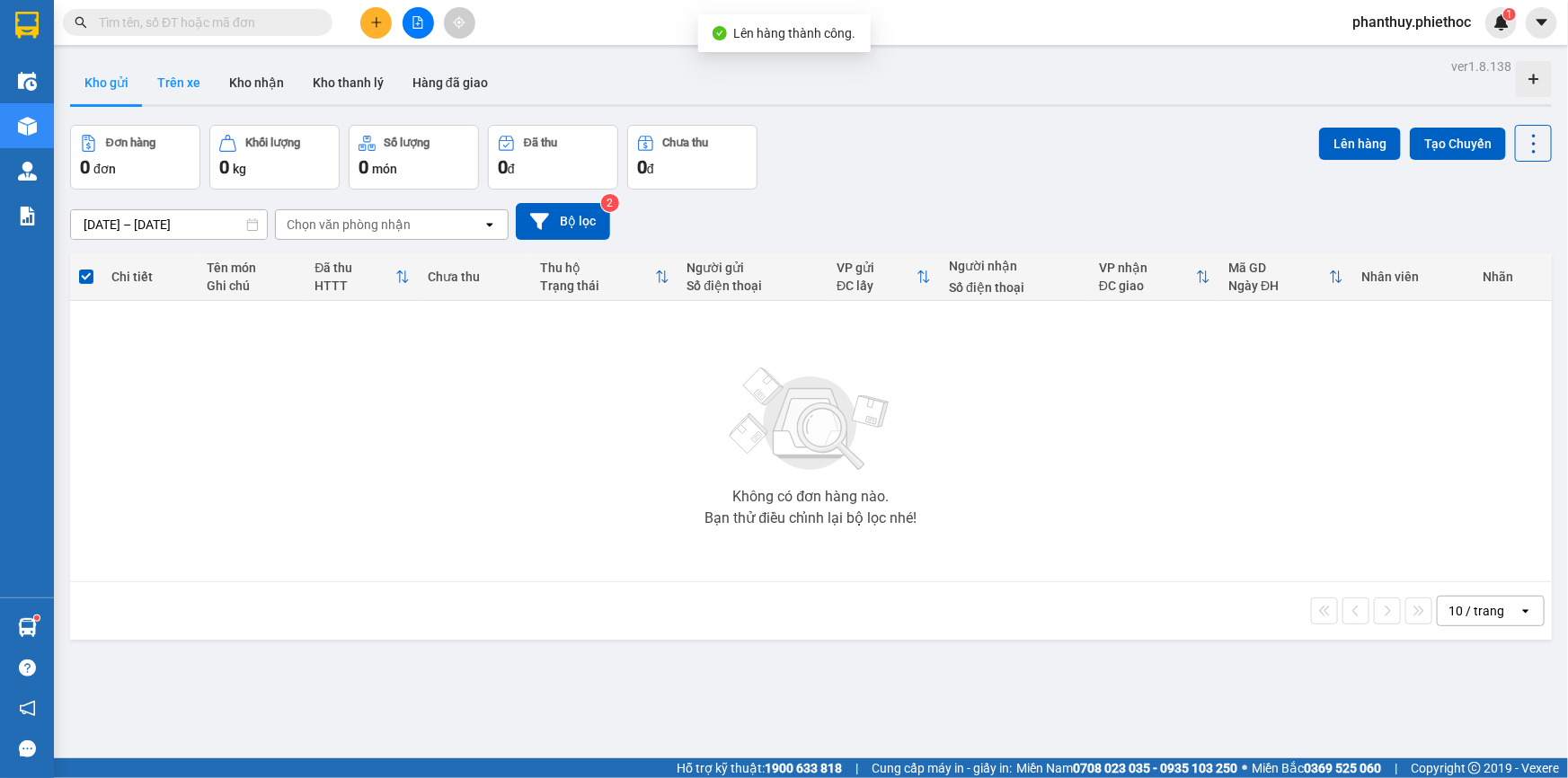
click at [168, 77] on button "Trên xe" at bounding box center [178, 82] width 72 height 43
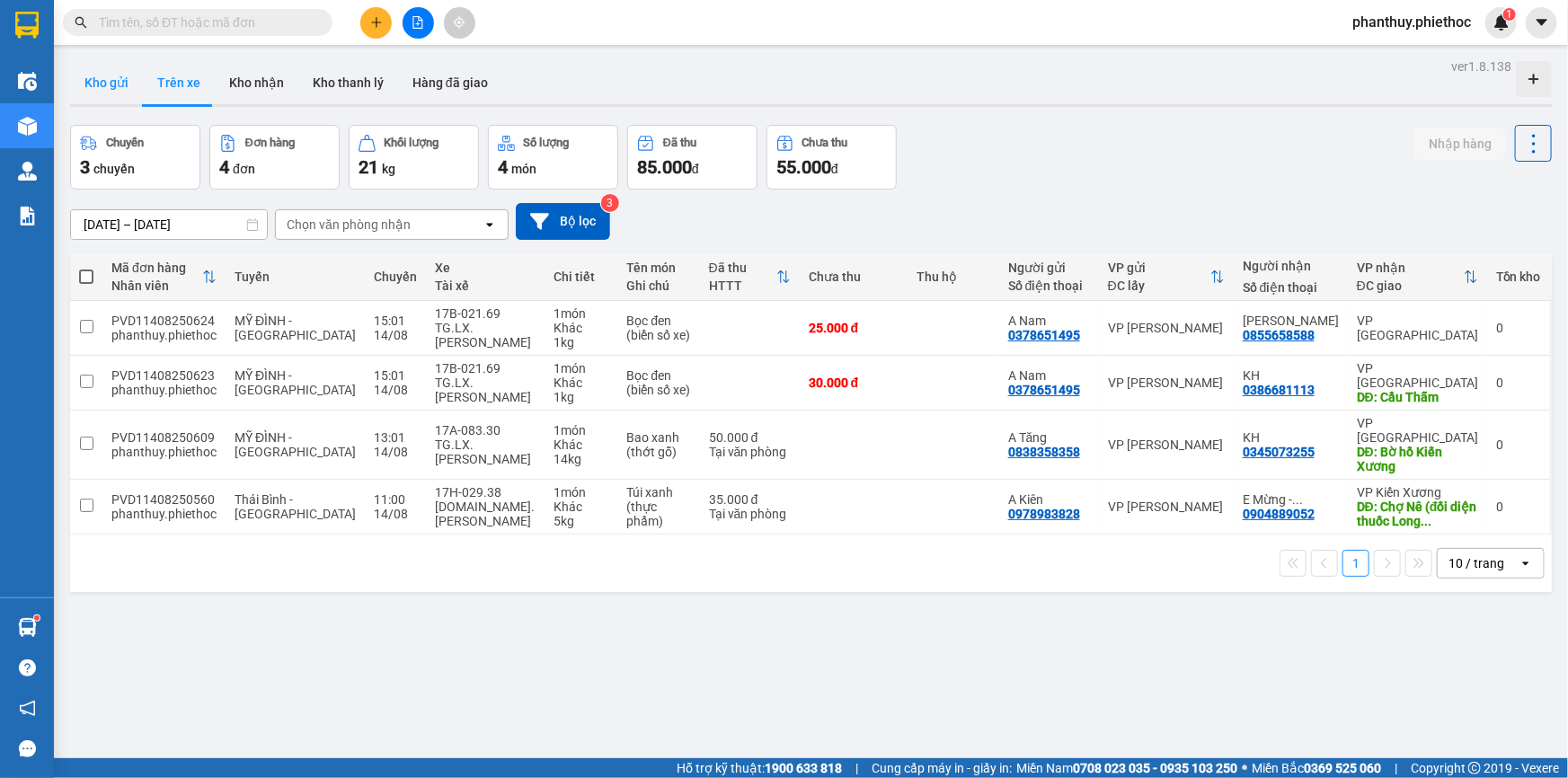
click at [78, 81] on button "Kho gửi" at bounding box center [107, 82] width 73 height 43
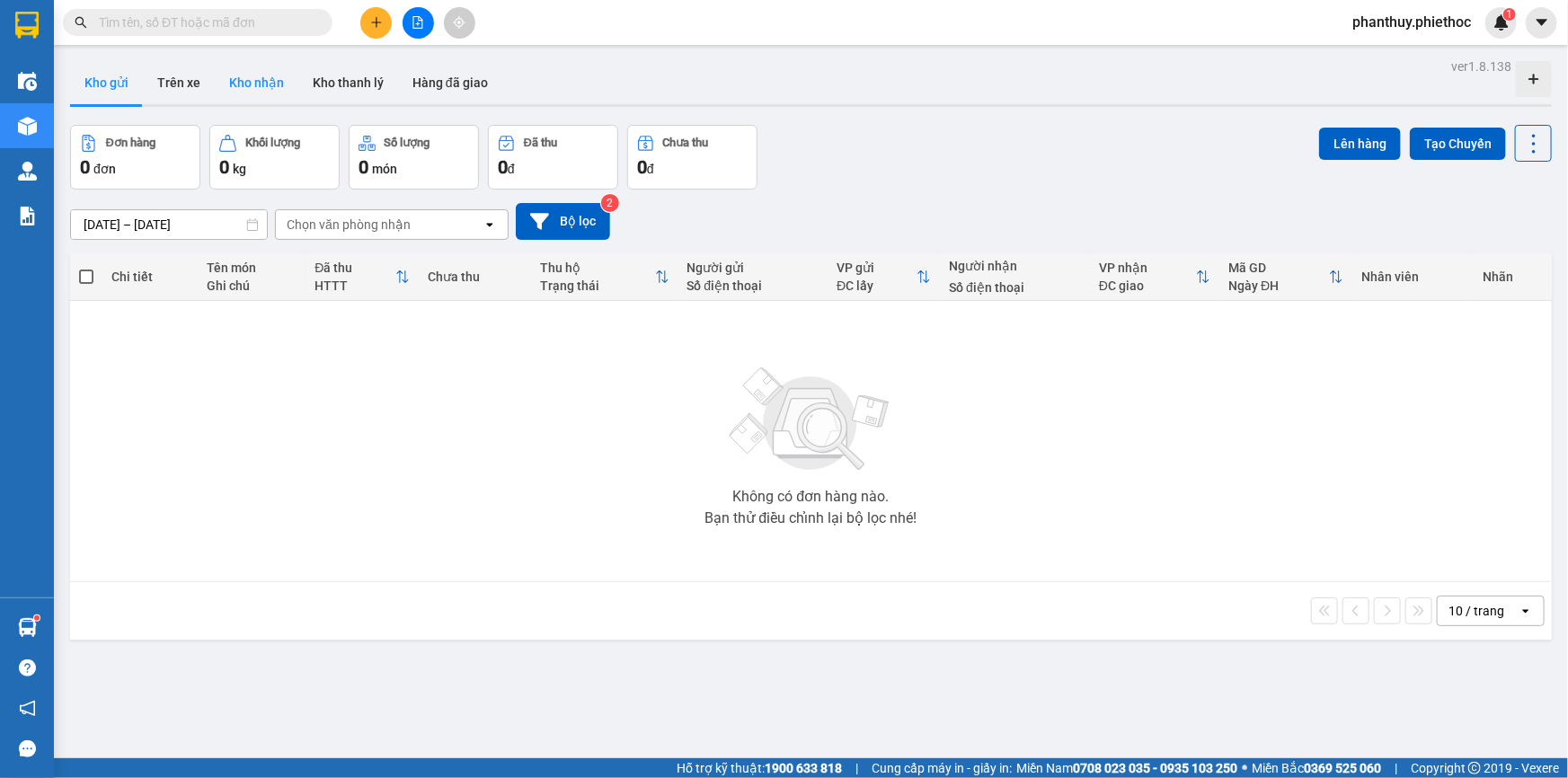
click at [253, 89] on button "Kho nhận" at bounding box center [256, 82] width 84 height 43
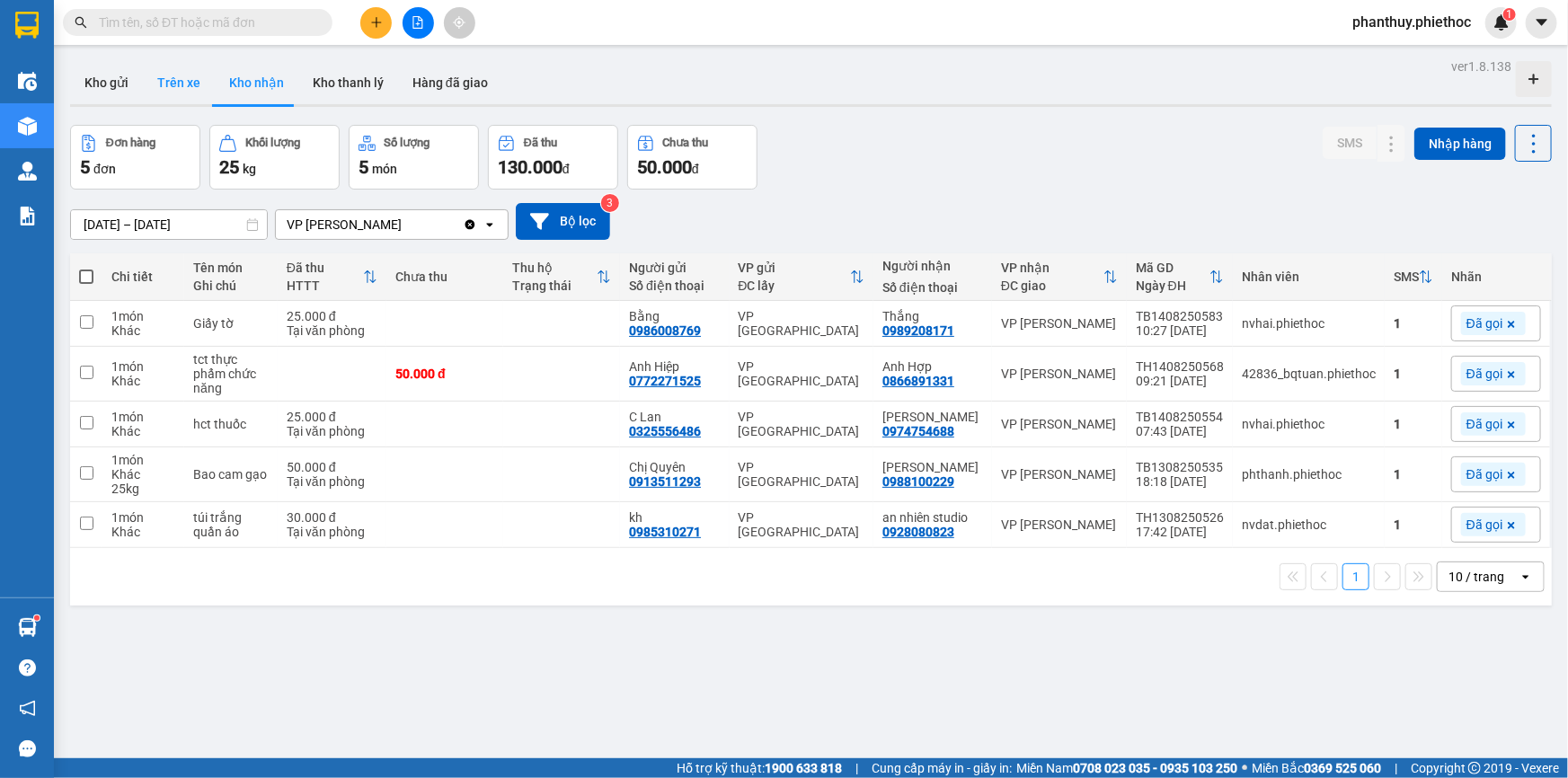
click at [188, 83] on button "Trên xe" at bounding box center [178, 82] width 72 height 43
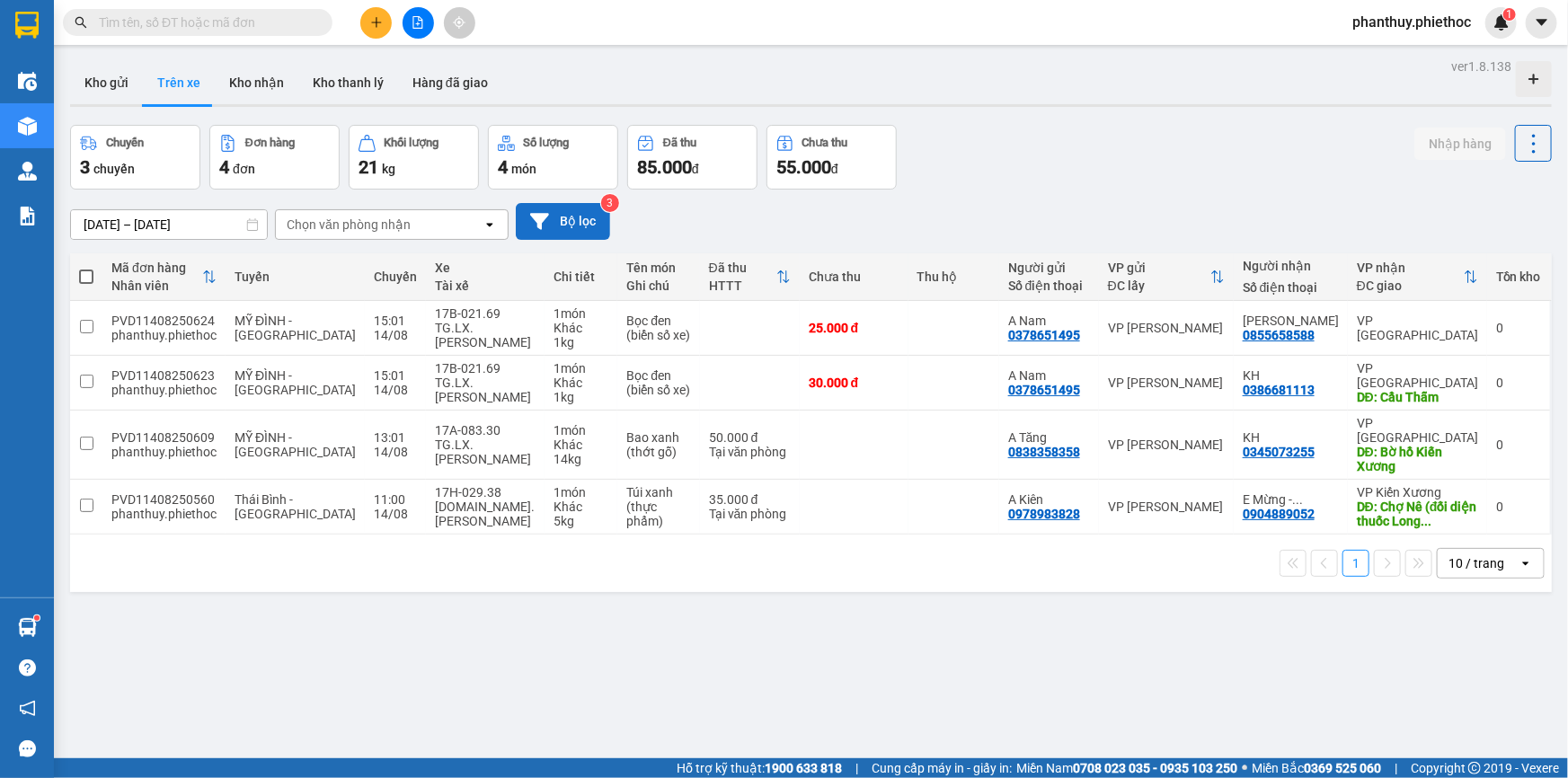
click at [575, 214] on button "Bộ lọc" at bounding box center [562, 221] width 94 height 37
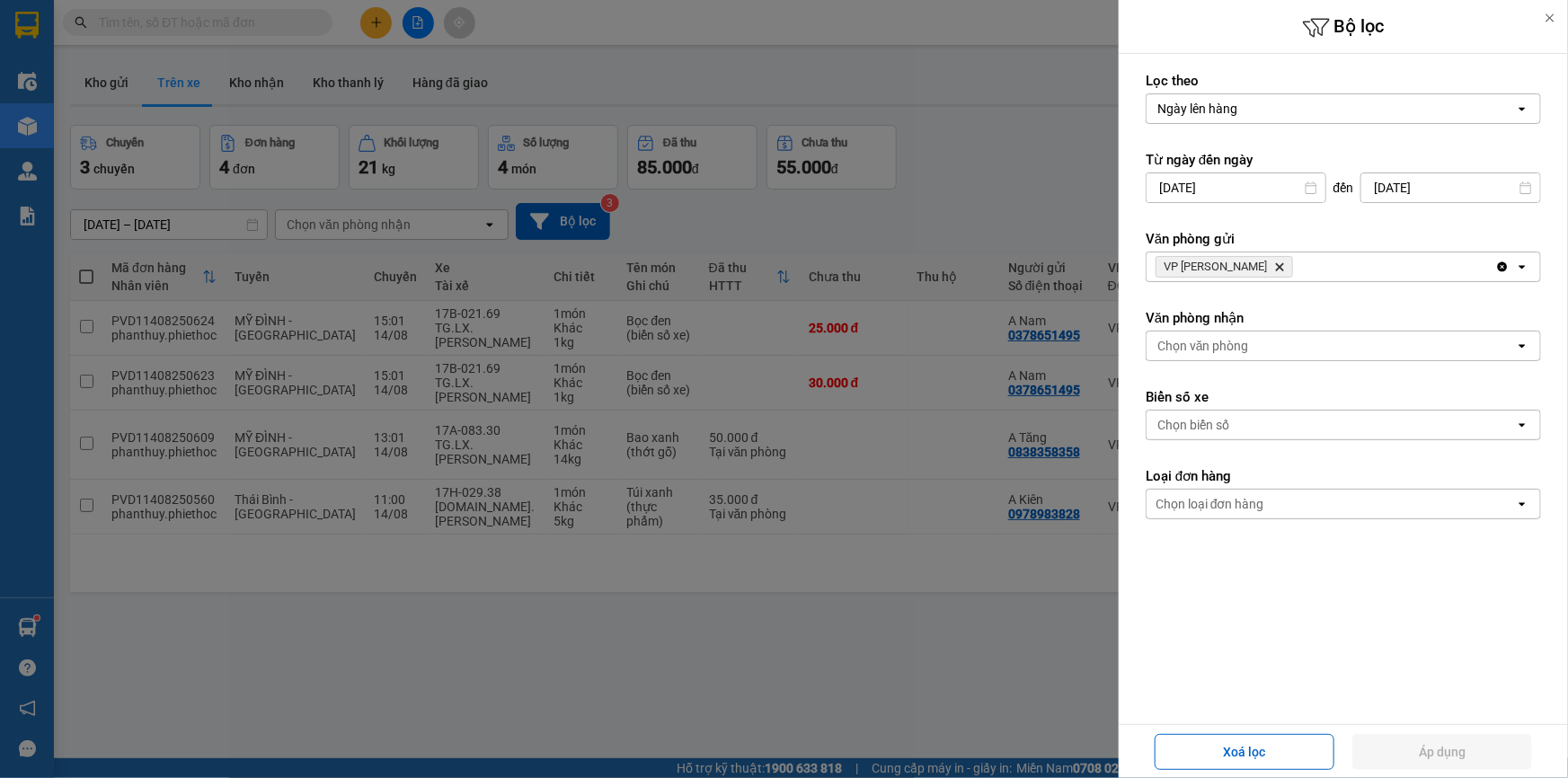
click at [1276, 263] on icon "VP Phạm Văn Đồng, close by backspace" at bounding box center [1280, 267] width 8 height 8
click at [1241, 353] on div "Chọn văn phòng" at bounding box center [1203, 346] width 91 height 18
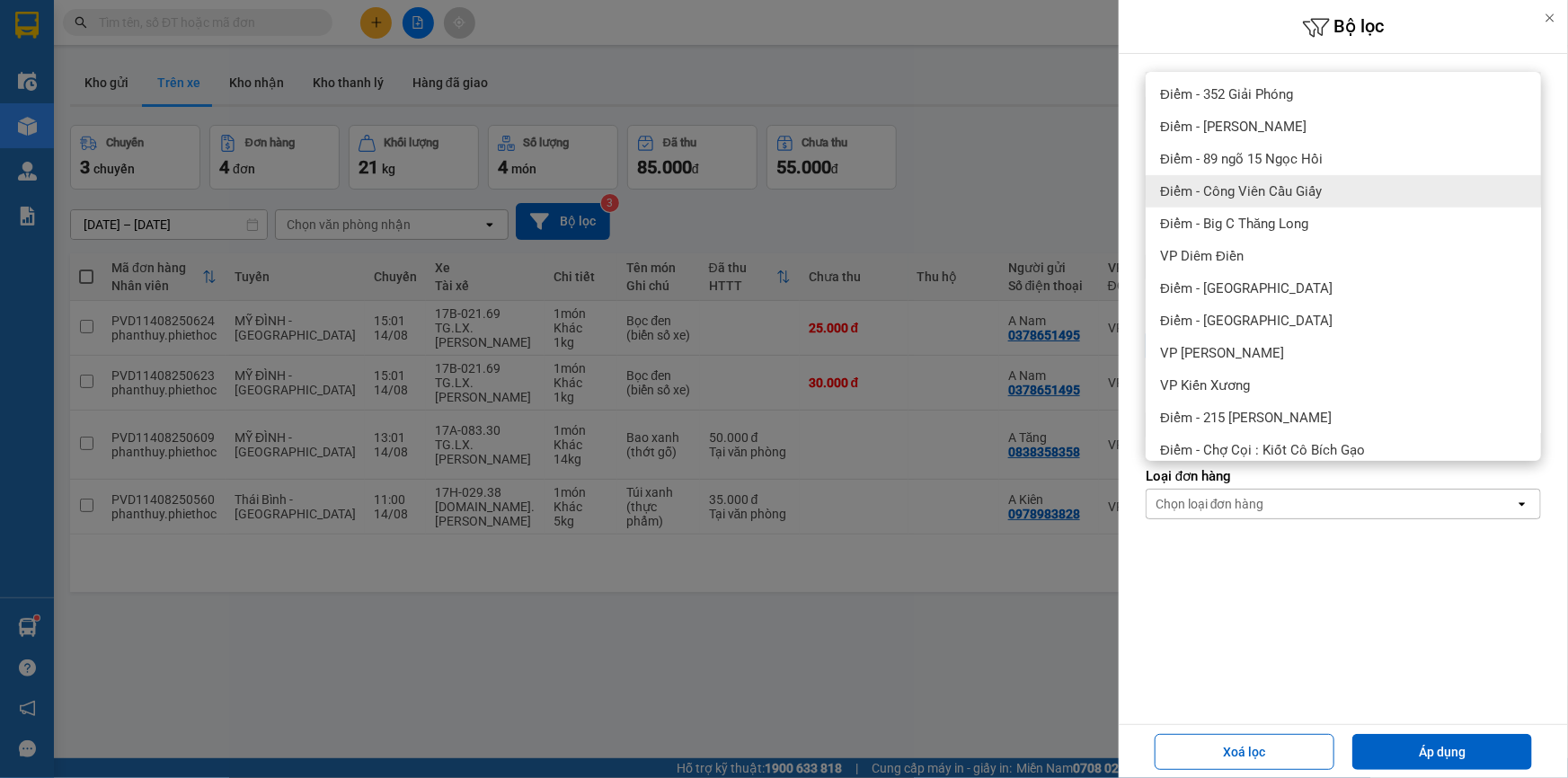
scroll to position [326, 0]
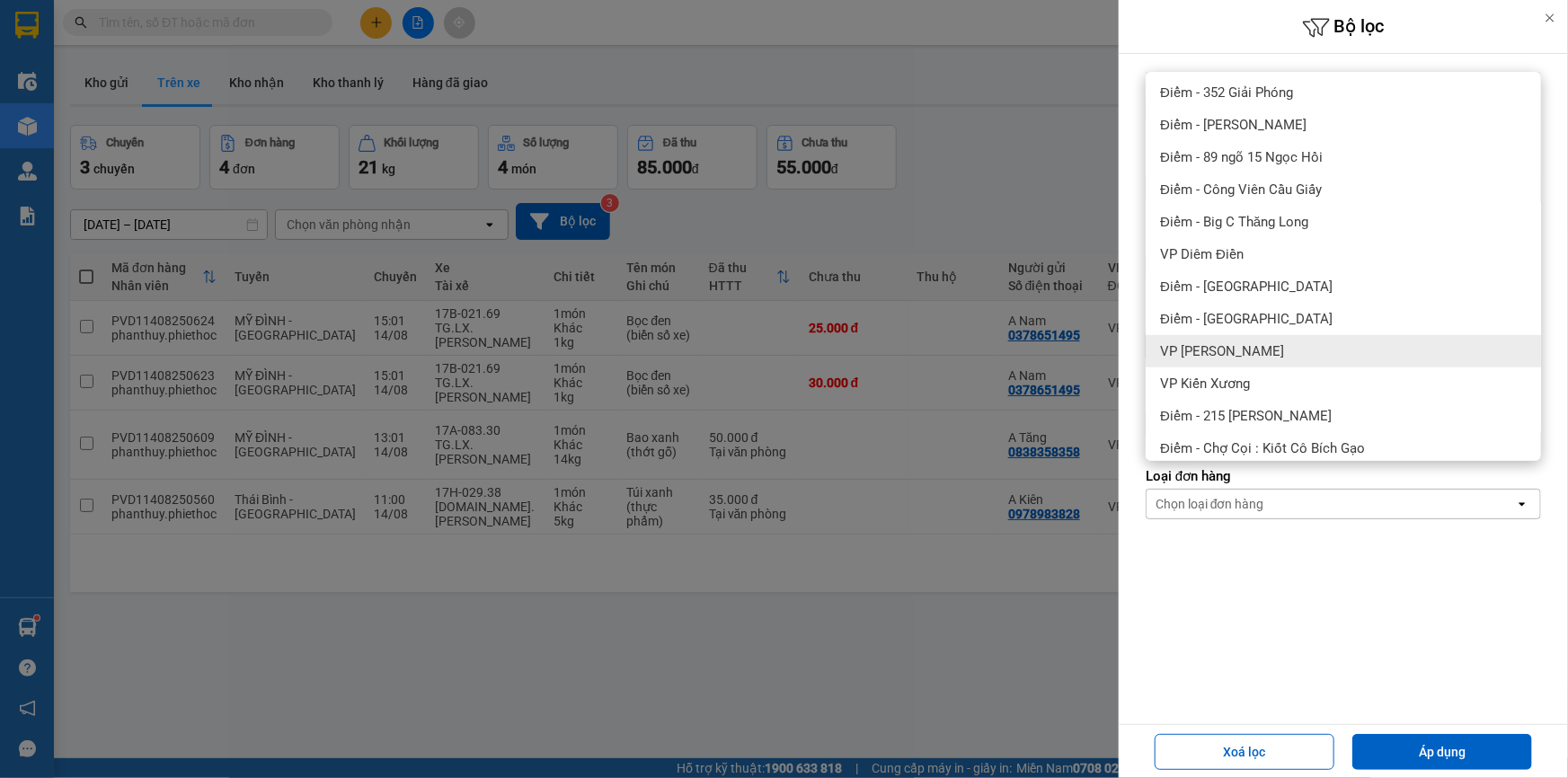
click at [1246, 346] on span "VP [PERSON_NAME]" at bounding box center [1221, 350] width 124 height 18
drag, startPoint x: 1465, startPoint y: 748, endPoint x: 1323, endPoint y: 691, distance: 153.0
click at [1465, 748] on button "Áp dụng" at bounding box center [1442, 751] width 180 height 36
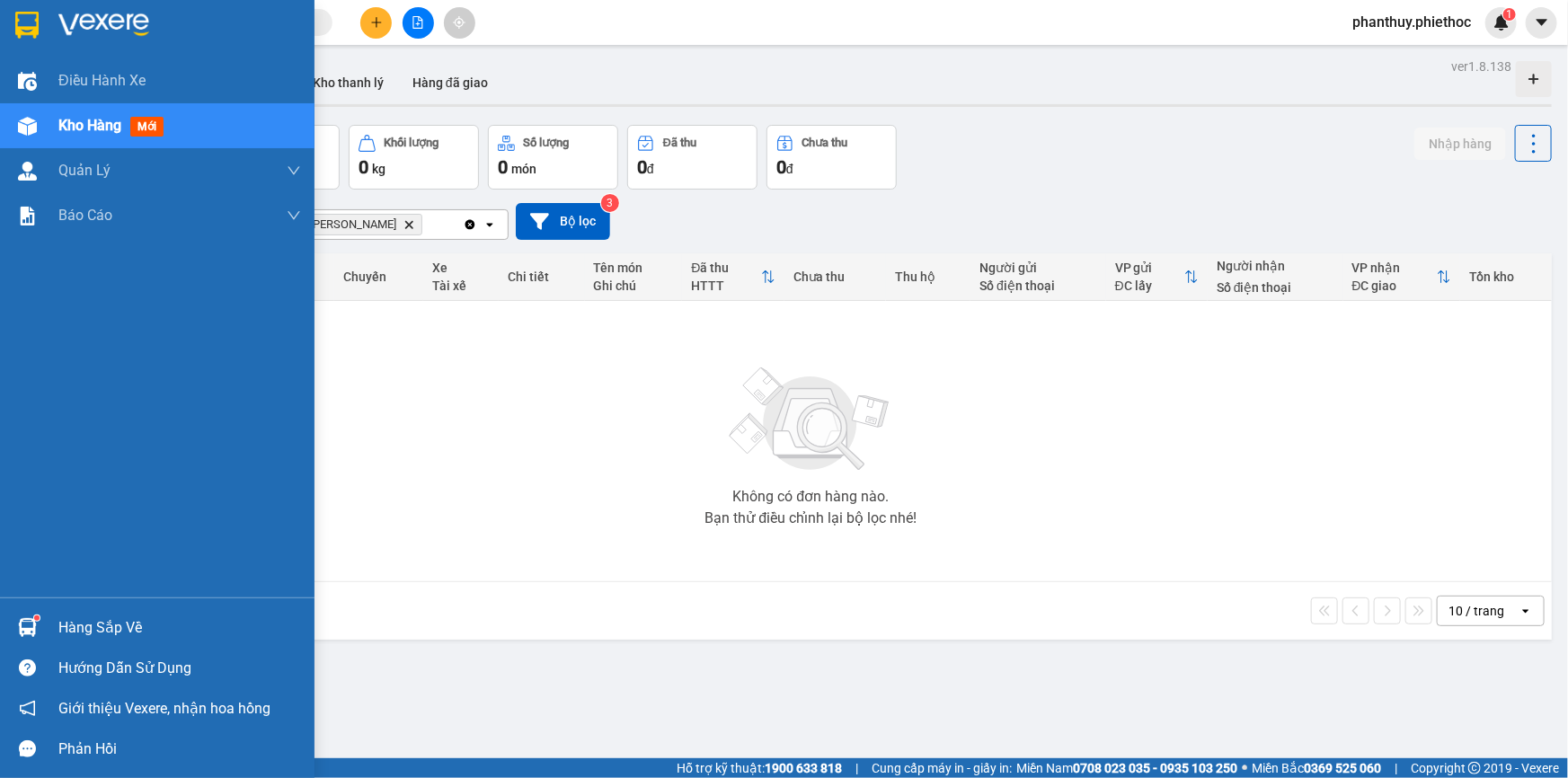
drag, startPoint x: 73, startPoint y: 622, endPoint x: 818, endPoint y: 437, distance: 767.6
click at [79, 626] on div "Hàng sắp về" at bounding box center [180, 628] width 243 height 27
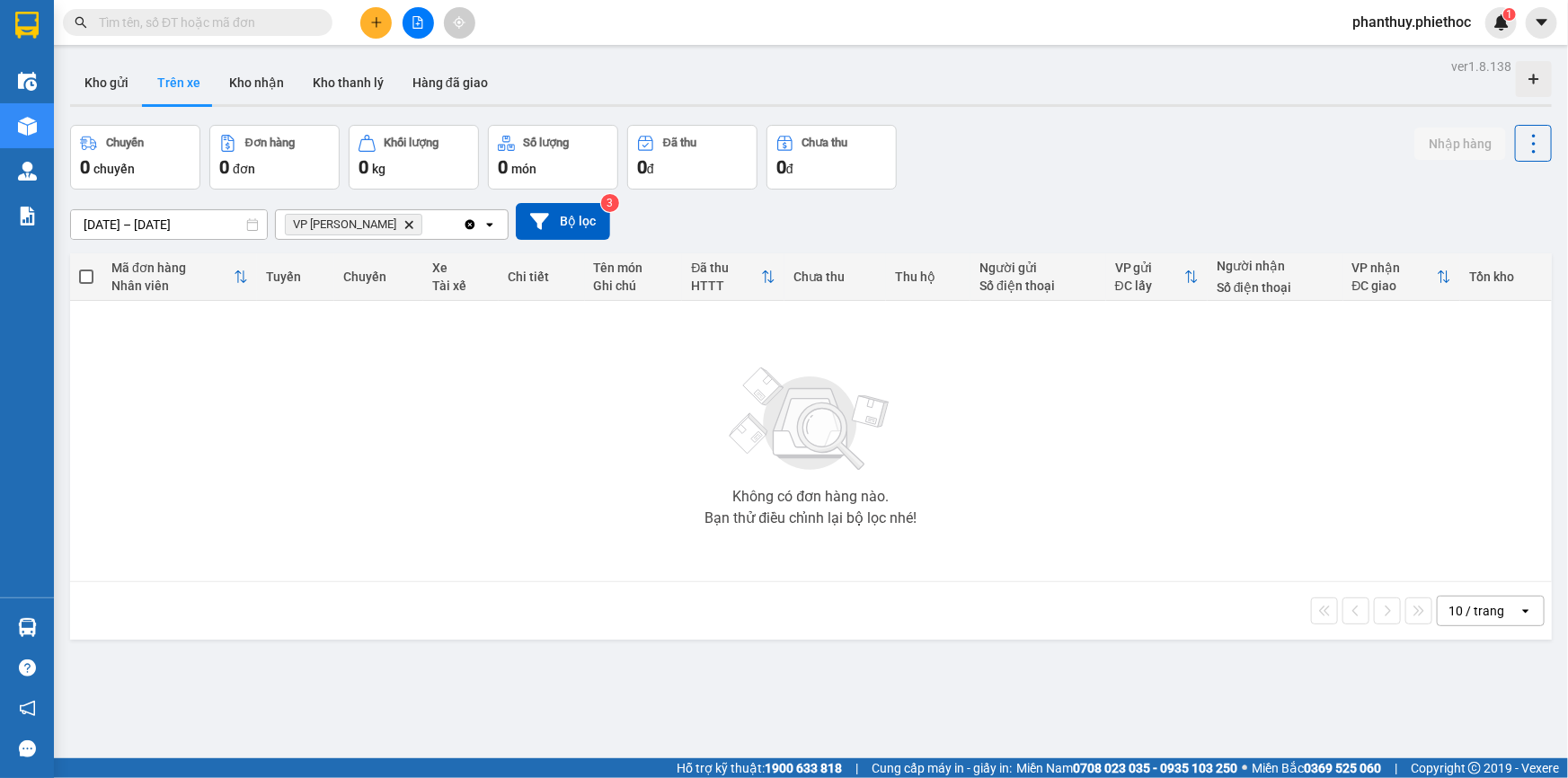
click at [248, 17] on section "Kết quả tìm kiếm ( 0 ) Bộ lọc No Data phanthuy.phiethoc 1 Điều hành xe Kho hàng…" at bounding box center [784, 389] width 1568 height 778
click at [235, 16] on input "text" at bounding box center [205, 22] width 212 height 20
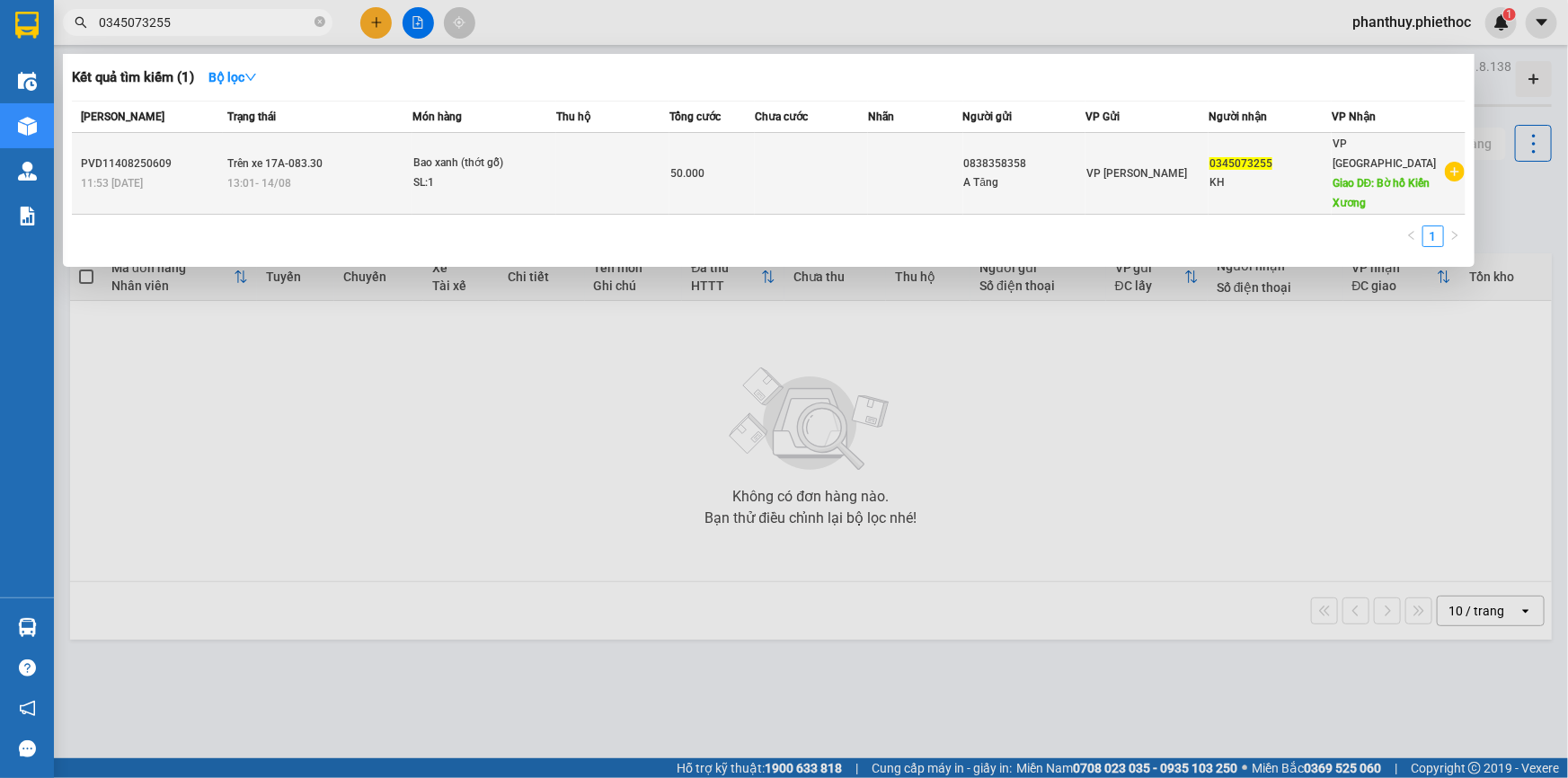
type input "0345073255"
click at [373, 161] on td "Trên xe 17A-083.30 13:01 [DATE]" at bounding box center [317, 173] width 190 height 82
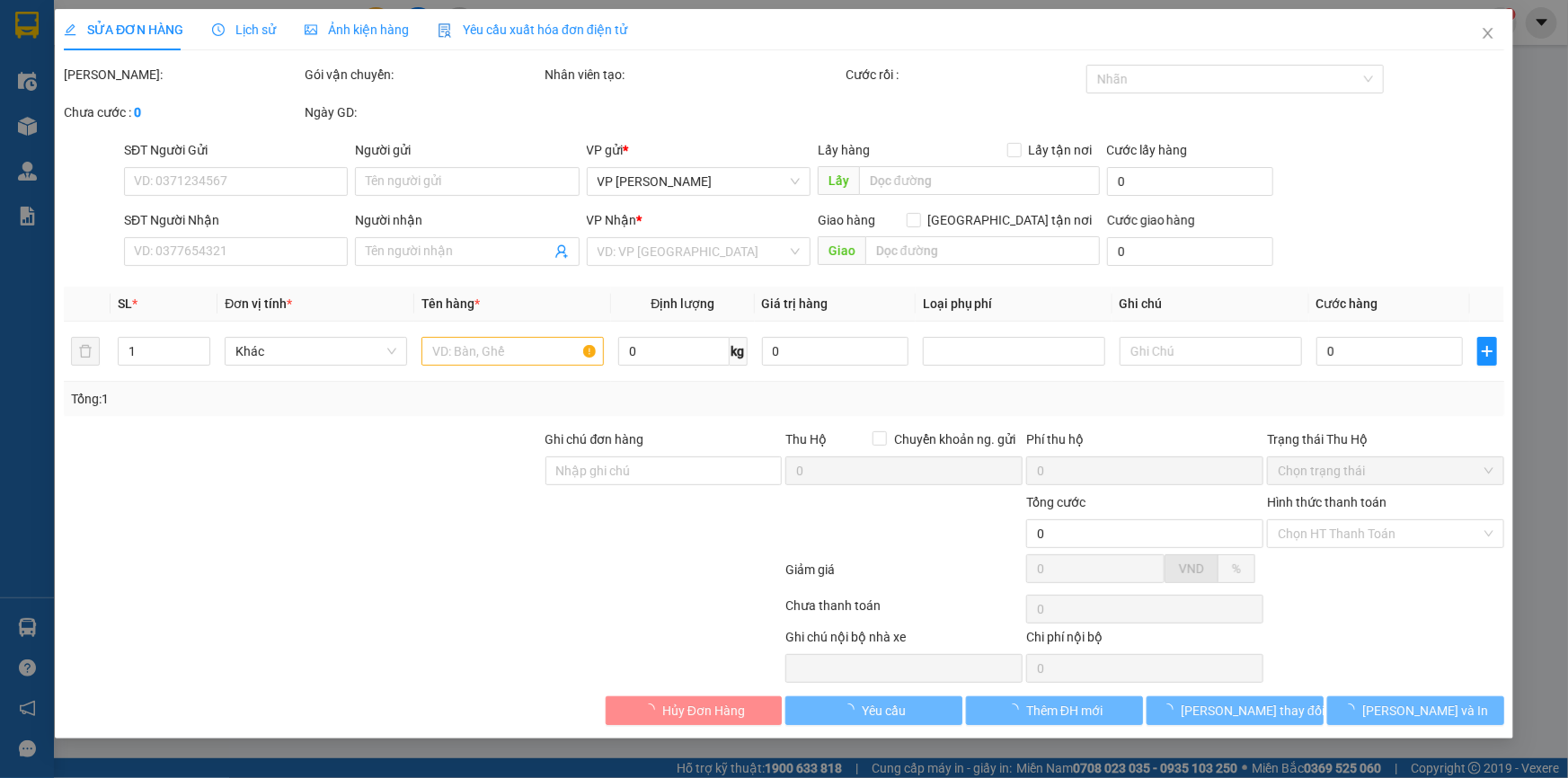
type input "0838358358"
type input "A Tăng"
type input "0345073255"
type input "KH"
type input "Bờ hồ Kiến Xương"
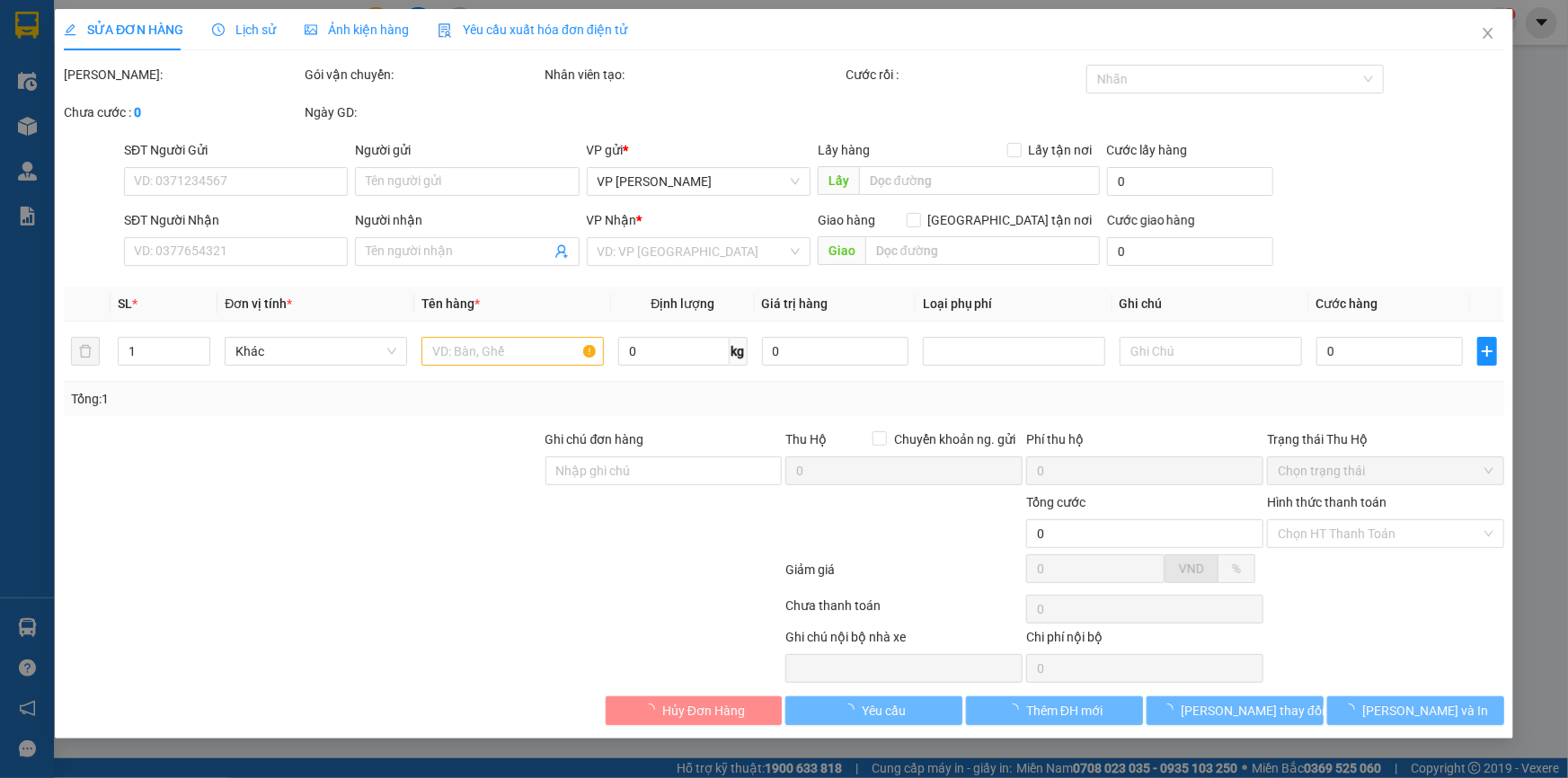
type input "5.000"
type input "50.000"
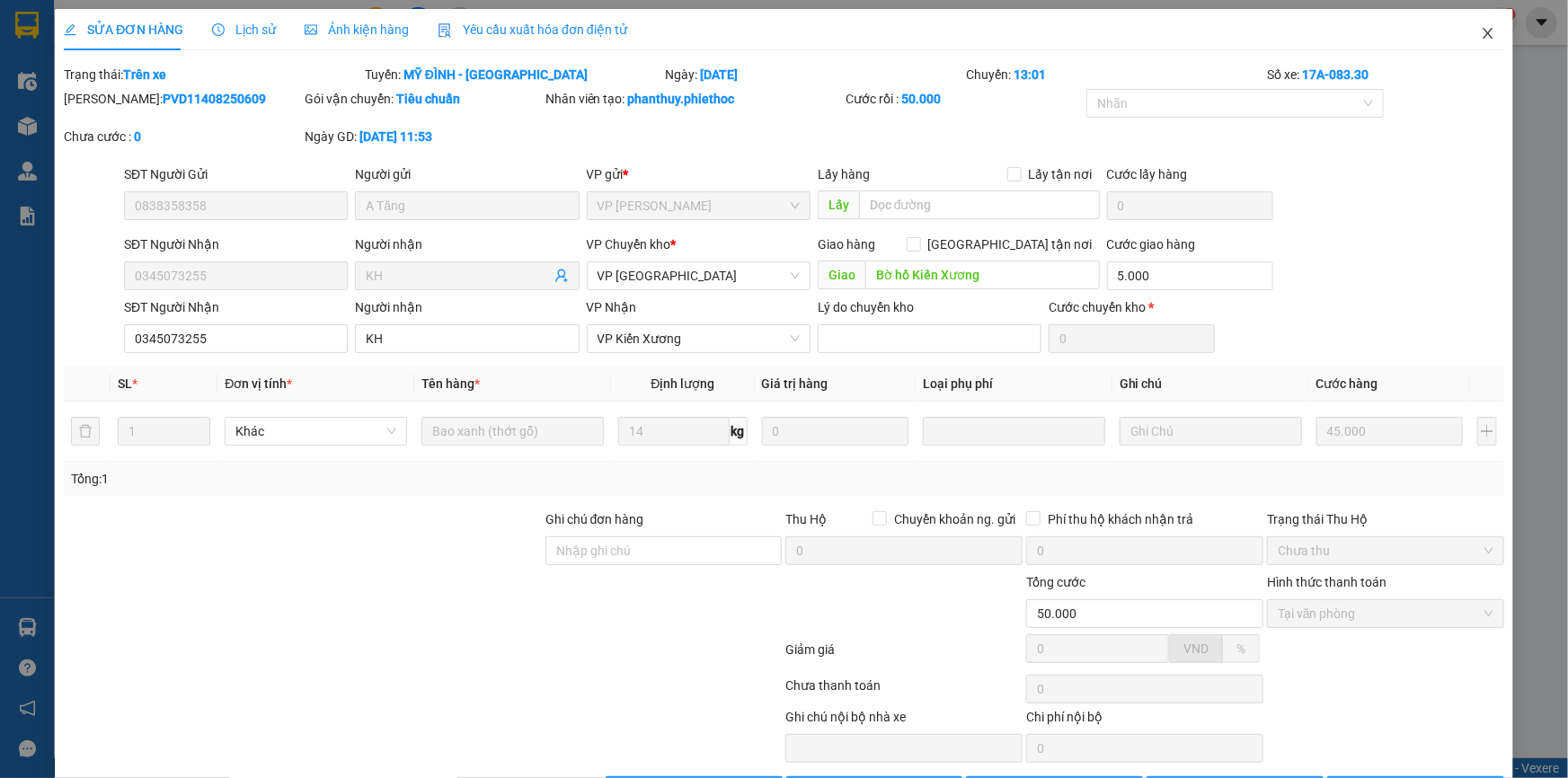
click at [1480, 29] on icon "close" at bounding box center [1487, 33] width 14 height 14
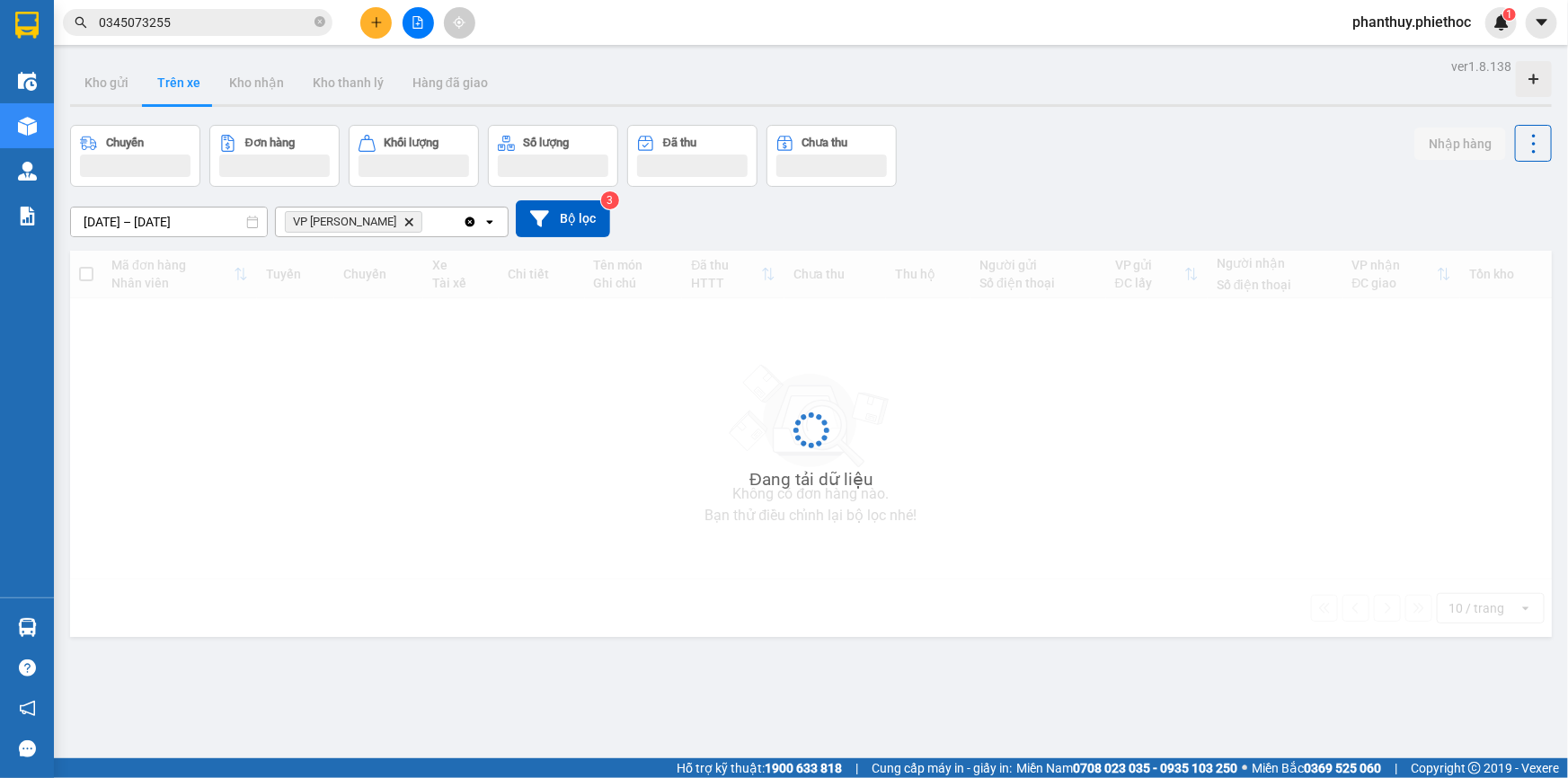
click at [1474, 36] on div "phanthuy.phiethoc 1" at bounding box center [1427, 22] width 179 height 32
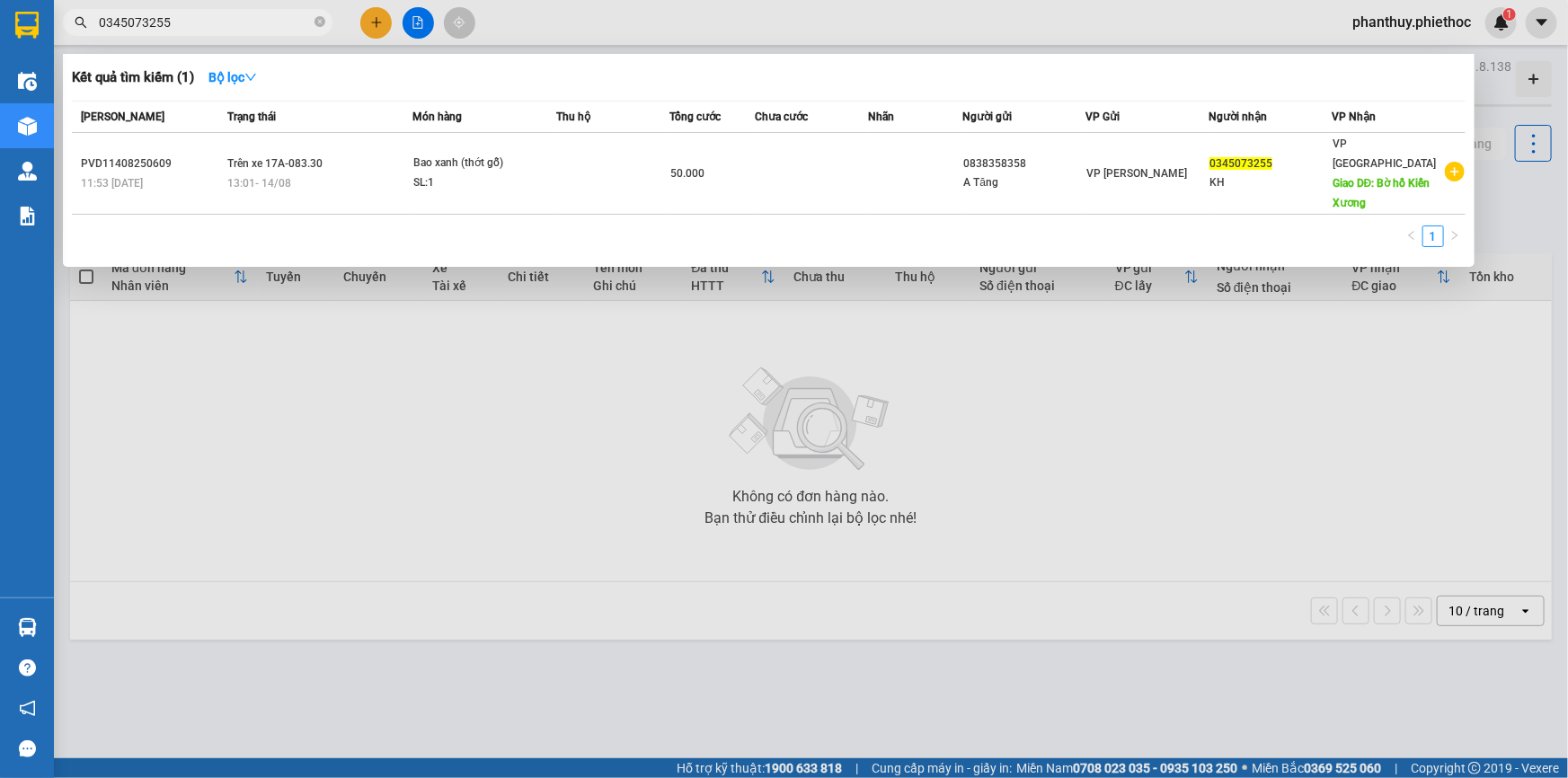
click at [321, 13] on span at bounding box center [319, 22] width 11 height 20
click at [310, 20] on input "0345073255" at bounding box center [205, 22] width 212 height 20
click at [317, 23] on icon "close-circle" at bounding box center [319, 21] width 11 height 11
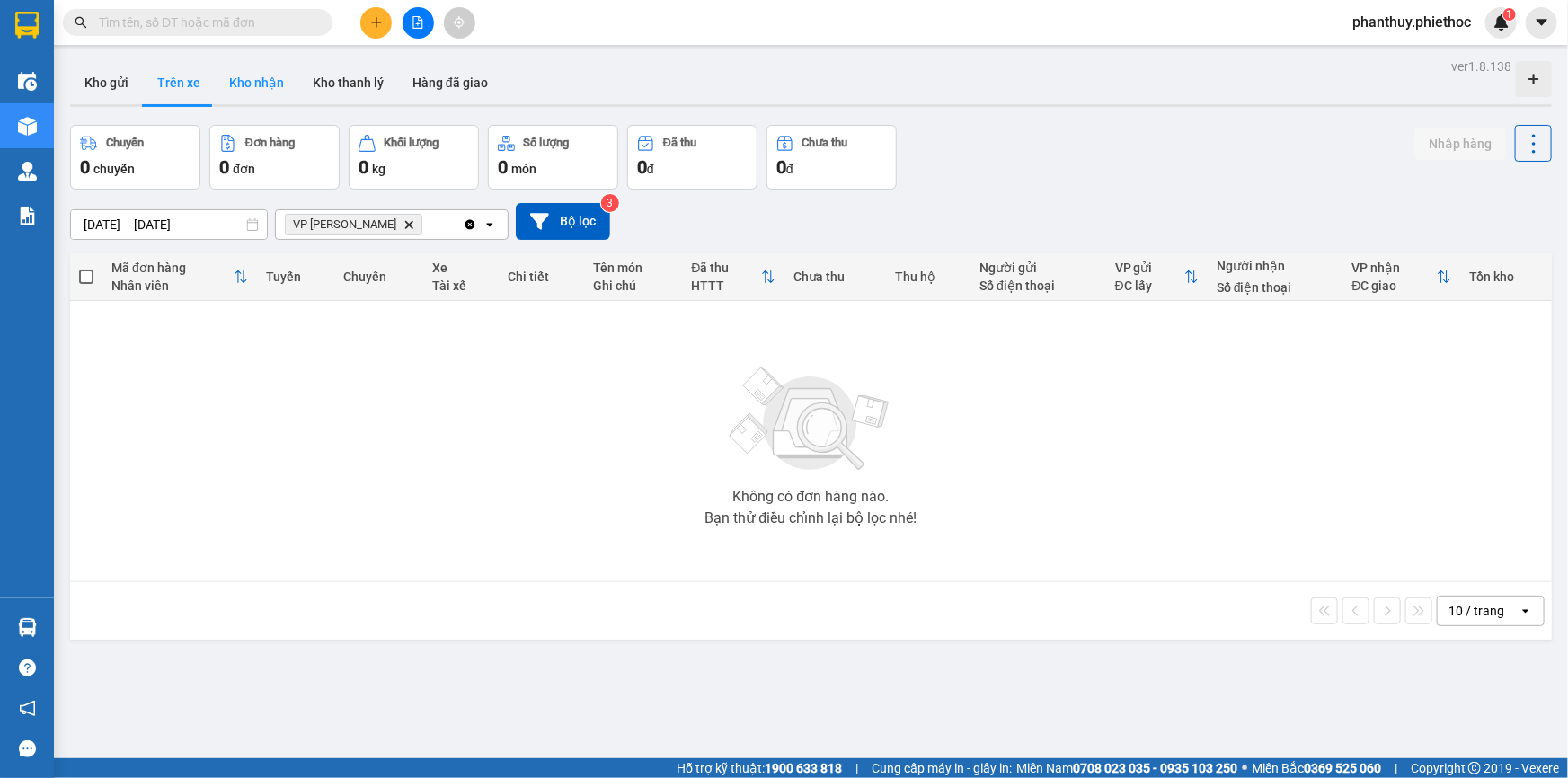
click at [245, 75] on button "Kho nhận" at bounding box center [256, 82] width 84 height 43
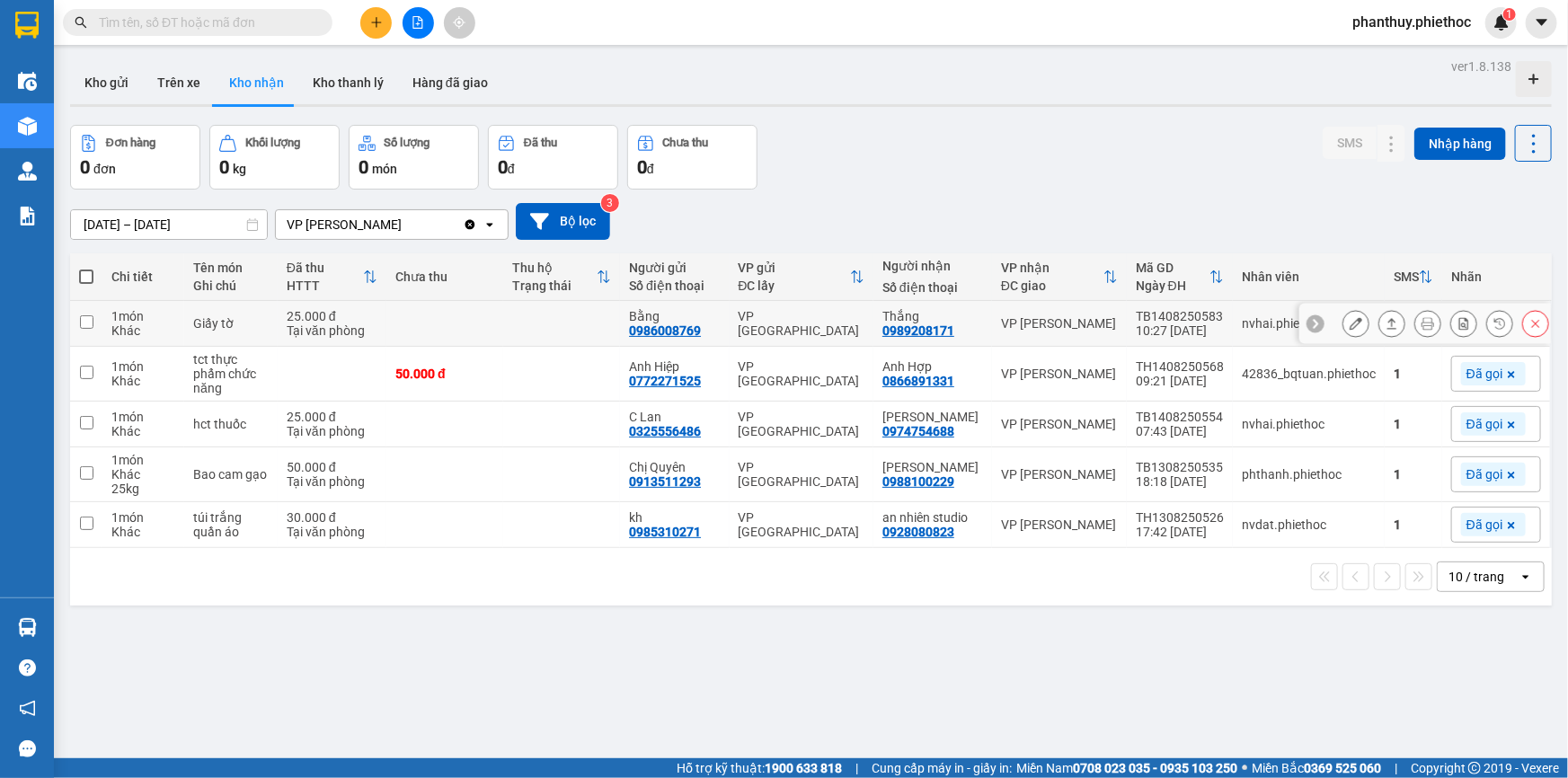
click at [1349, 324] on icon at bounding box center [1355, 323] width 13 height 13
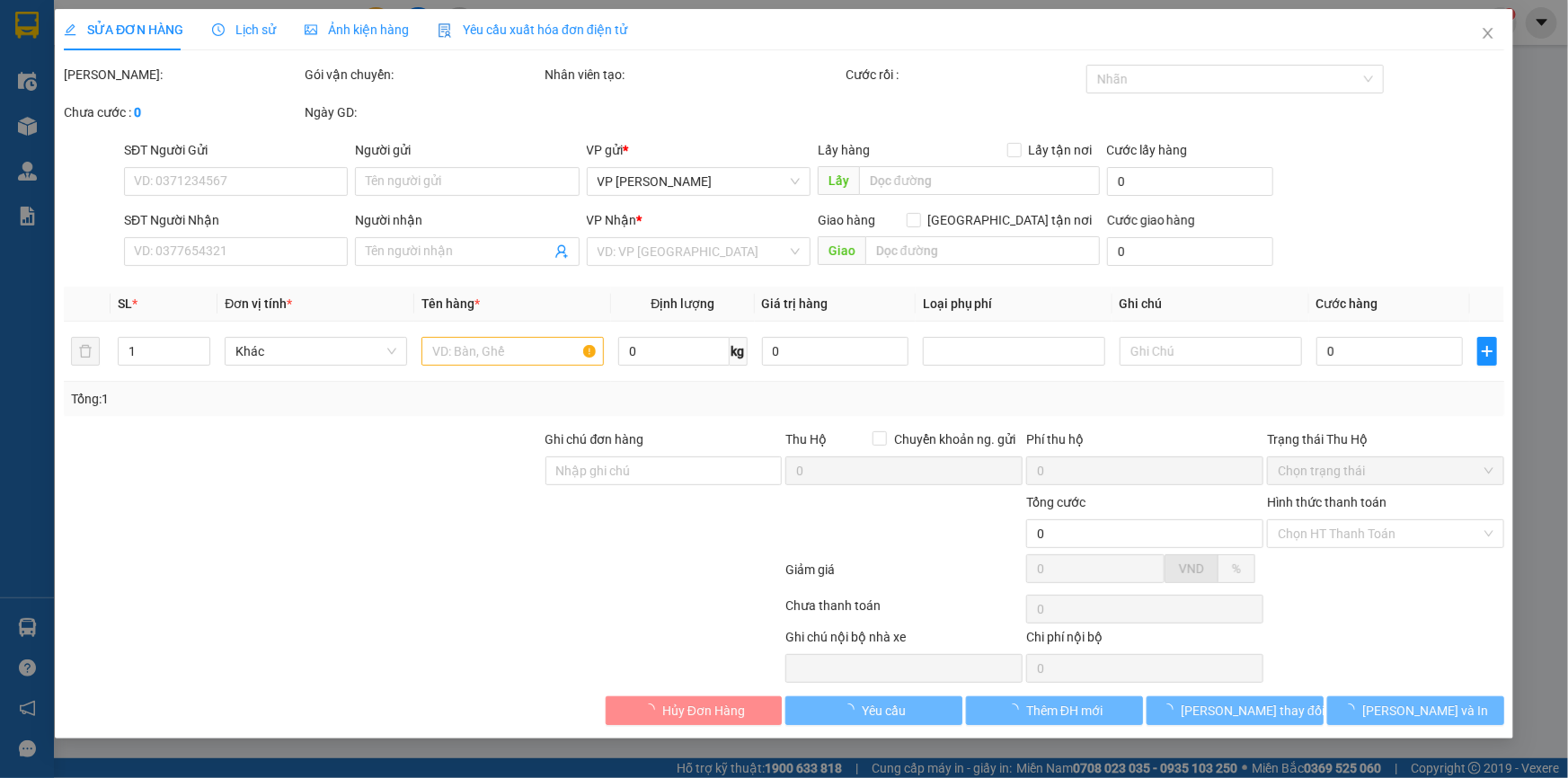
type input "0986008769"
type input "Bằng"
type input "0989208171"
type input "Thắng"
type input "25.000"
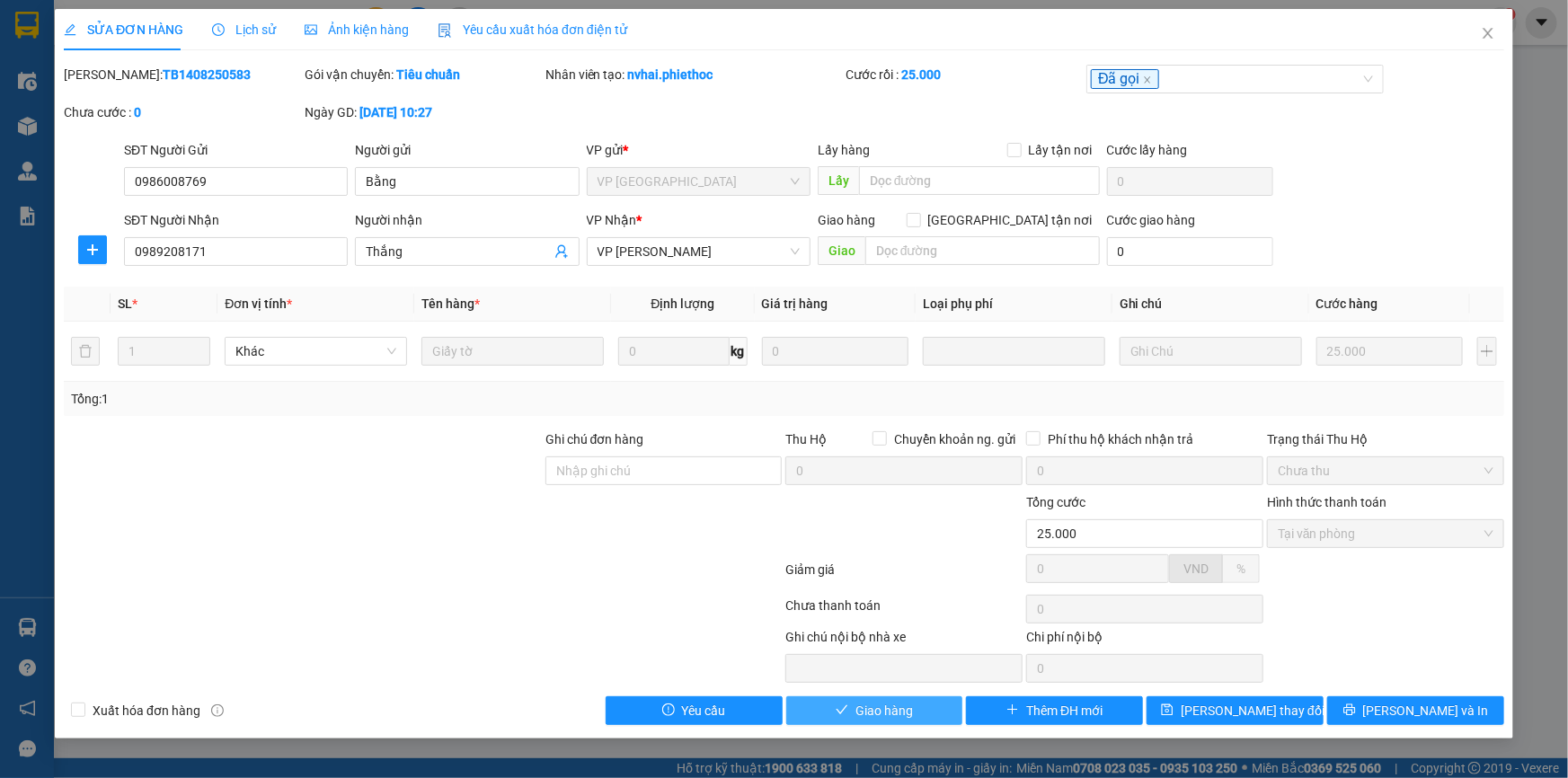
drag, startPoint x: 902, startPoint y: 709, endPoint x: 934, endPoint y: 670, distance: 50.4
click at [902, 708] on span "Giao hàng" at bounding box center [884, 711] width 58 height 20
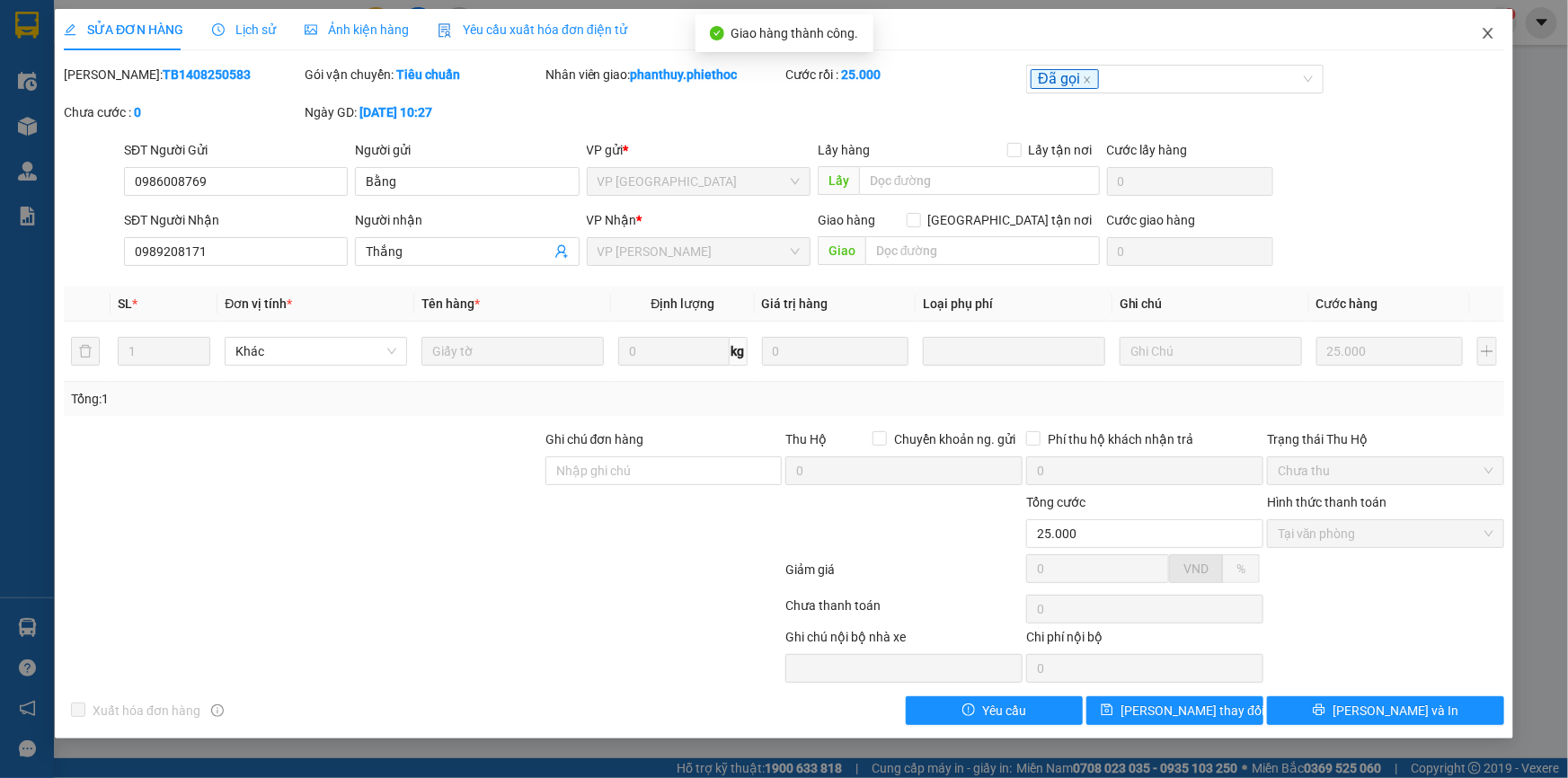
click at [1492, 31] on icon "close" at bounding box center [1487, 33] width 14 height 14
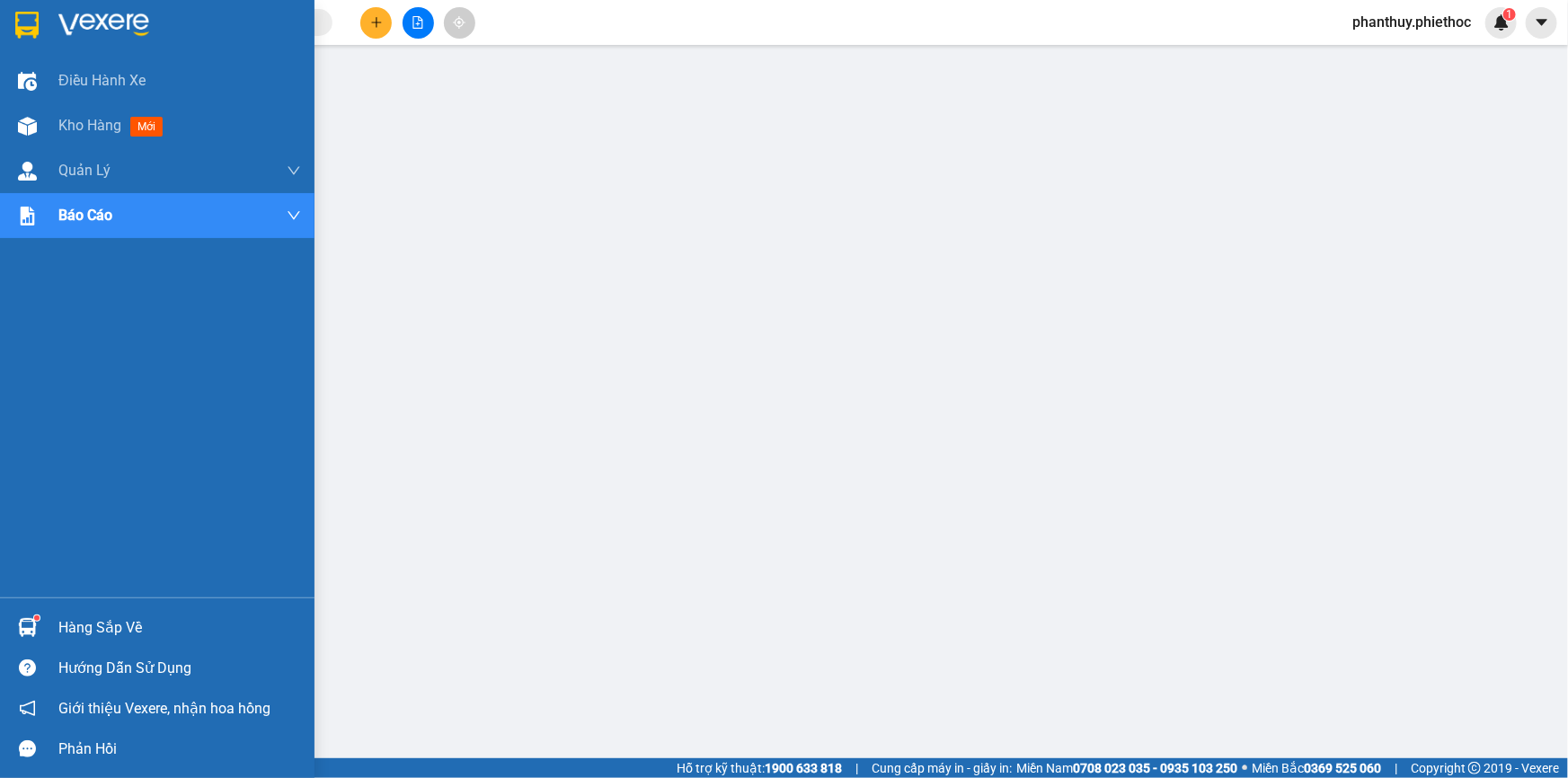
click at [91, 633] on div "Hàng sắp về" at bounding box center [180, 628] width 243 height 27
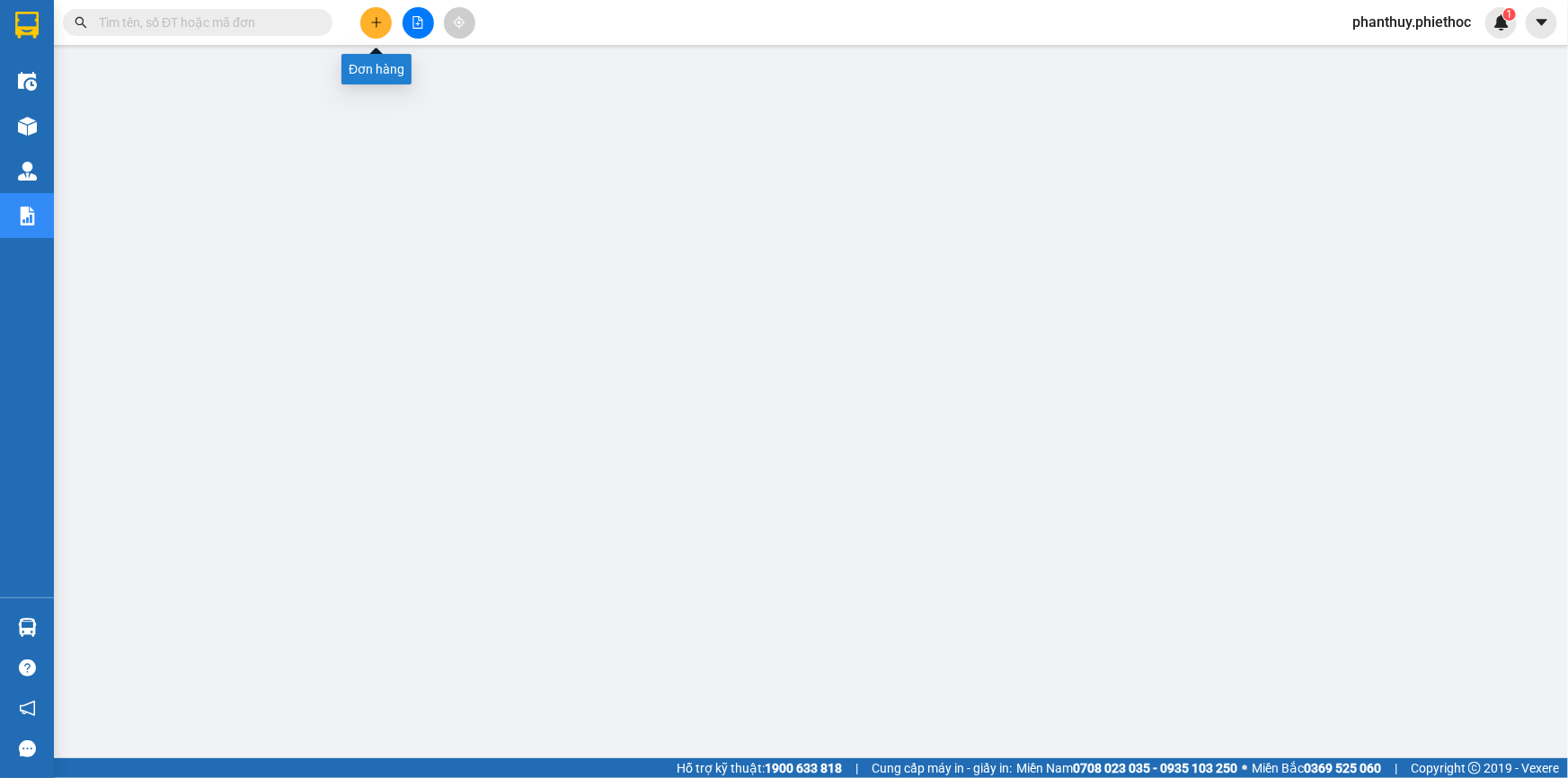
click at [371, 20] on icon "plus" at bounding box center [376, 22] width 13 height 13
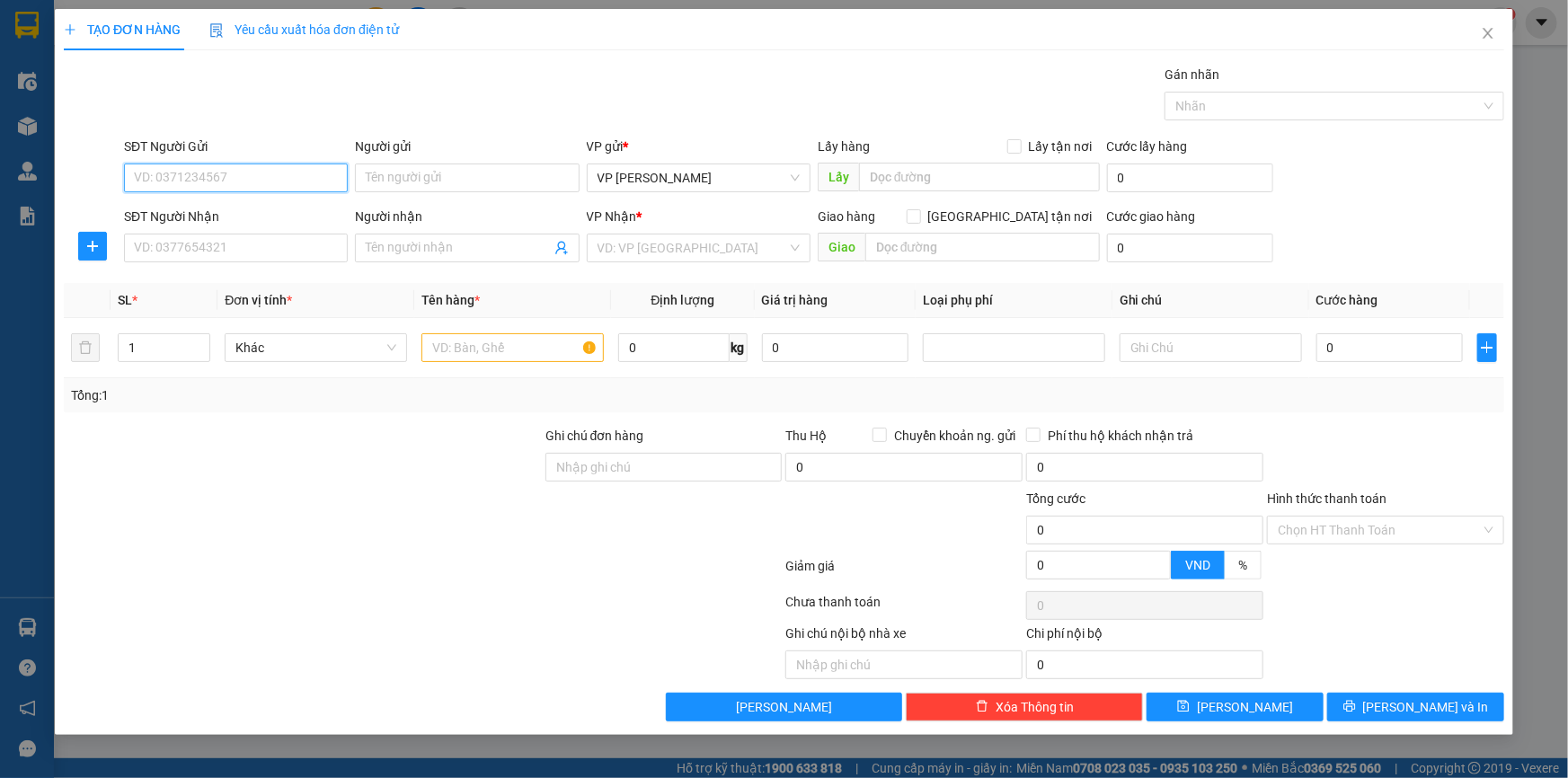
paste input "0378651495"
type input "0378651495"
drag, startPoint x: 251, startPoint y: 215, endPoint x: 233, endPoint y: 261, distance: 49.4
click at [251, 215] on div "0378651495 - A Nam" at bounding box center [236, 214] width 202 height 20
type input "A Nam"
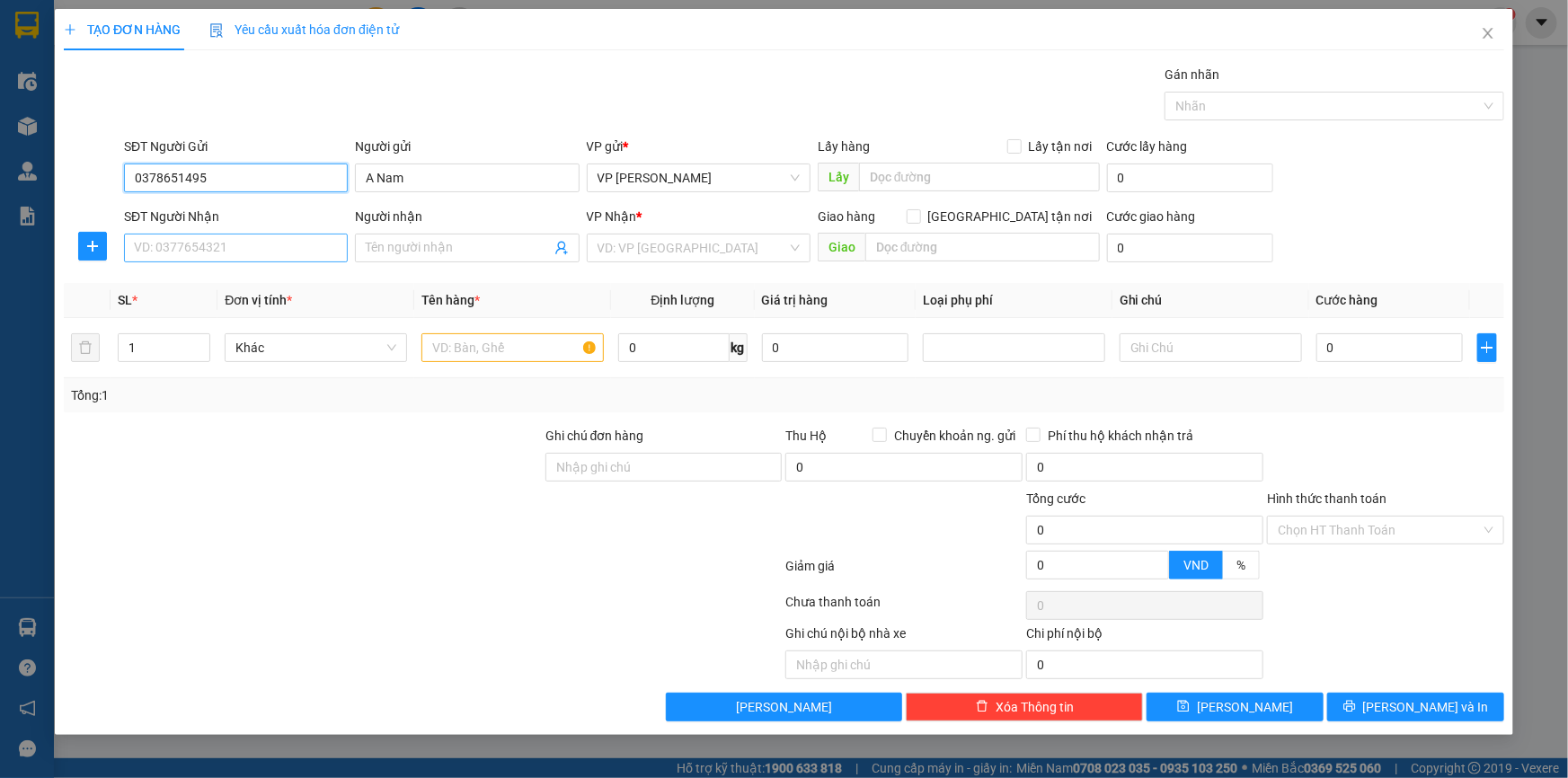
type input "0378651495"
click at [219, 258] on input "SĐT Người Nhận" at bounding box center [236, 248] width 223 height 29
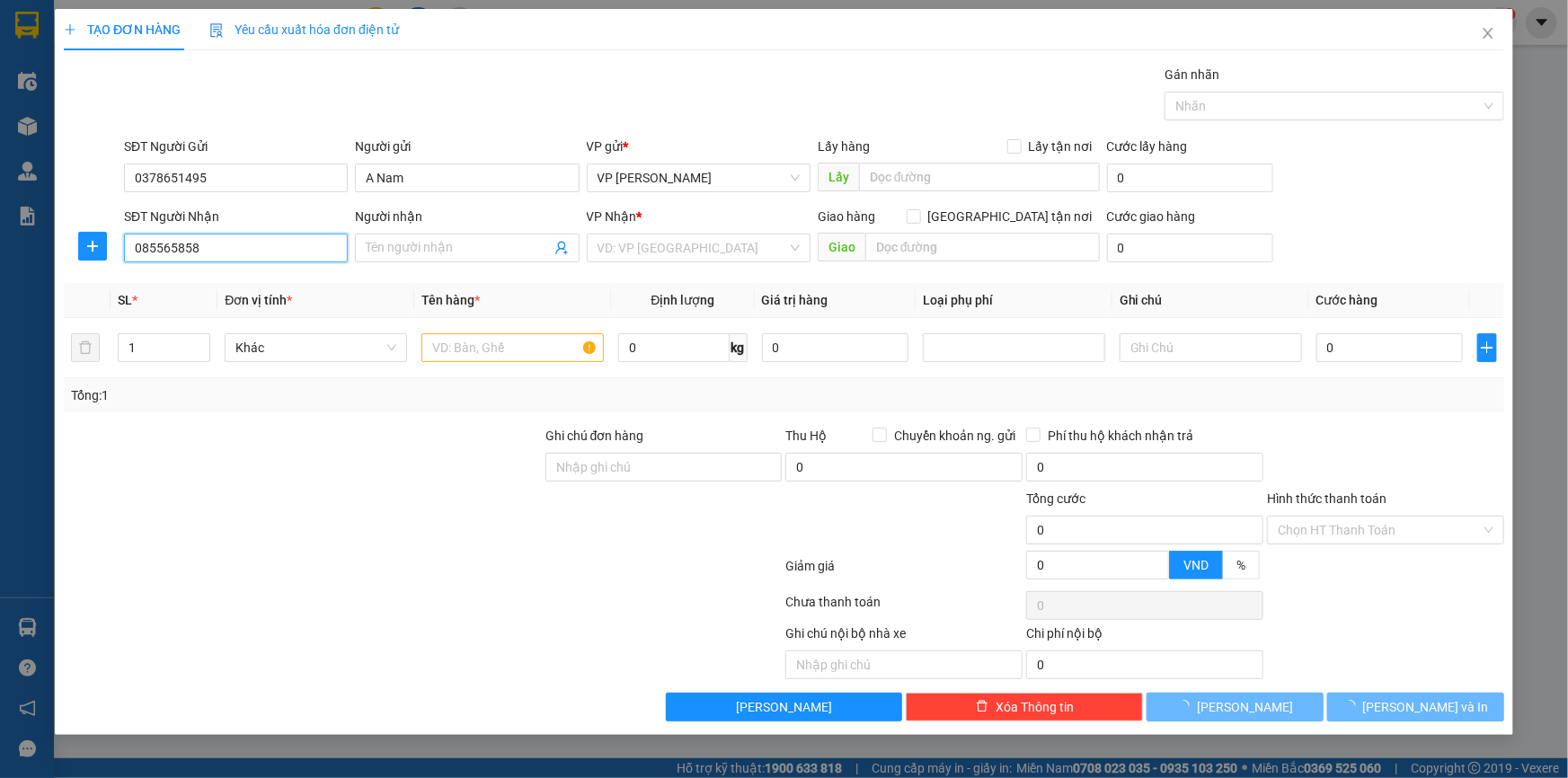
type input "0855658588"
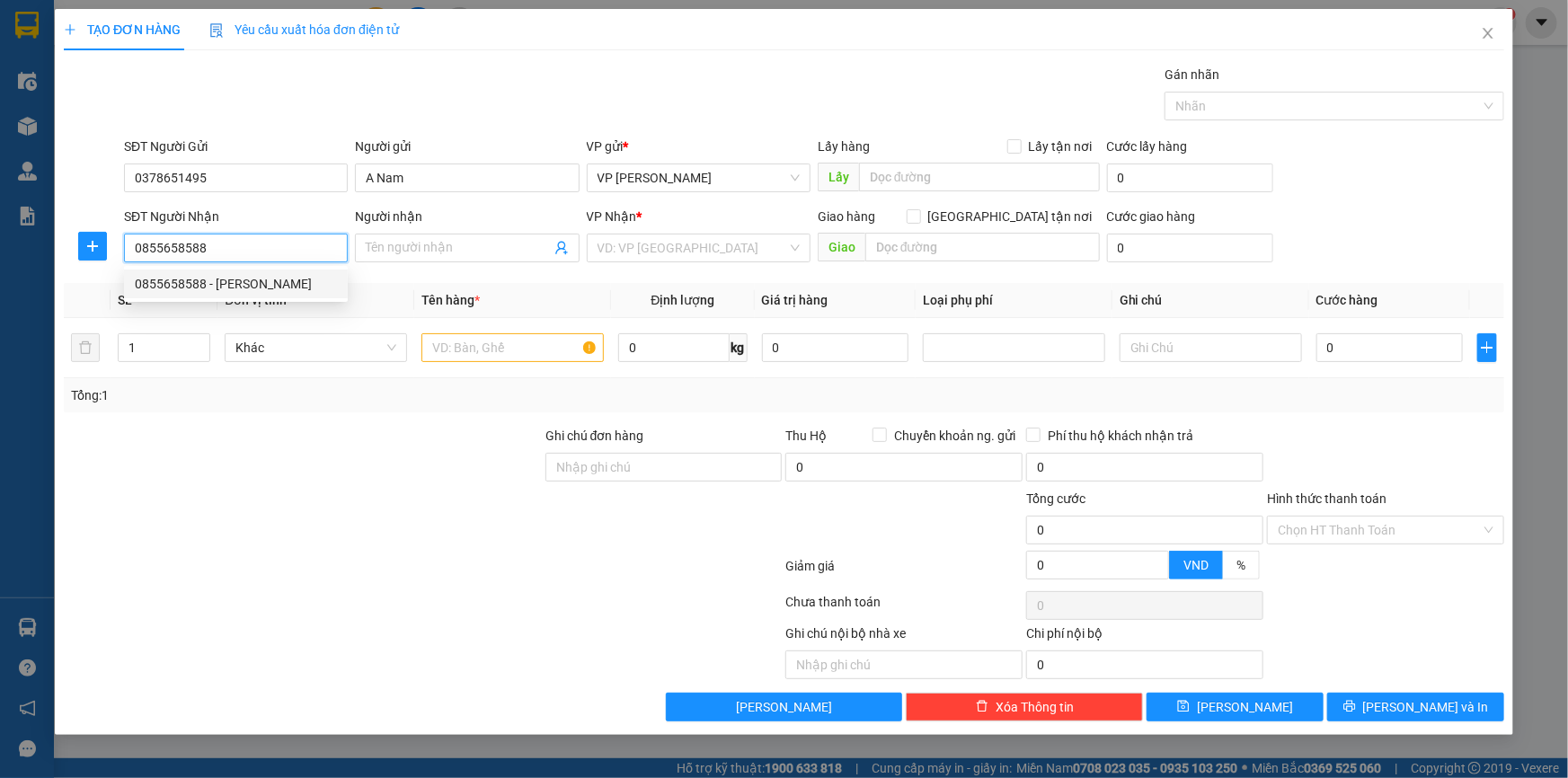
click at [248, 288] on div "0855658588 - Chị Huyền" at bounding box center [236, 284] width 202 height 20
type input "[PERSON_NAME]"
type input "0855658588"
click at [473, 354] on input "text" at bounding box center [512, 348] width 182 height 29
paste input "Bọc đen (biển số xe)"
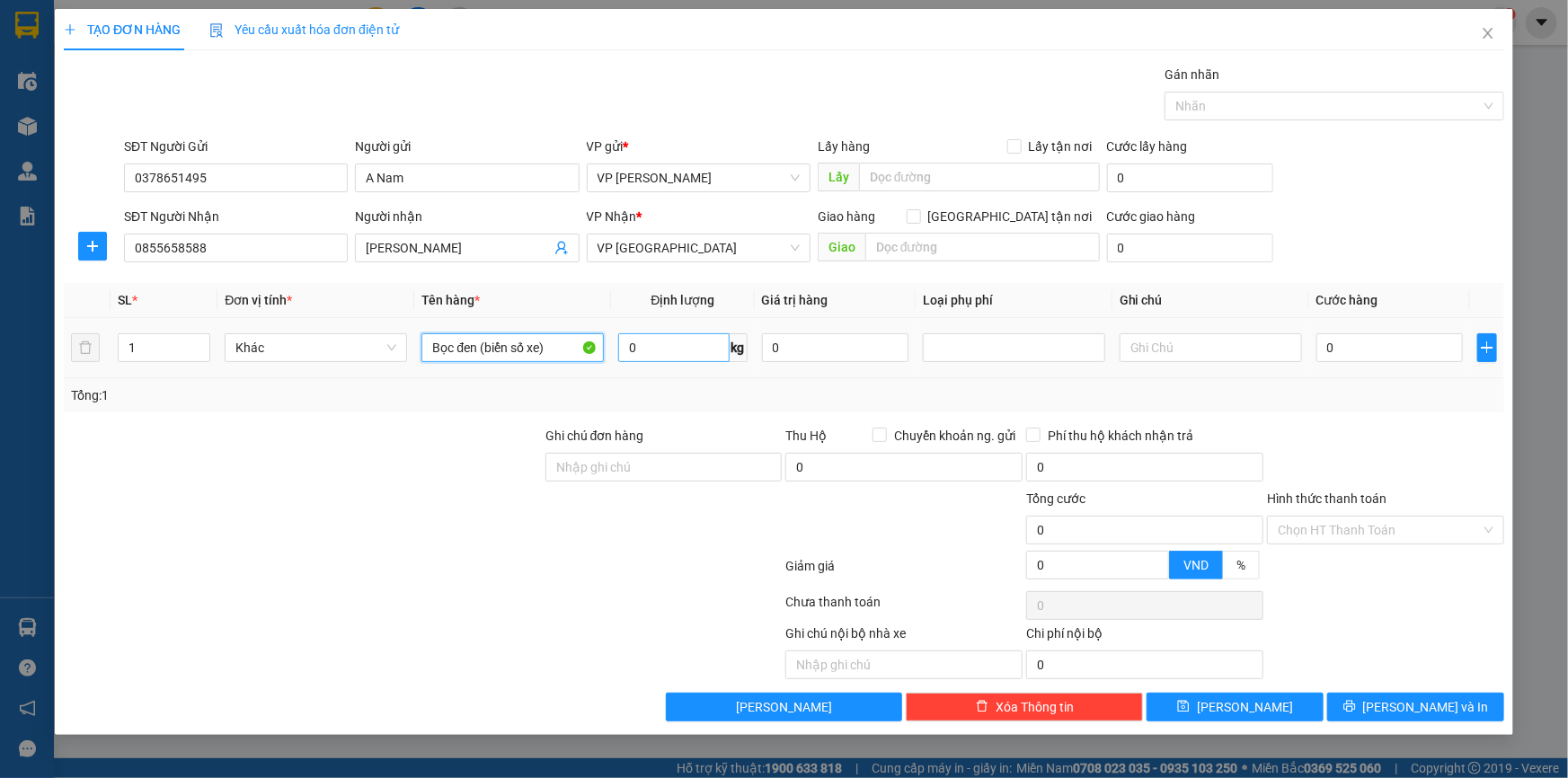
type input "Bọc đen (biển số xe)"
click at [660, 341] on input "0" at bounding box center [673, 348] width 111 height 29
type input "1"
click at [1383, 350] on input "0" at bounding box center [1390, 348] width 146 height 29
type input "02"
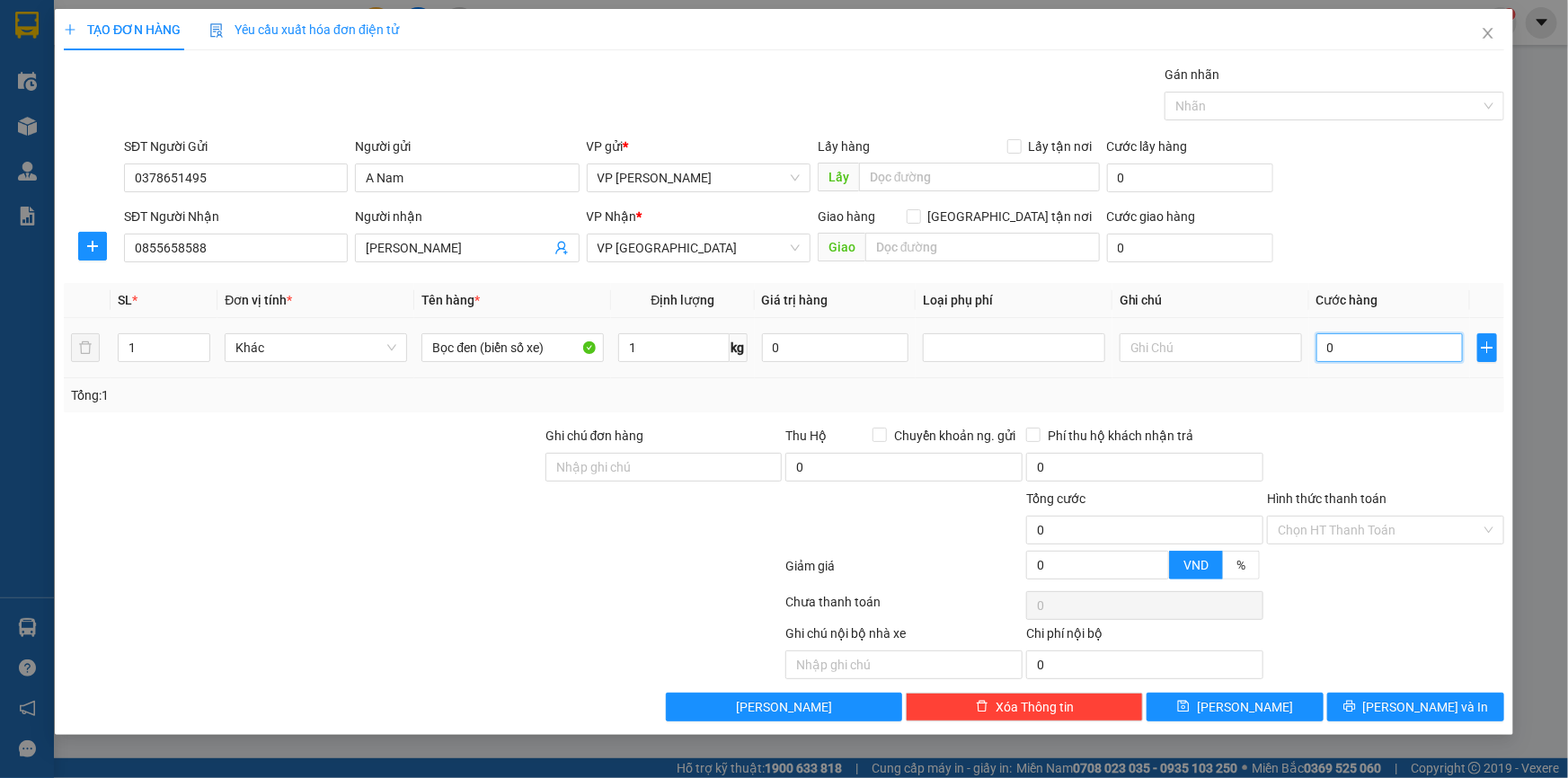
type input "2"
type input "025"
type input "25"
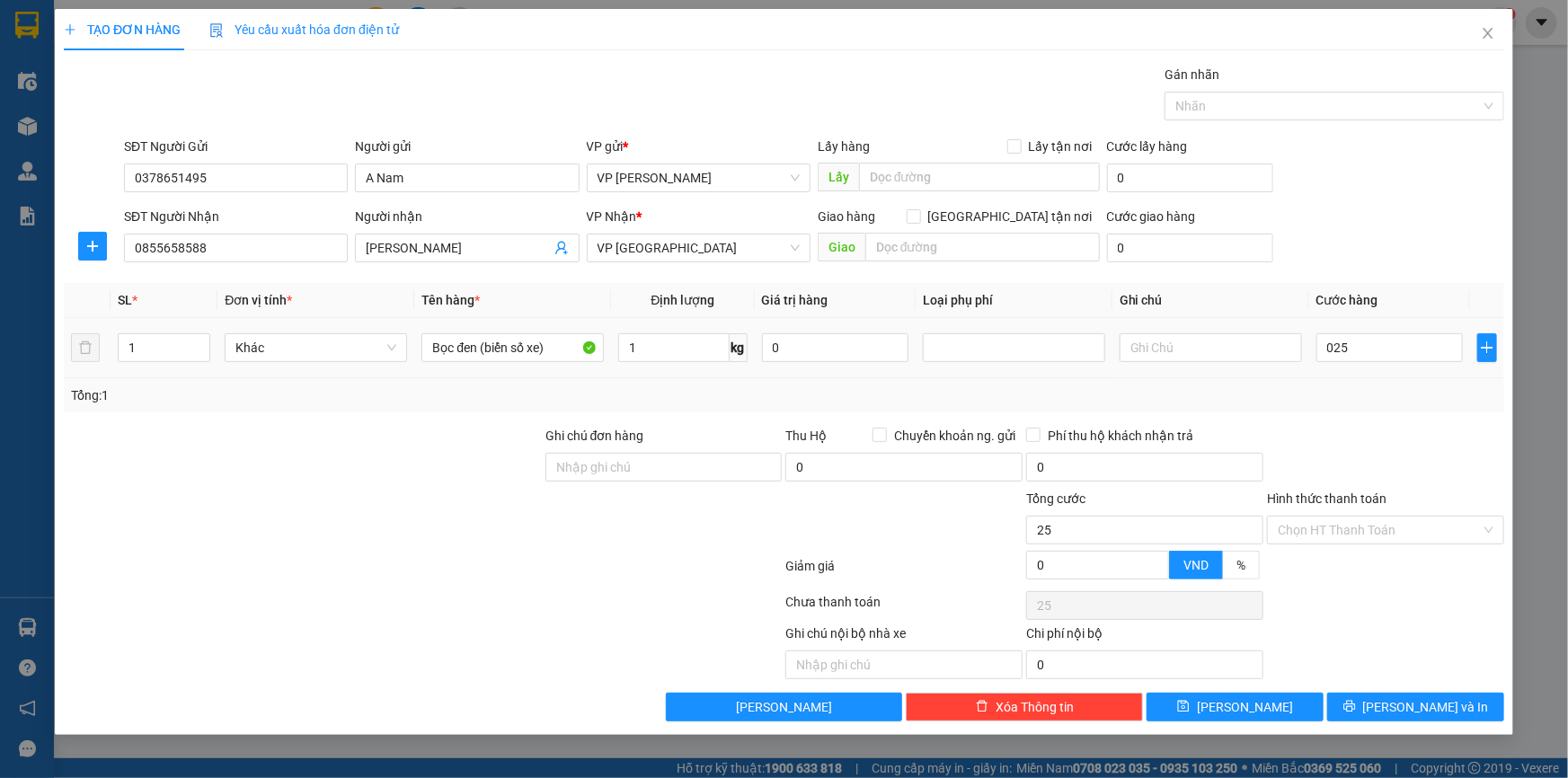
type input "25.000"
click at [1444, 191] on div "SĐT Người Gửi 0378651495 Người gửi A Nam VP gửi * VP [PERSON_NAME] Lấy hàng Lấy…" at bounding box center [814, 168] width 1387 height 63
click at [1432, 700] on span "[PERSON_NAME] và In" at bounding box center [1425, 707] width 126 height 20
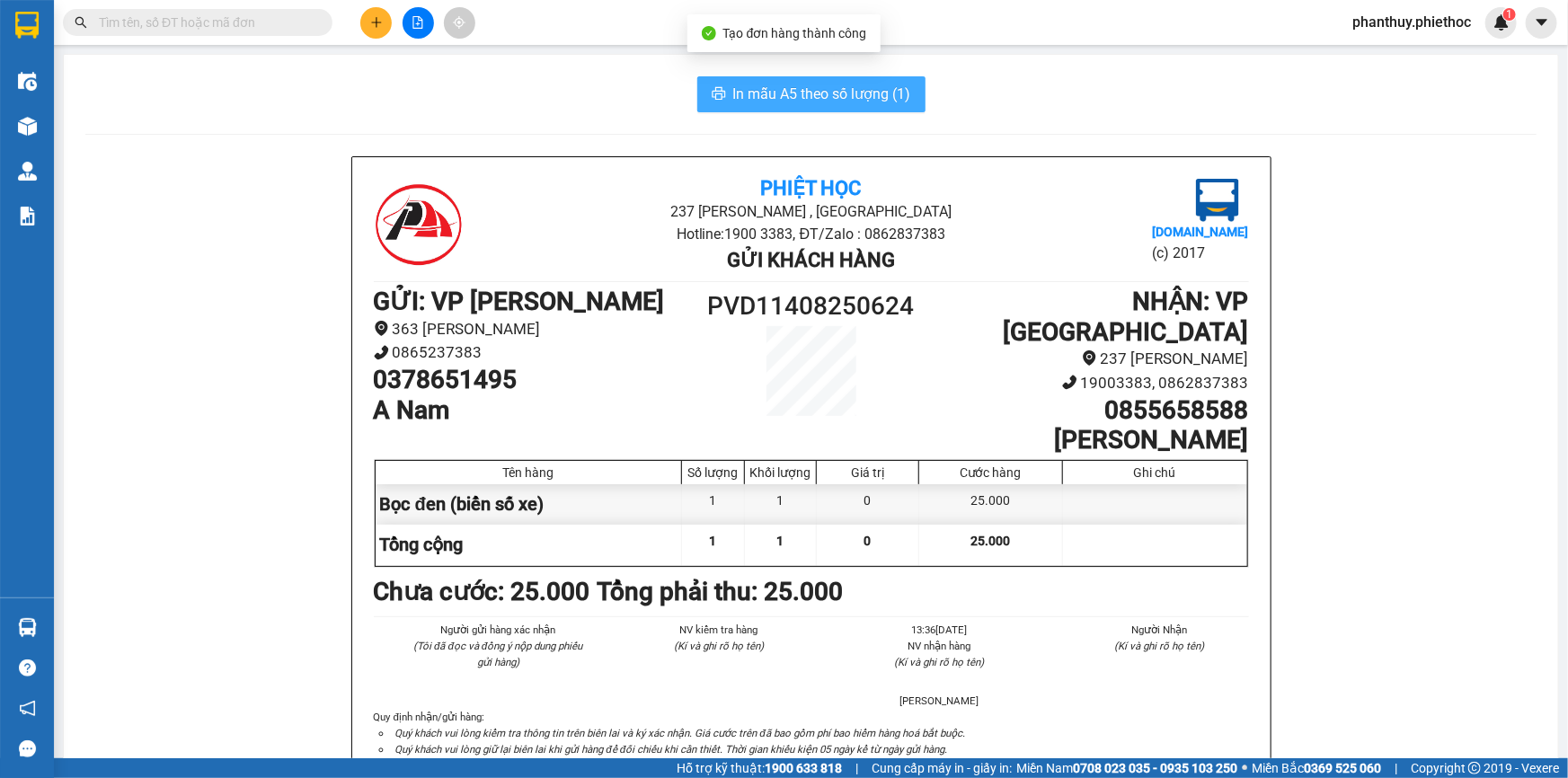
click at [733, 100] on span "In mẫu A5 theo số lượng (1)" at bounding box center [822, 93] width 178 height 22
